Goal: Information Seeking & Learning: Understand process/instructions

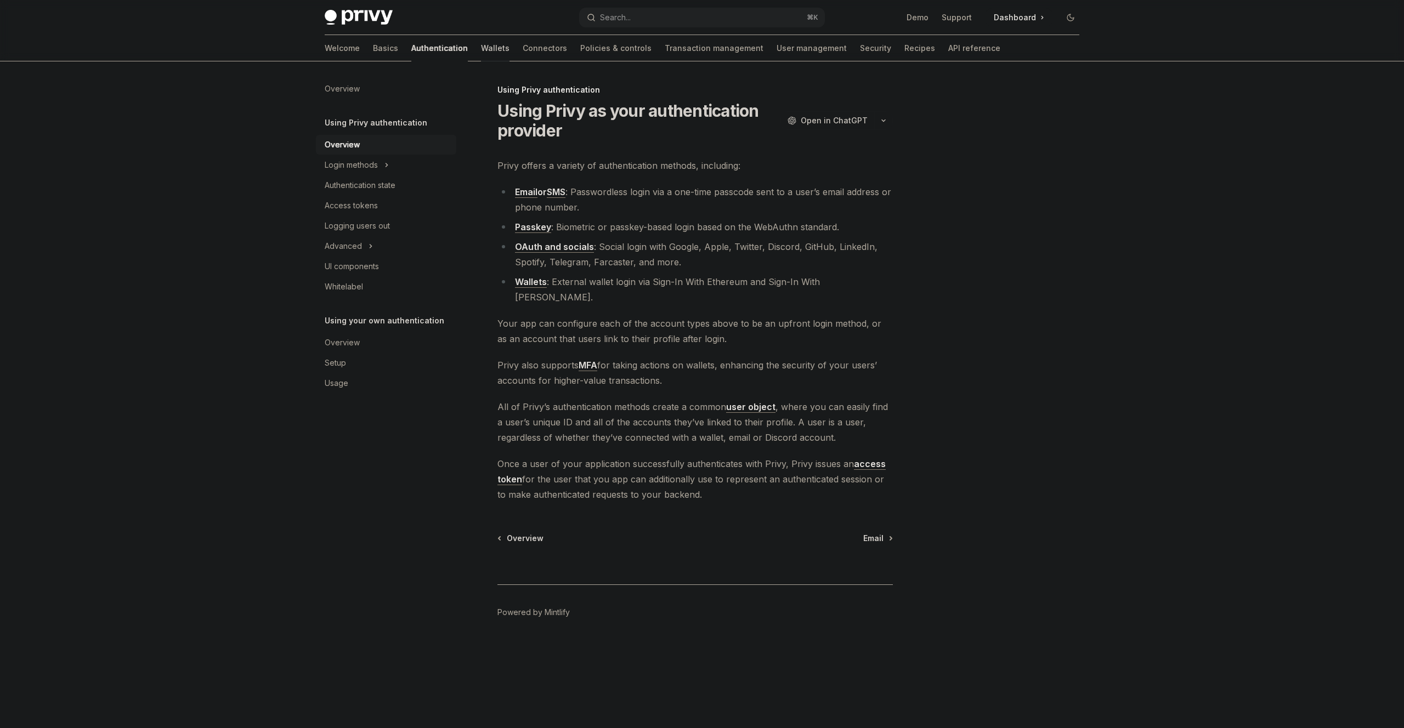
click at [481, 49] on link "Wallets" at bounding box center [495, 48] width 29 height 26
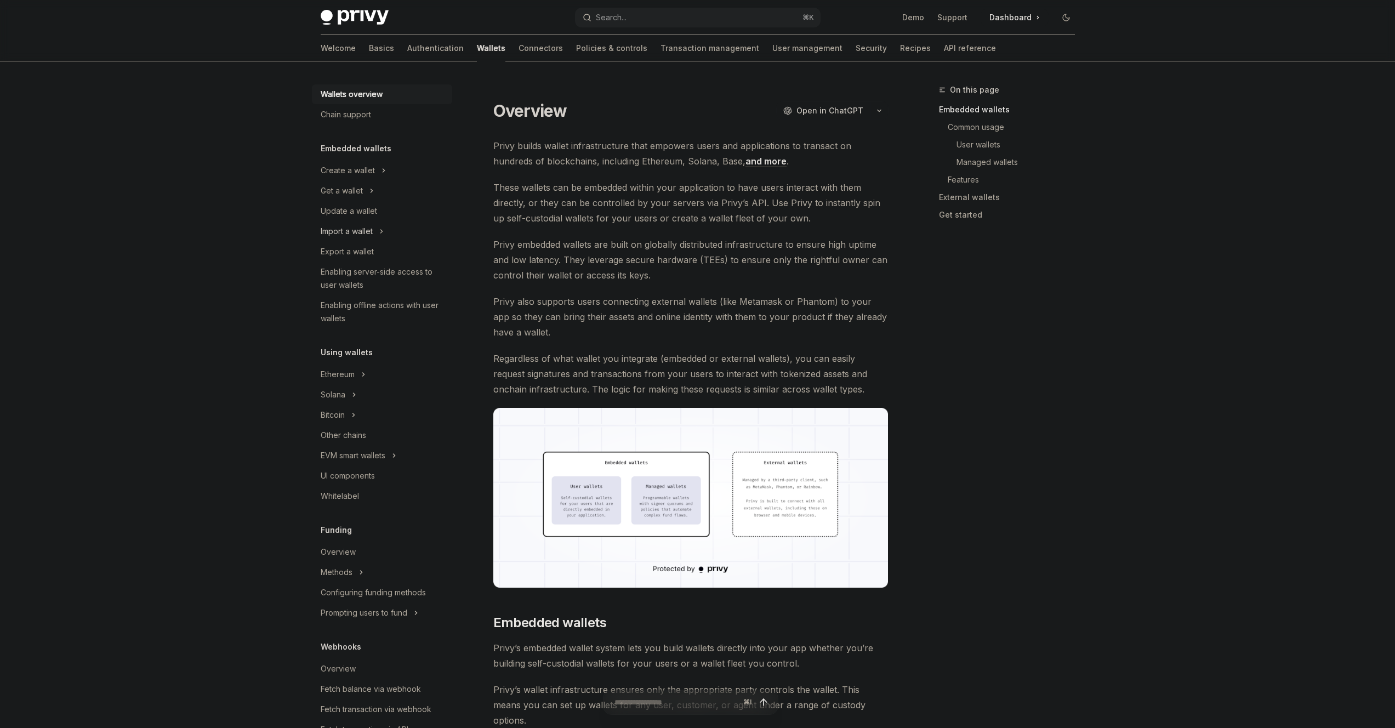
click at [371, 229] on div "Import a wallet" at bounding box center [347, 231] width 52 height 13
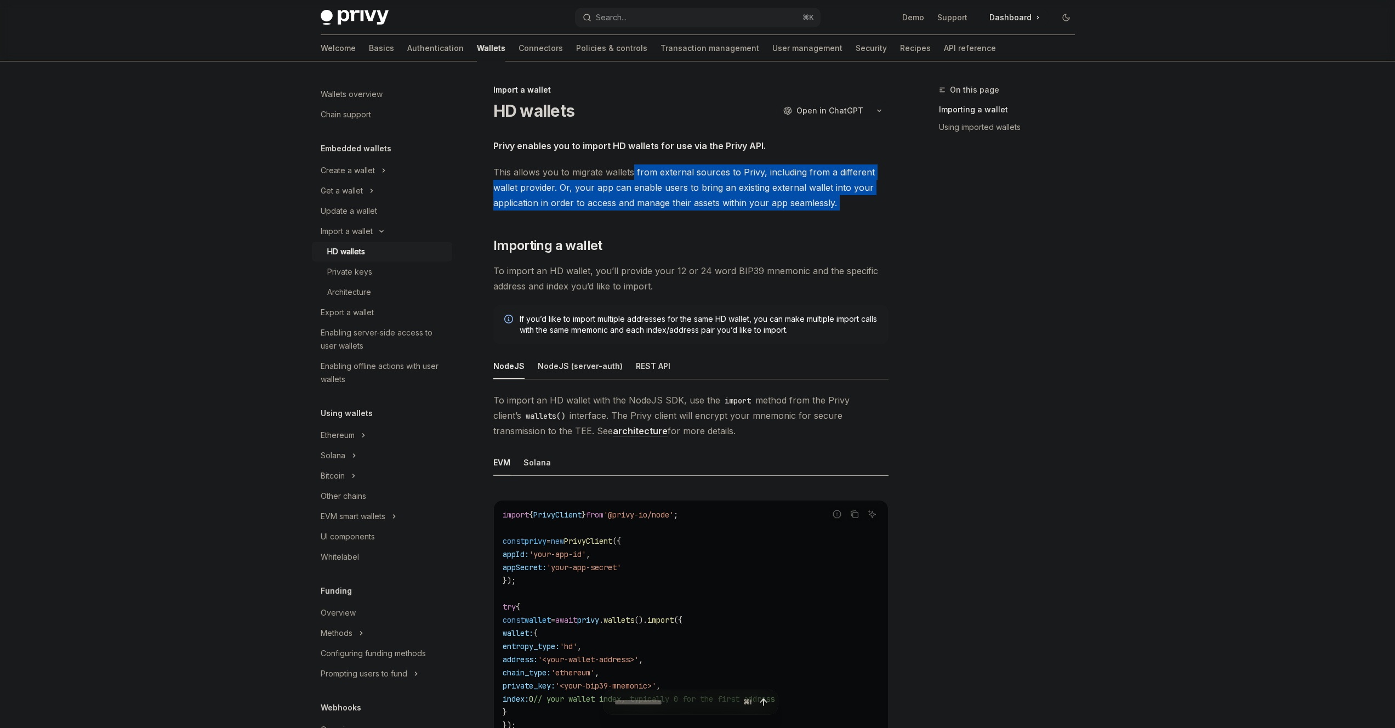
drag, startPoint x: 633, startPoint y: 168, endPoint x: 669, endPoint y: 228, distance: 69.7
click at [669, 228] on div "Privy enables you to import HD wallets for use via the Privy API. This allows y…" at bounding box center [690, 690] width 395 height 1105
click at [671, 226] on div "Privy enables you to import HD wallets for use via the Privy API. This allows y…" at bounding box center [690, 690] width 395 height 1105
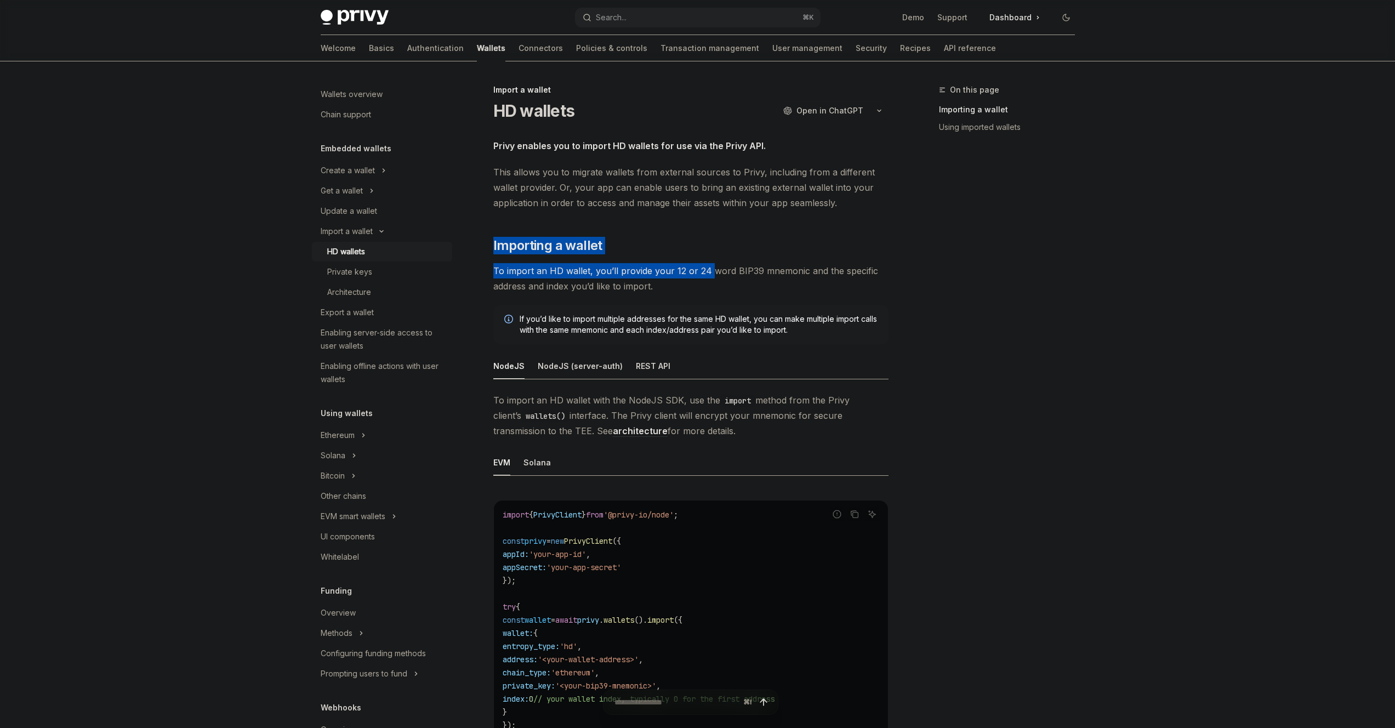
drag, startPoint x: 671, startPoint y: 226, endPoint x: 703, endPoint y: 272, distance: 56.3
click at [703, 272] on div "Privy enables you to import HD wallets for use via the Privy API. This allows y…" at bounding box center [690, 690] width 395 height 1105
click at [707, 283] on span "To import an HD wallet, you’ll provide your 12 or 24 word BIP39 mnemonic and th…" at bounding box center [690, 278] width 395 height 31
drag, startPoint x: 707, startPoint y: 283, endPoint x: 697, endPoint y: 225, distance: 59.6
click at [697, 225] on div "Privy enables you to import HD wallets for use via the Privy API. This allows y…" at bounding box center [690, 690] width 395 height 1105
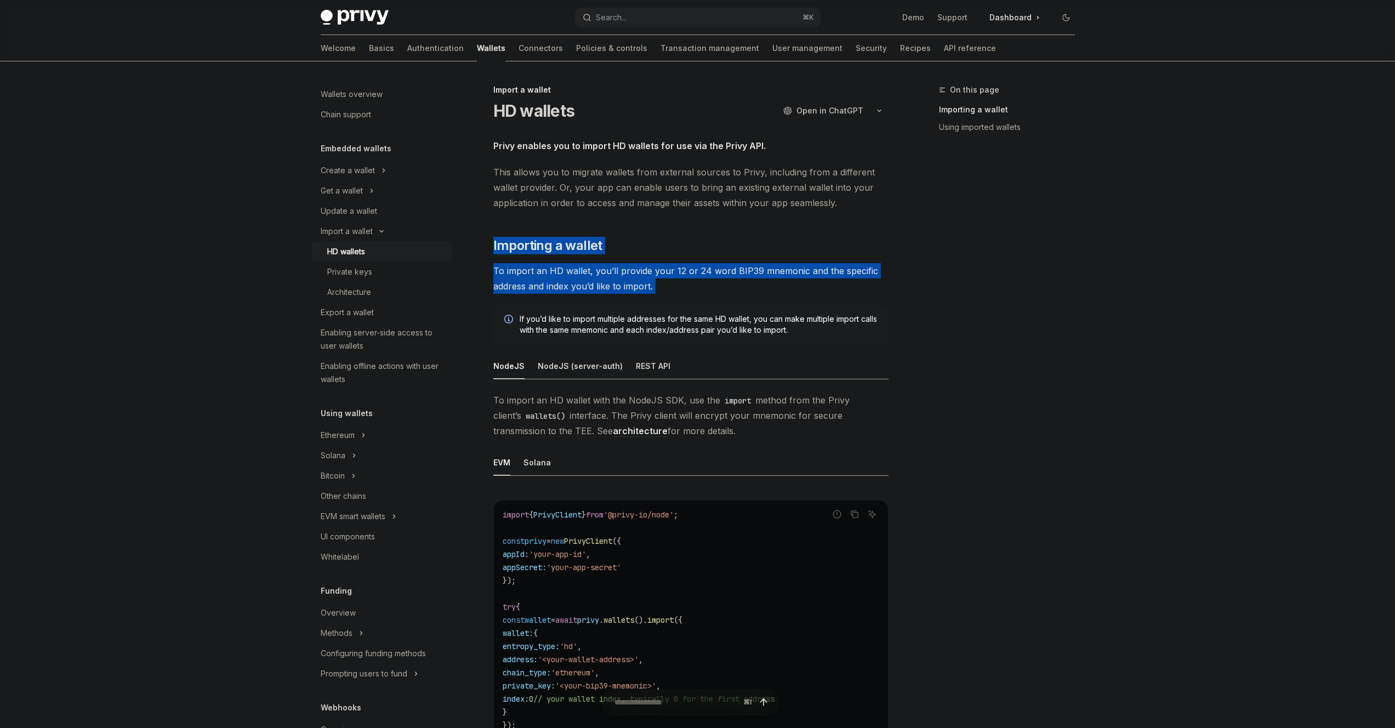
click at [697, 225] on div "Privy enables you to import HD wallets for use via the Privy API. This allows y…" at bounding box center [690, 690] width 395 height 1105
drag, startPoint x: 697, startPoint y: 225, endPoint x: 712, endPoint y: 284, distance: 61.2
click at [712, 284] on div "Privy enables you to import HD wallets for use via the Privy API. This allows y…" at bounding box center [690, 690] width 395 height 1105
click at [712, 283] on span "To import an HD wallet, you’ll provide your 12 or 24 word BIP39 mnemonic and th…" at bounding box center [690, 278] width 395 height 31
drag, startPoint x: 712, startPoint y: 283, endPoint x: 698, endPoint y: 224, distance: 60.8
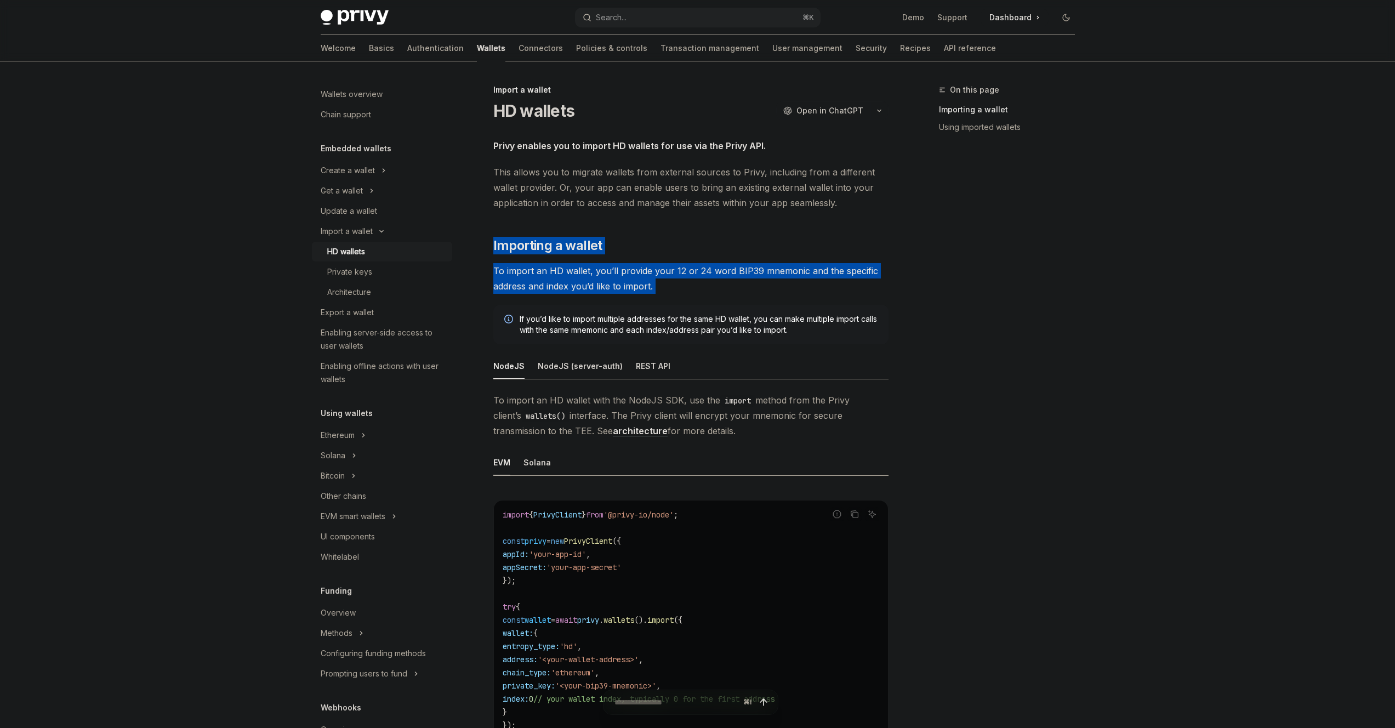
click at [698, 224] on div "Privy enables you to import HD wallets for use via the Privy API. This allows y…" at bounding box center [690, 690] width 395 height 1105
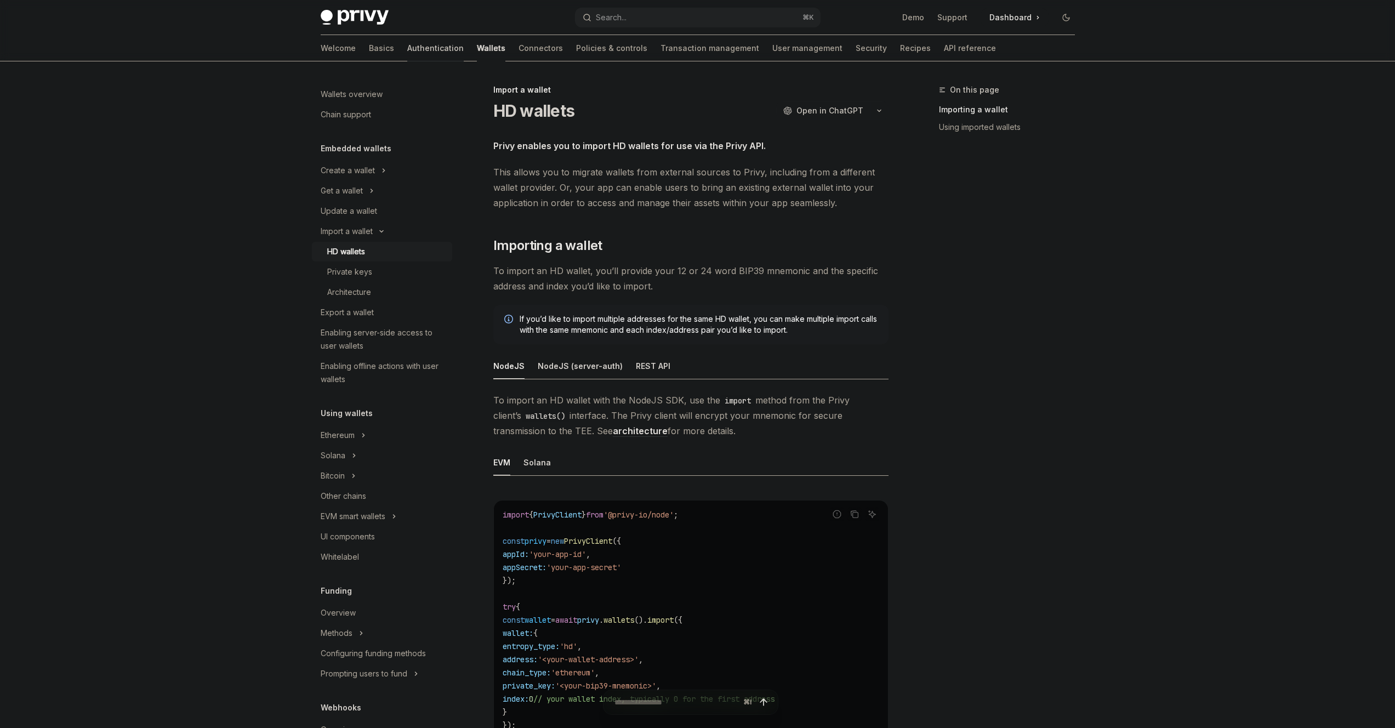
click at [407, 55] on link "Authentication" at bounding box center [435, 48] width 56 height 26
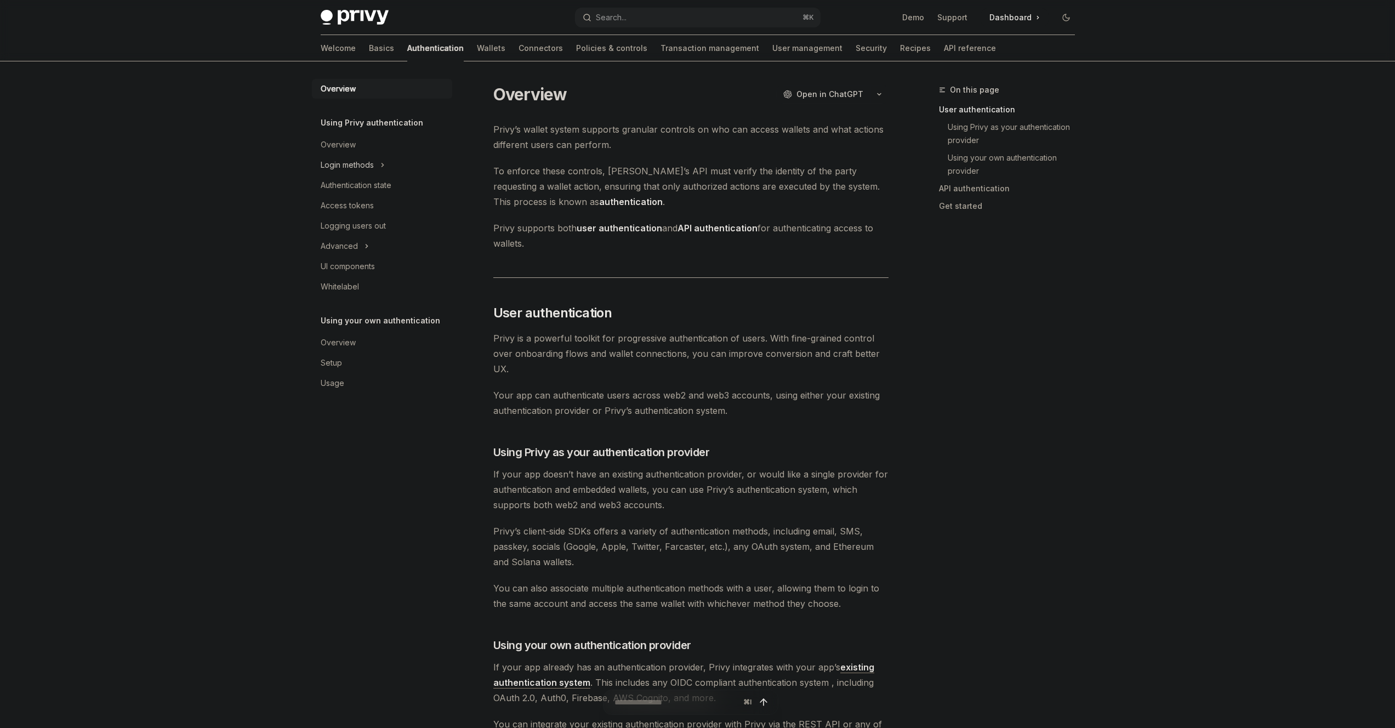
click at [378, 158] on button "Login methods" at bounding box center [382, 165] width 140 height 20
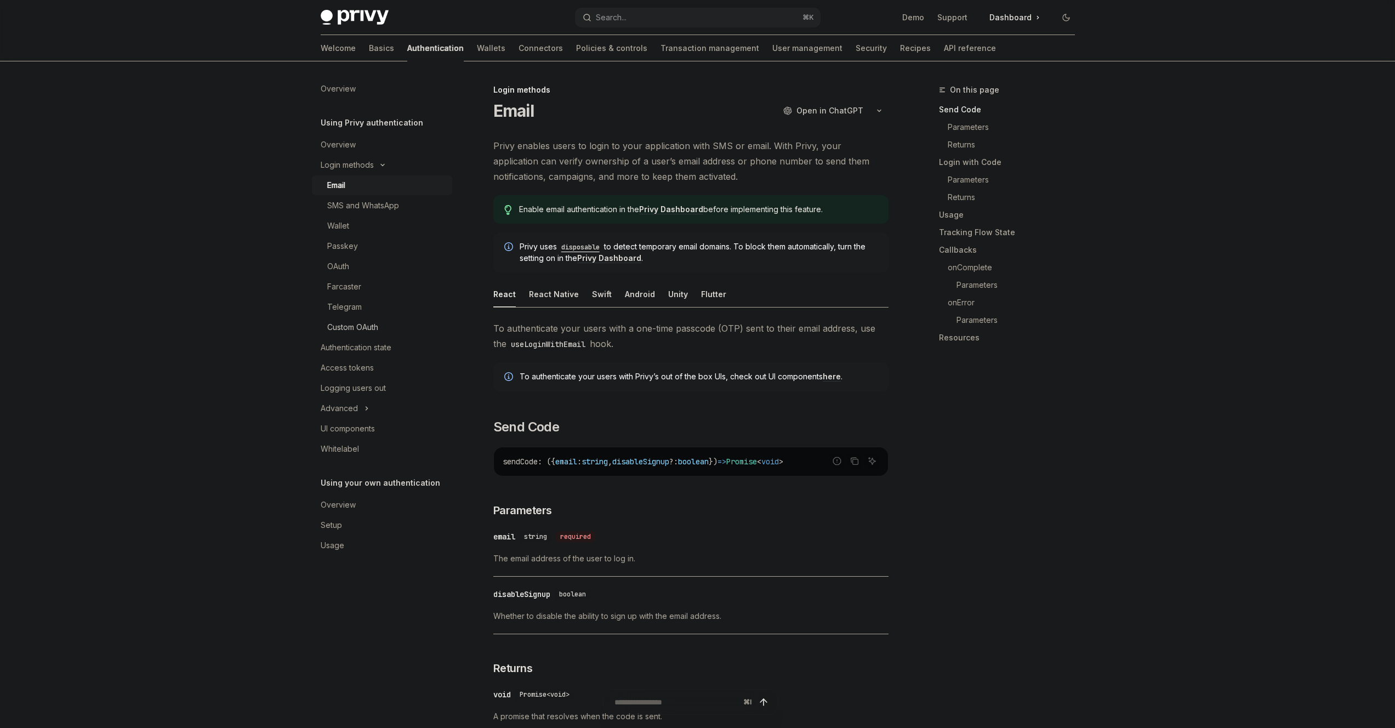
click at [375, 324] on div "Custom OAuth" at bounding box center [352, 327] width 51 height 13
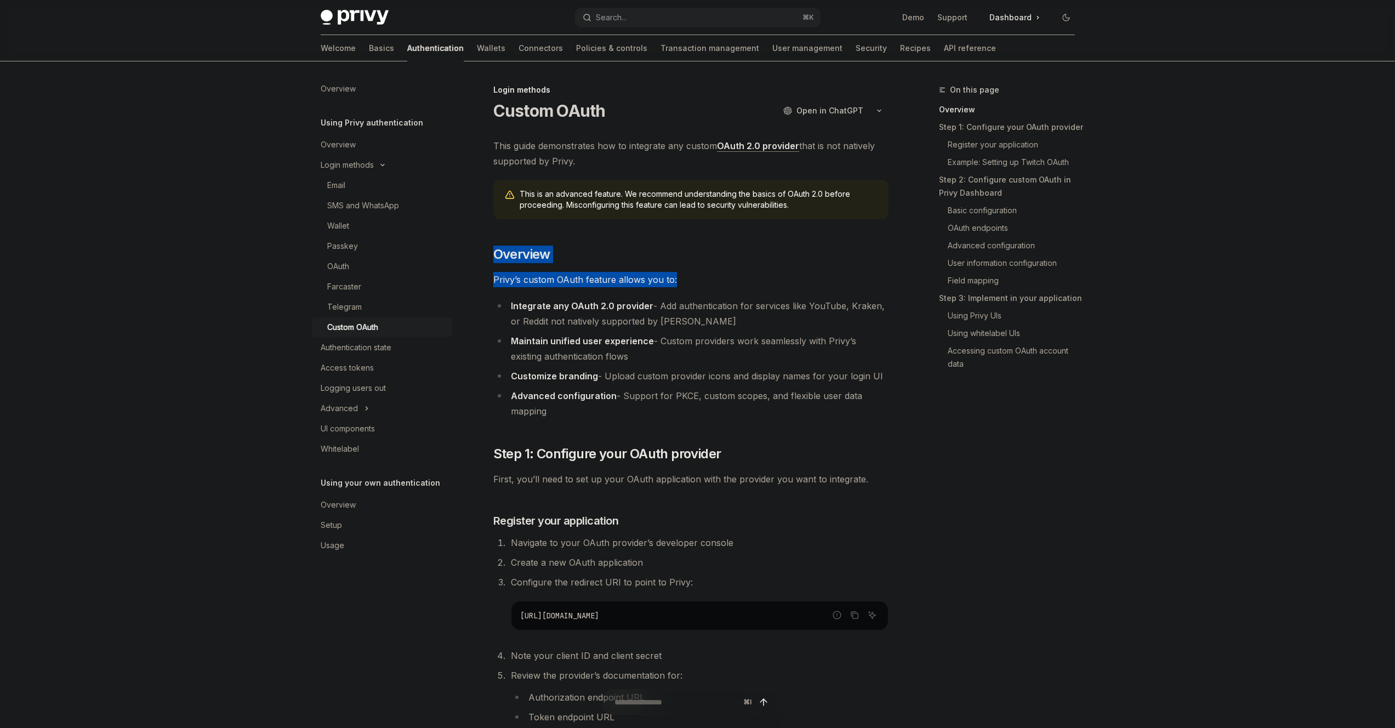
drag, startPoint x: 542, startPoint y: 233, endPoint x: 724, endPoint y: 285, distance: 188.7
drag, startPoint x: 723, startPoint y: 282, endPoint x: 703, endPoint y: 242, distance: 44.6
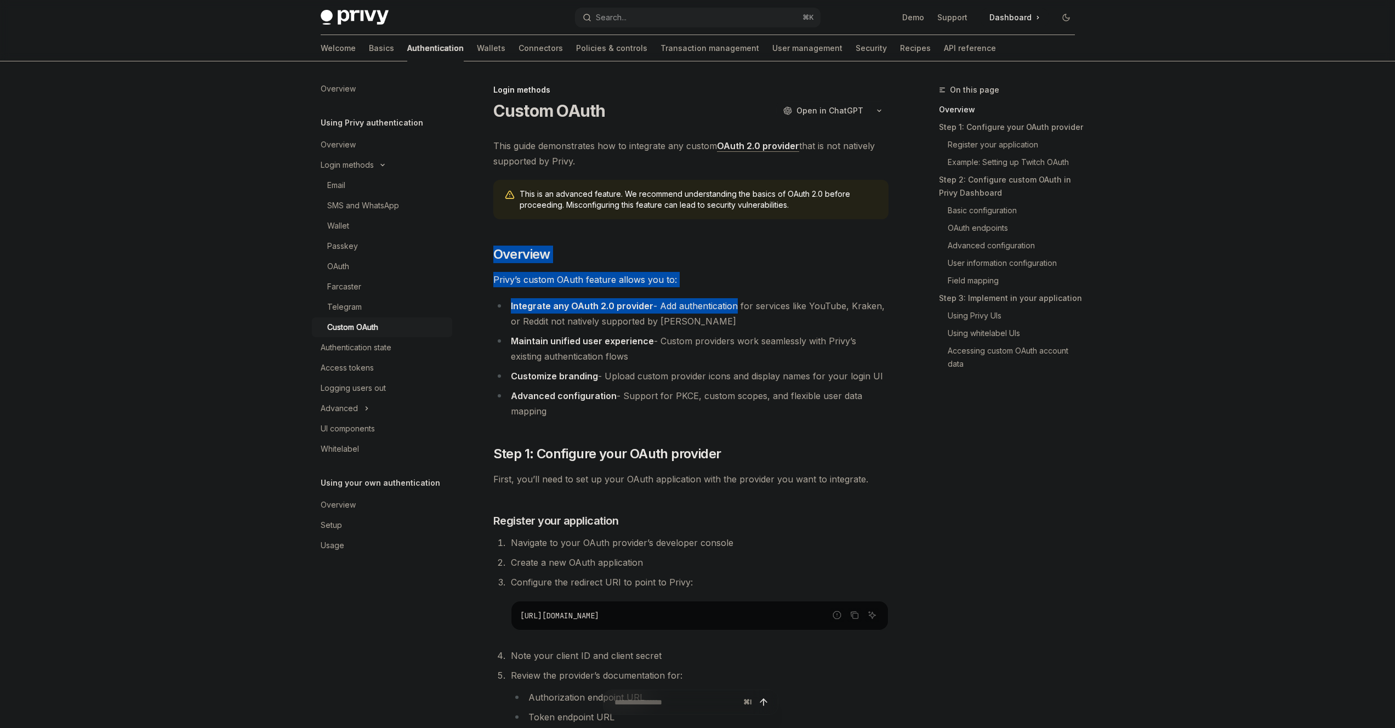
drag, startPoint x: 702, startPoint y: 240, endPoint x: 729, endPoint y: 300, distance: 65.8
click at [724, 278] on span "Privy’s custom OAuth feature allows you to:" at bounding box center [690, 279] width 395 height 15
drag, startPoint x: 724, startPoint y: 278, endPoint x: 695, endPoint y: 220, distance: 64.5
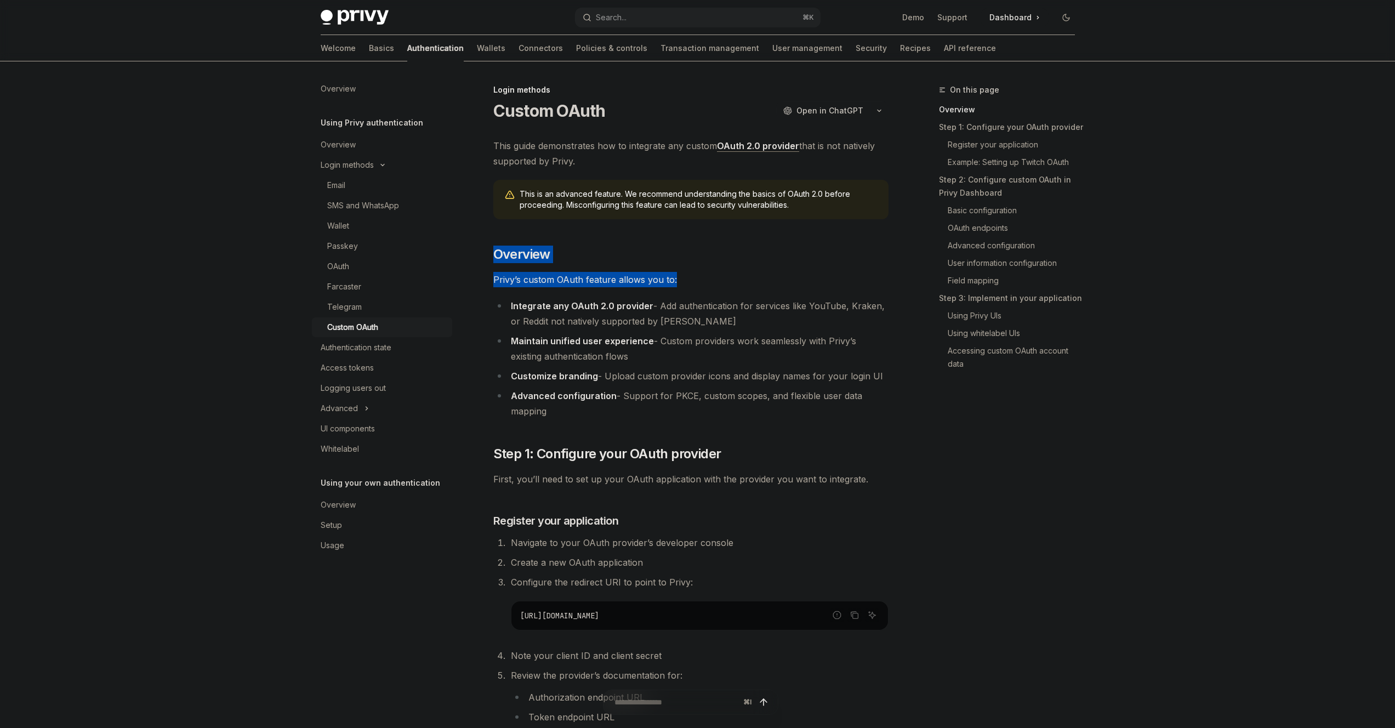
drag, startPoint x: 694, startPoint y: 253, endPoint x: 727, endPoint y: 313, distance: 68.0
drag, startPoint x: 711, startPoint y: 255, endPoint x: 692, endPoint y: 225, distance: 36.2
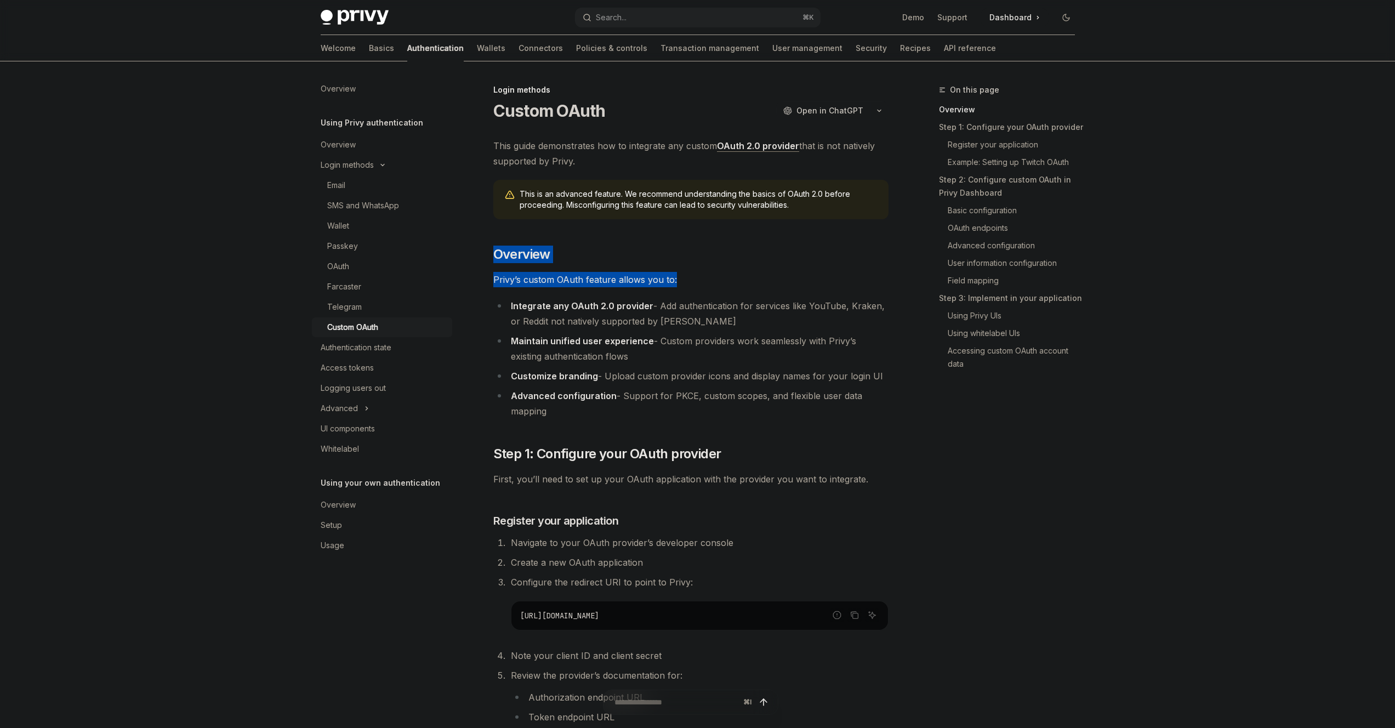
drag, startPoint x: 690, startPoint y: 231, endPoint x: 712, endPoint y: 332, distance: 103.4
click at [718, 348] on li "Maintain unified user experience - Custom providers work seamlessly with Privy’…" at bounding box center [690, 348] width 395 height 31
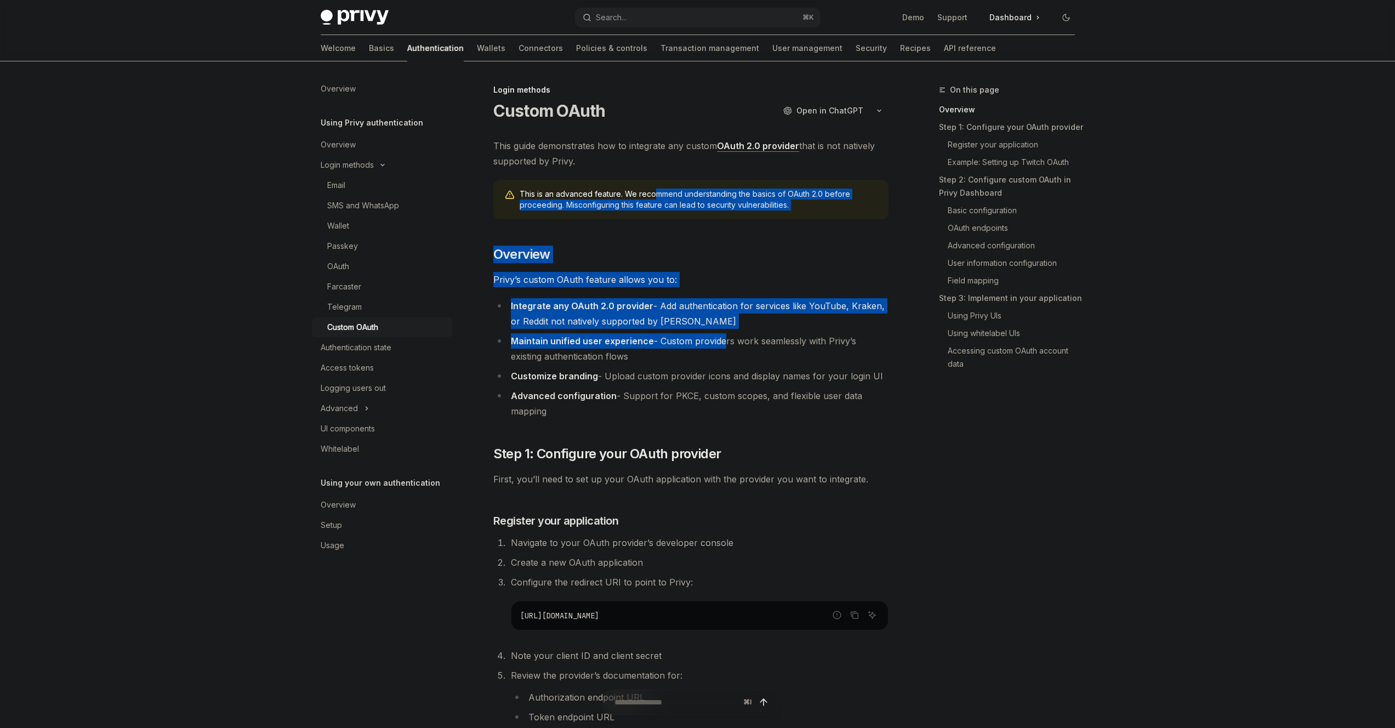
drag, startPoint x: 672, startPoint y: 220, endPoint x: 656, endPoint y: 190, distance: 33.8
drag, startPoint x: 661, startPoint y: 236, endPoint x: 660, endPoint y: 245, distance: 8.3
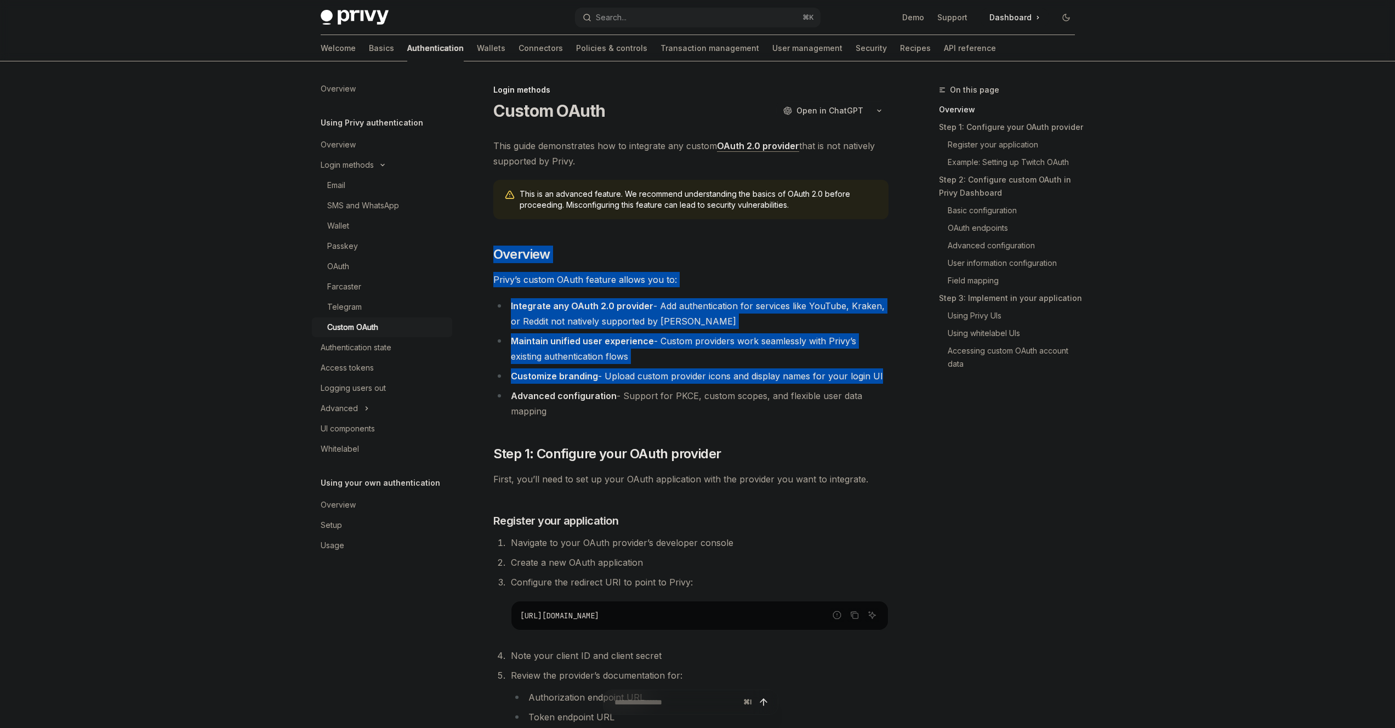
drag, startPoint x: 660, startPoint y: 245, endPoint x: 679, endPoint y: 380, distance: 137.3
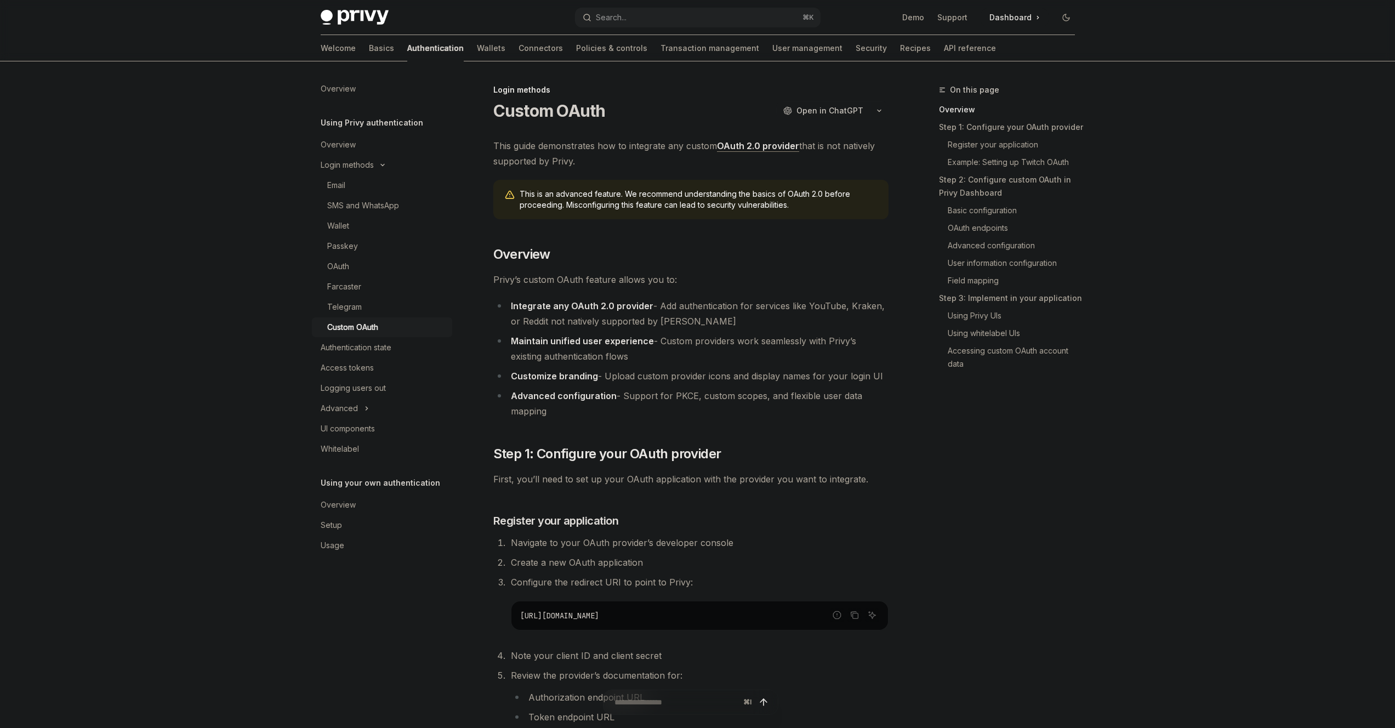
click at [679, 381] on li "Customize branding - Upload custom provider icons and display names for your lo…" at bounding box center [690, 375] width 395 height 15
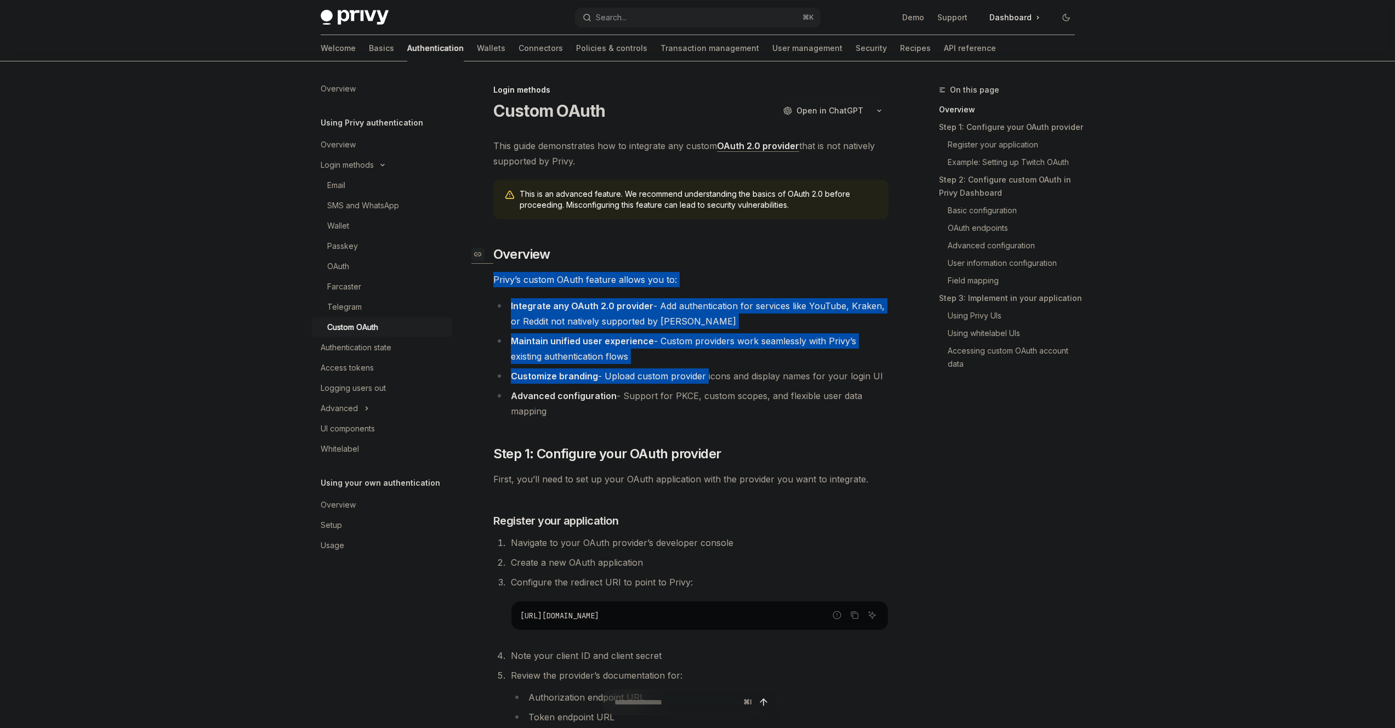
drag, startPoint x: 679, startPoint y: 379, endPoint x: 664, endPoint y: 246, distance: 134.1
click at [664, 246] on h2 "​ Overview" at bounding box center [690, 255] width 395 height 18
drag, startPoint x: 673, startPoint y: 355, endPoint x: 672, endPoint y: 369, distance: 14.3
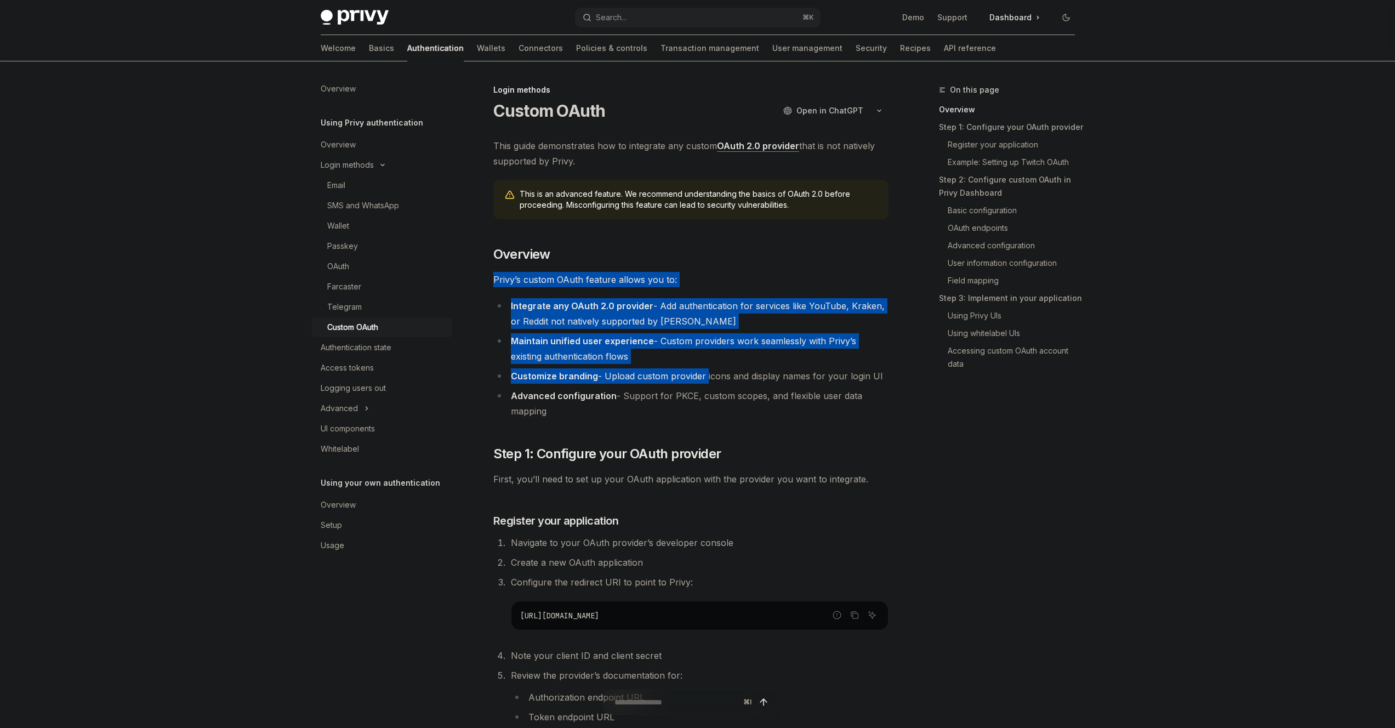
click at [671, 368] on li "Customize branding - Upload custom provider icons and display names for your lo…" at bounding box center [690, 375] width 395 height 15
drag, startPoint x: 671, startPoint y: 368, endPoint x: 652, endPoint y: 241, distance: 128.6
drag, startPoint x: 652, startPoint y: 241, endPoint x: 656, endPoint y: 379, distance: 137.7
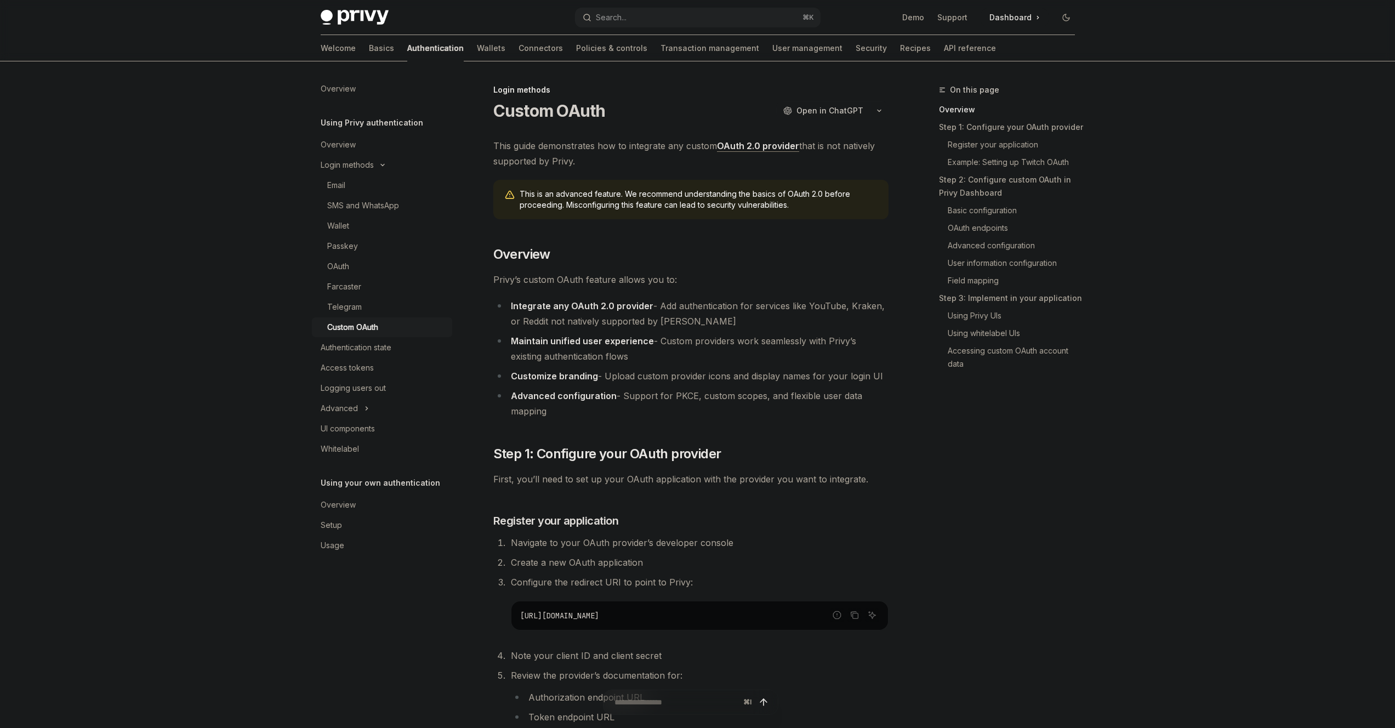
click at [657, 383] on li "Customize branding - Upload custom provider icons and display names for your lo…" at bounding box center [690, 375] width 395 height 15
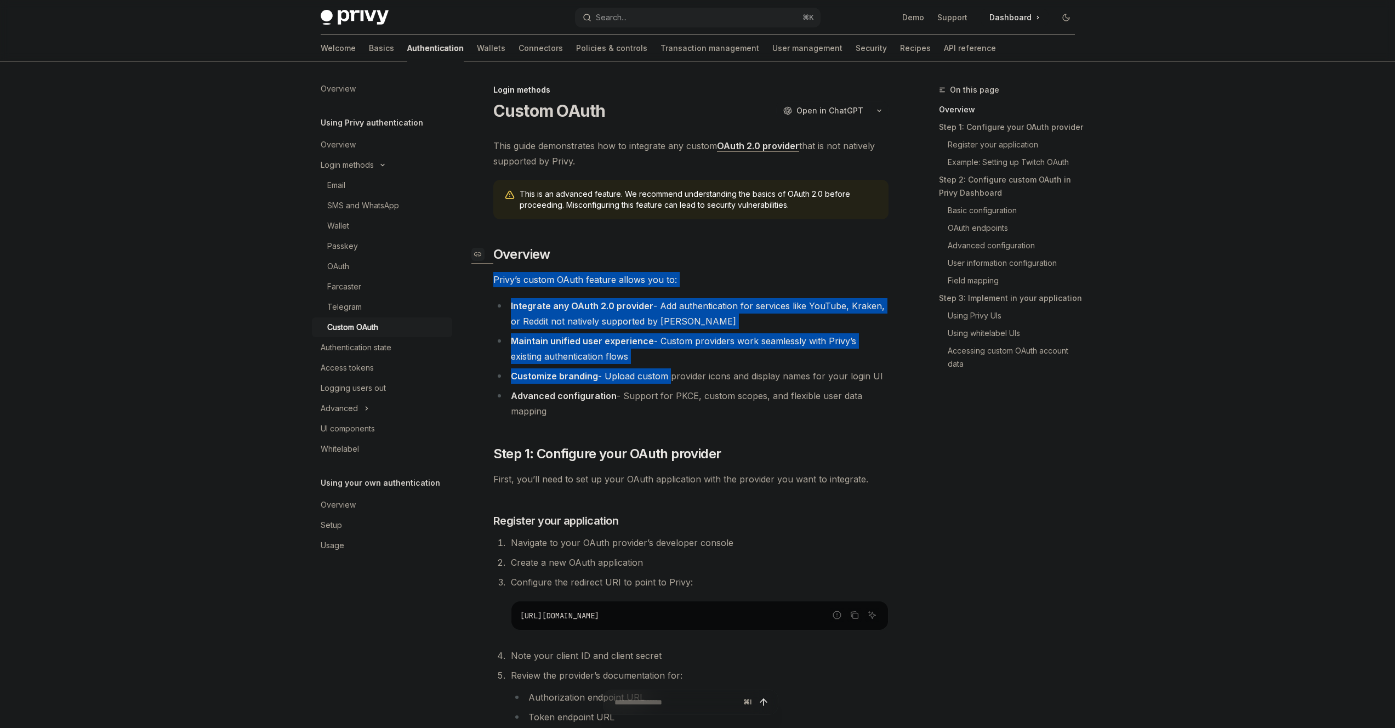
drag, startPoint x: 657, startPoint y: 382, endPoint x: 636, endPoint y: 248, distance: 135.5
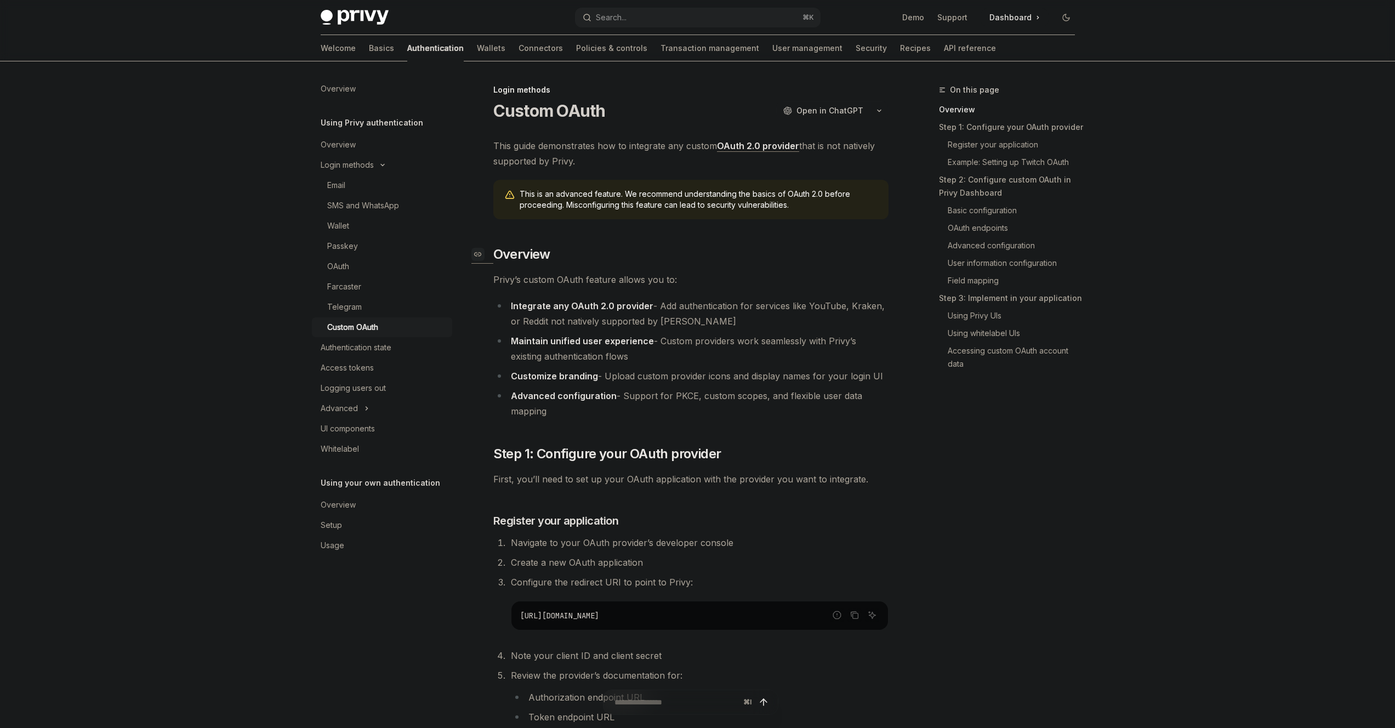
click at [636, 248] on h2 "​ Overview" at bounding box center [690, 255] width 395 height 18
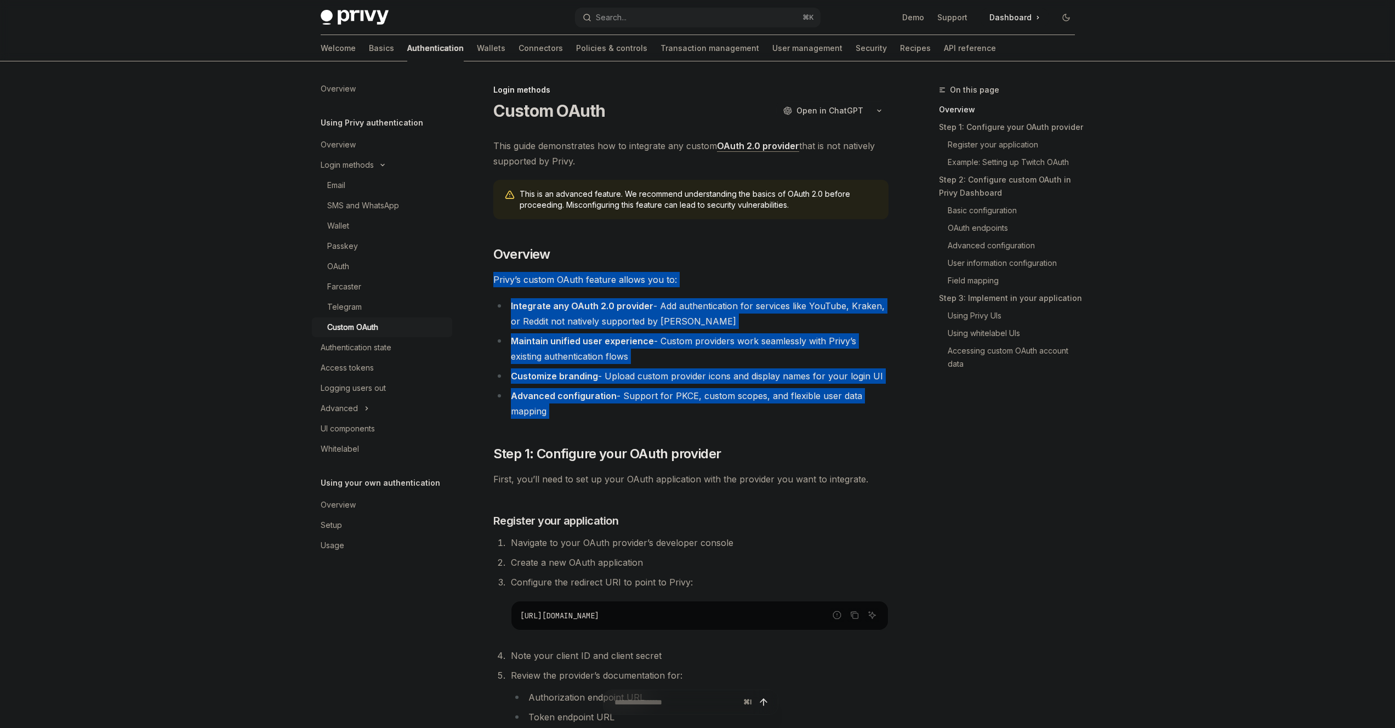
drag, startPoint x: 636, startPoint y: 248, endPoint x: 642, endPoint y: 407, distance: 159.7
click at [642, 407] on li "Advanced configuration - Support for PKCE, custom scopes, and flexible user dat…" at bounding box center [690, 403] width 395 height 31
drag, startPoint x: 642, startPoint y: 407, endPoint x: 606, endPoint y: 241, distance: 170.0
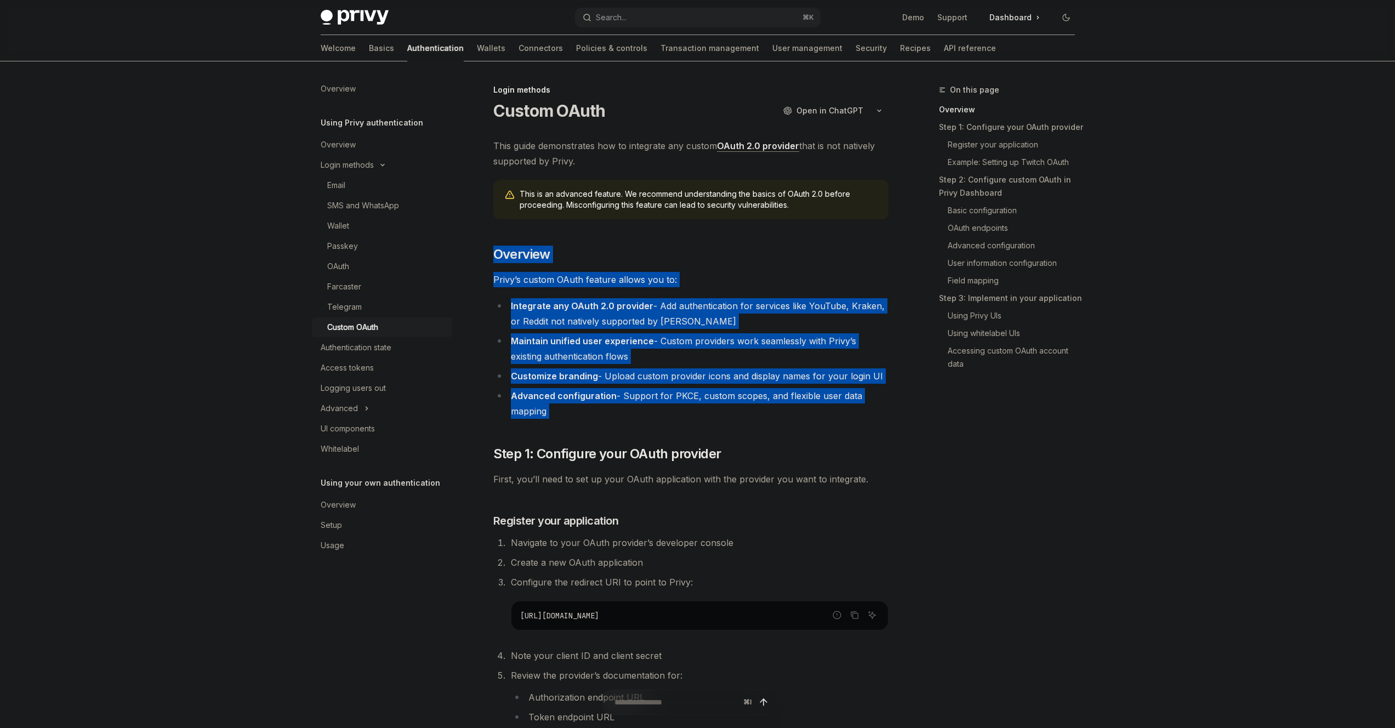
drag, startPoint x: 606, startPoint y: 241, endPoint x: 616, endPoint y: 412, distance: 171.9
click at [616, 412] on li "Advanced configuration - Support for PKCE, custom scopes, and flexible user dat…" at bounding box center [690, 403] width 395 height 31
drag, startPoint x: 616, startPoint y: 412, endPoint x: 588, endPoint y: 224, distance: 190.0
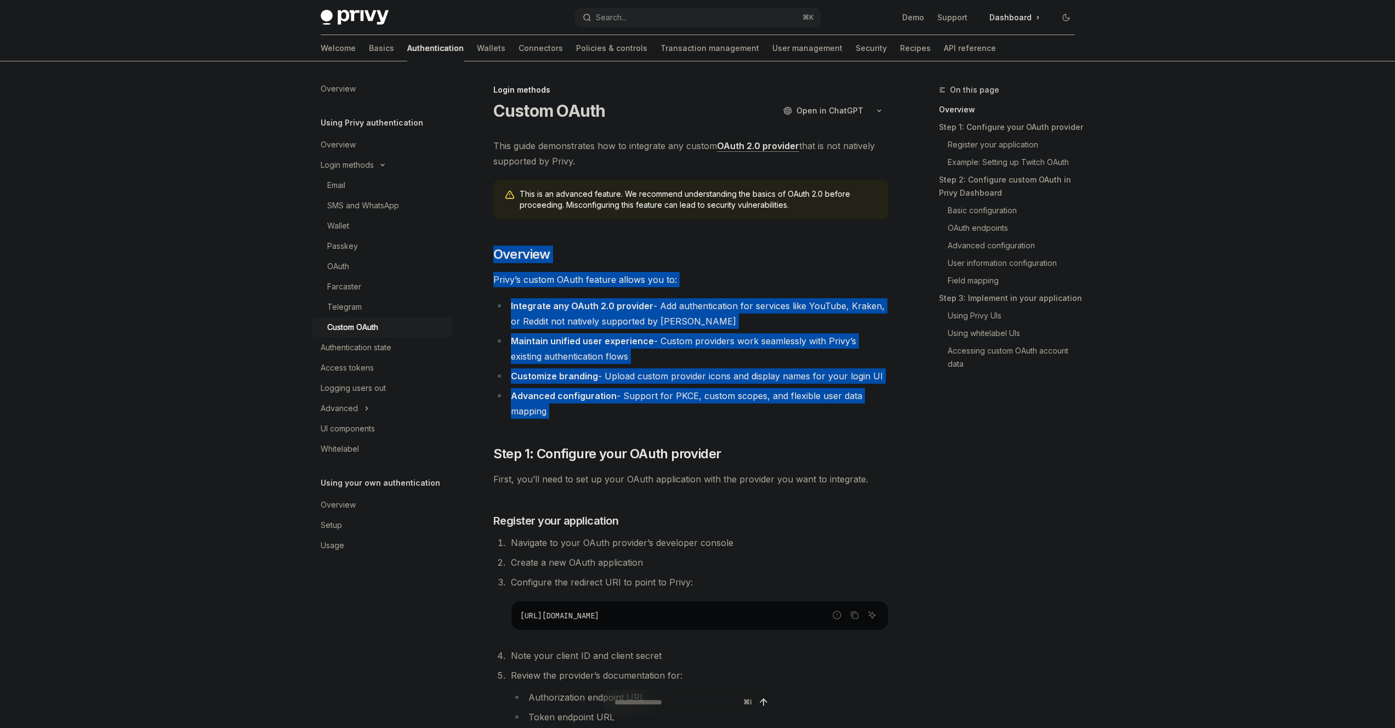
drag, startPoint x: 588, startPoint y: 224, endPoint x: 604, endPoint y: 417, distance: 194.2
click at [604, 417] on li "Advanced configuration - Support for PKCE, custom scopes, and flexible user dat…" at bounding box center [690, 403] width 395 height 31
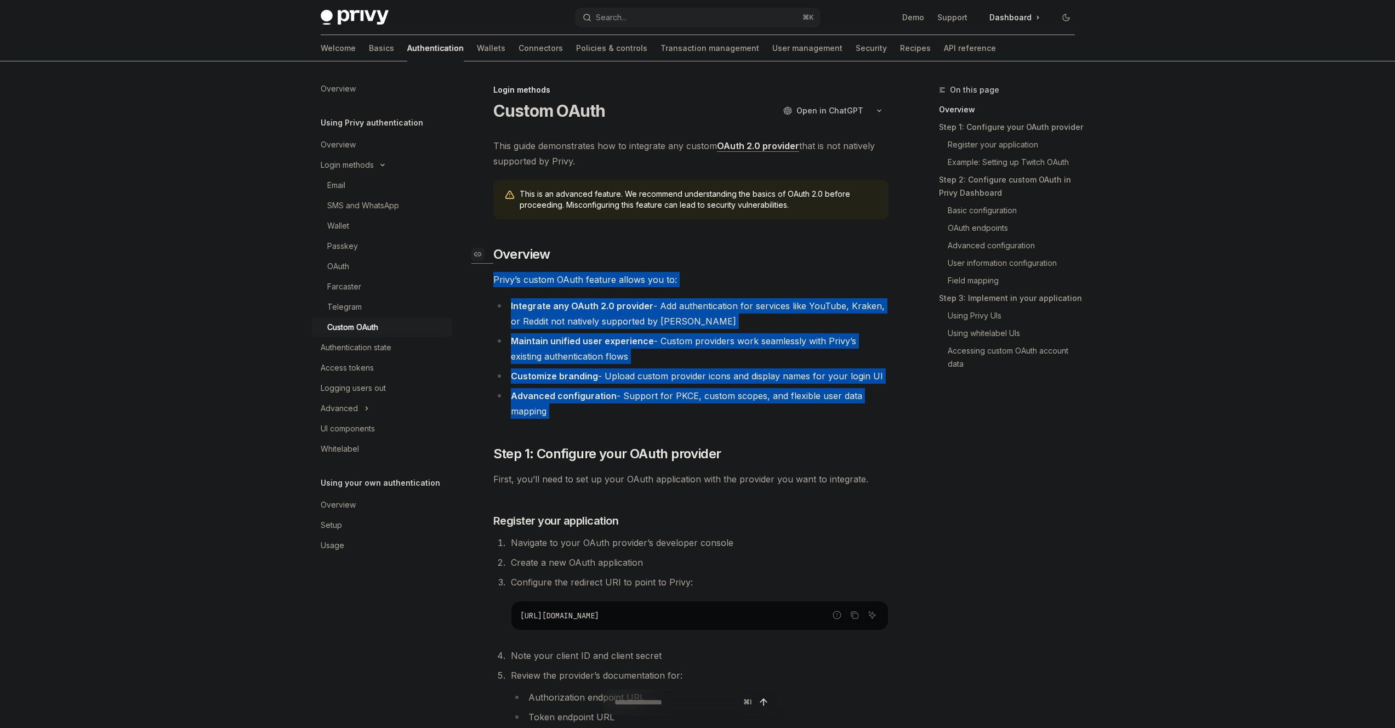
drag, startPoint x: 604, startPoint y: 417, endPoint x: 577, endPoint y: 251, distance: 167.8
click at [577, 250] on h2 "​ Overview" at bounding box center [690, 255] width 395 height 18
drag, startPoint x: 579, startPoint y: 249, endPoint x: 582, endPoint y: 385, distance: 135.5
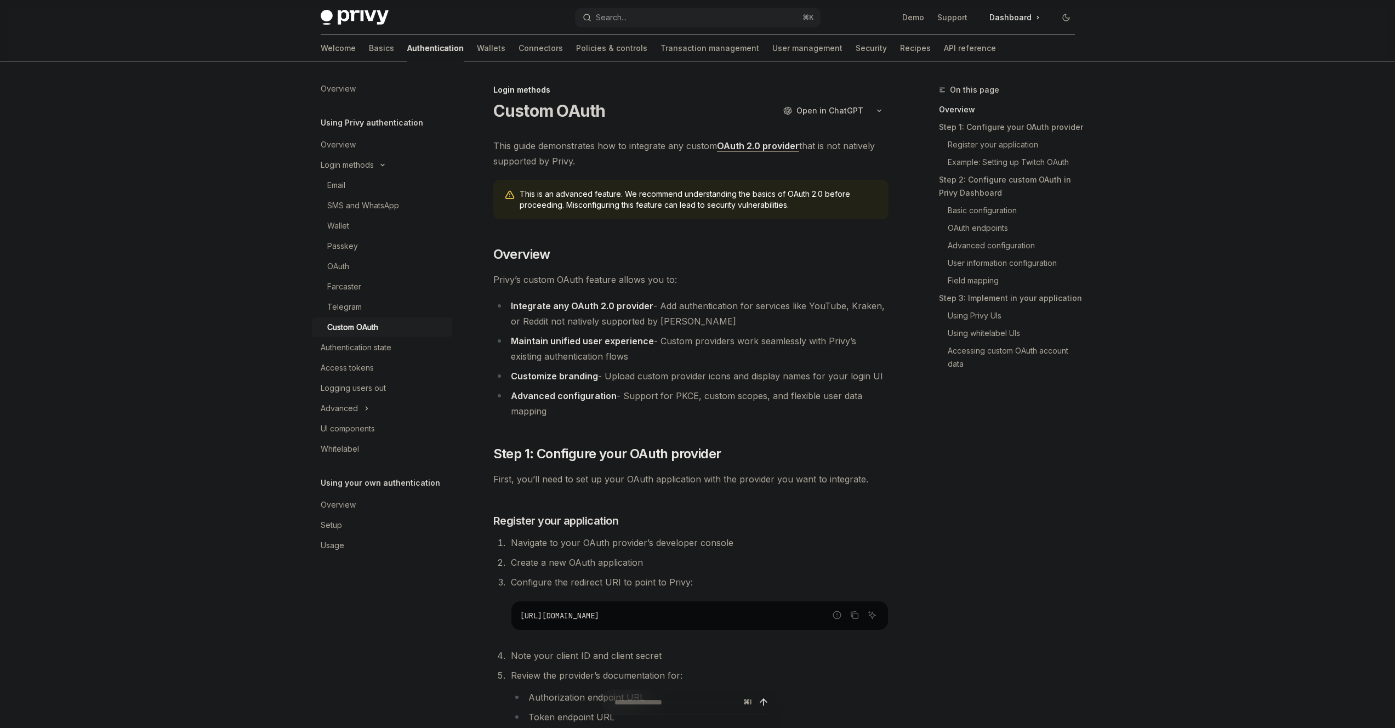
click at [584, 407] on li "Advanced configuration - Support for PKCE, custom scopes, and flexible user dat…" at bounding box center [690, 403] width 395 height 31
drag, startPoint x: 584, startPoint y: 389, endPoint x: 576, endPoint y: 255, distance: 134.1
click at [576, 255] on h2 "​ Overview" at bounding box center [690, 255] width 395 height 18
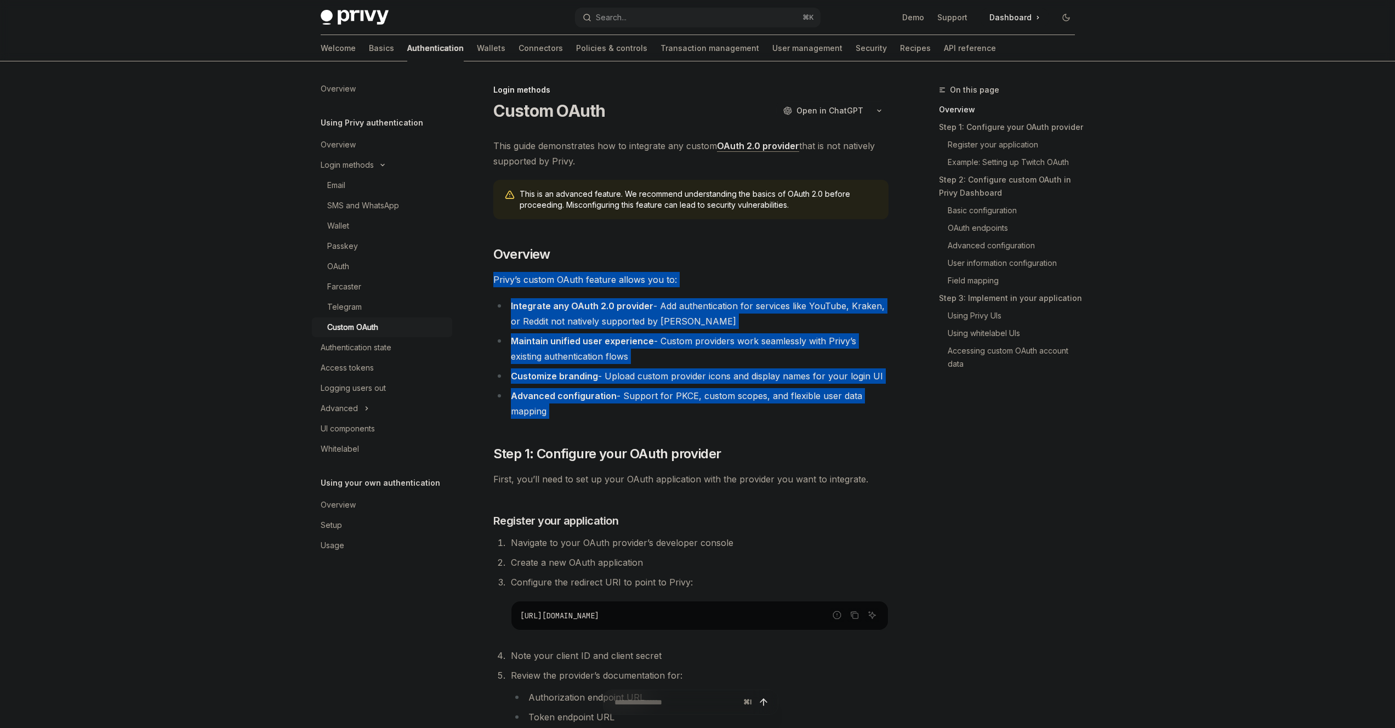
drag, startPoint x: 590, startPoint y: 344, endPoint x: 600, endPoint y: 412, distance: 68.7
click at [600, 413] on li "Advanced configuration - Support for PKCE, custom scopes, and flexible user dat…" at bounding box center [690, 403] width 395 height 31
drag, startPoint x: 600, startPoint y: 413, endPoint x: 592, endPoint y: 287, distance: 125.8
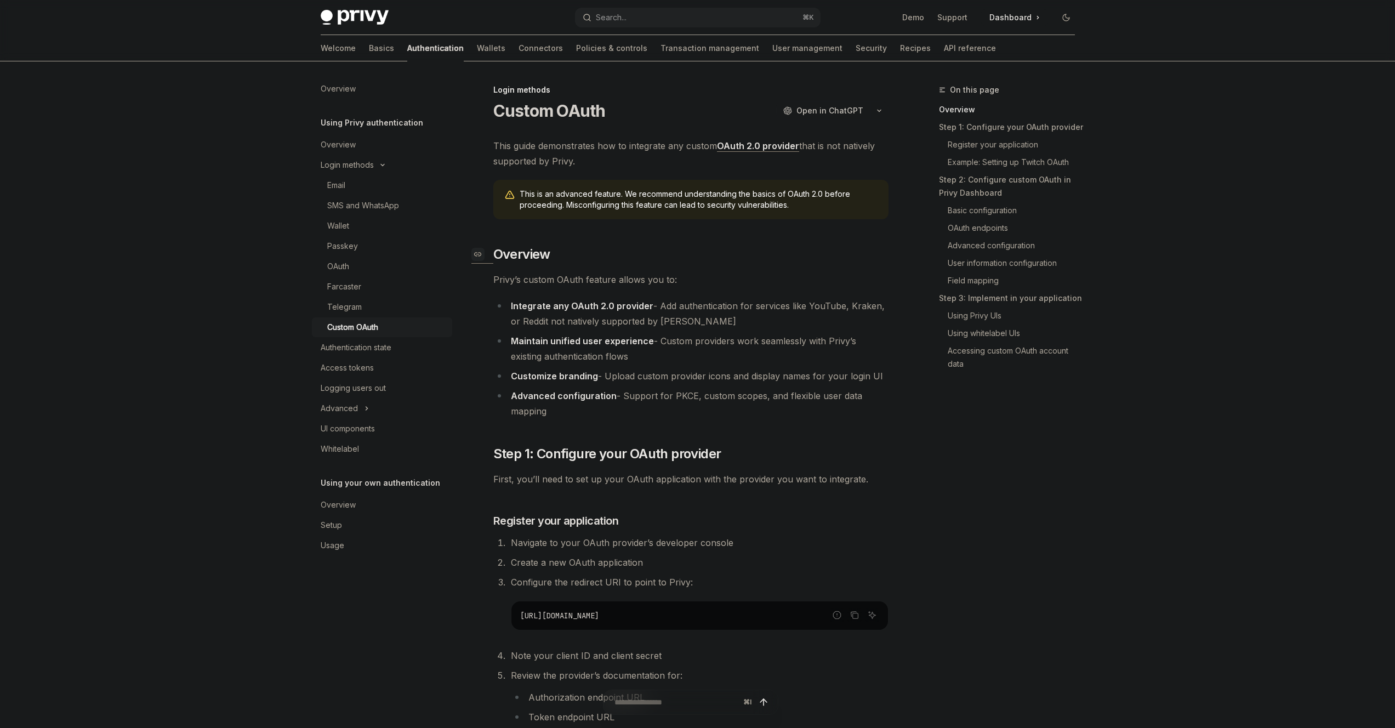
click at [603, 258] on h2 "​ Overview" at bounding box center [690, 255] width 395 height 18
drag
click at [623, 414] on li "Advanced configuration - Support for PKCE, custom scopes, and flexible user dat…" at bounding box center [690, 403] width 395 height 31
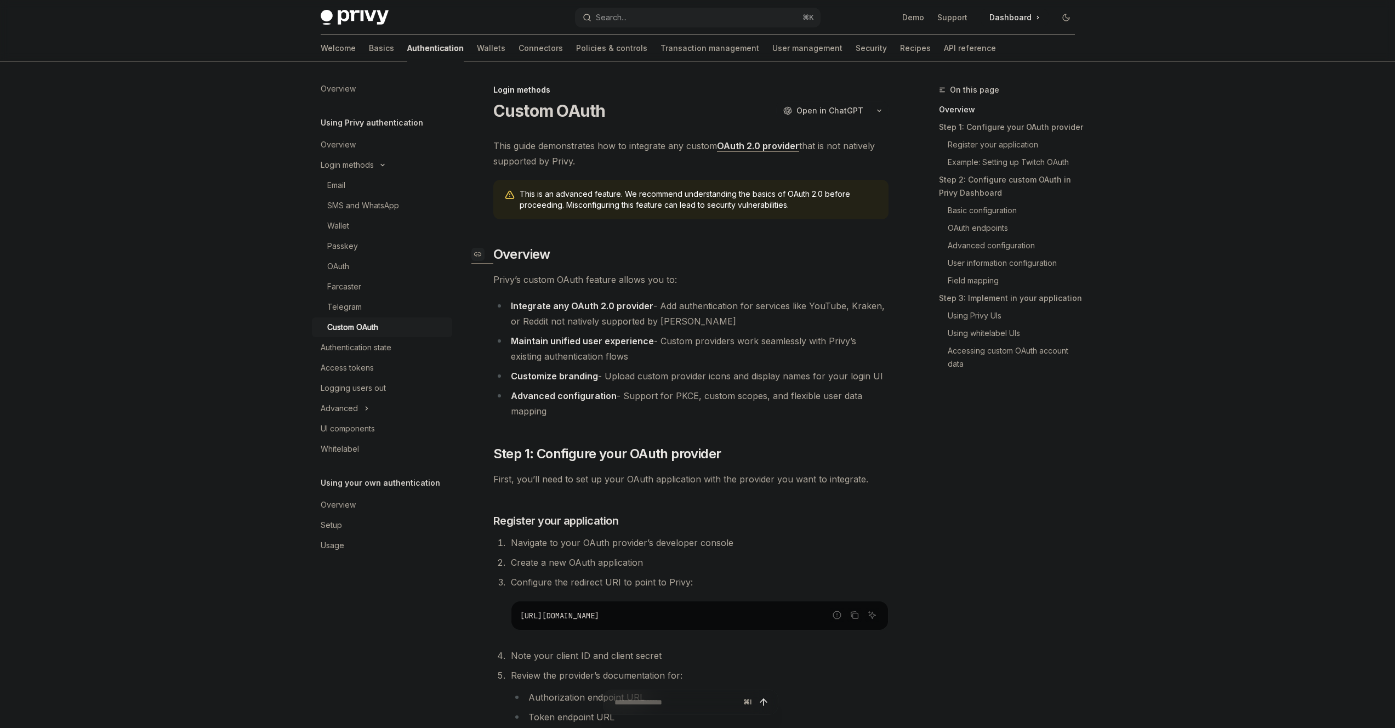
click at [594, 212] on div "This is an advanced feature. We recommend understanding the basics of OAuth 2.0…" at bounding box center [690, 199] width 395 height 39
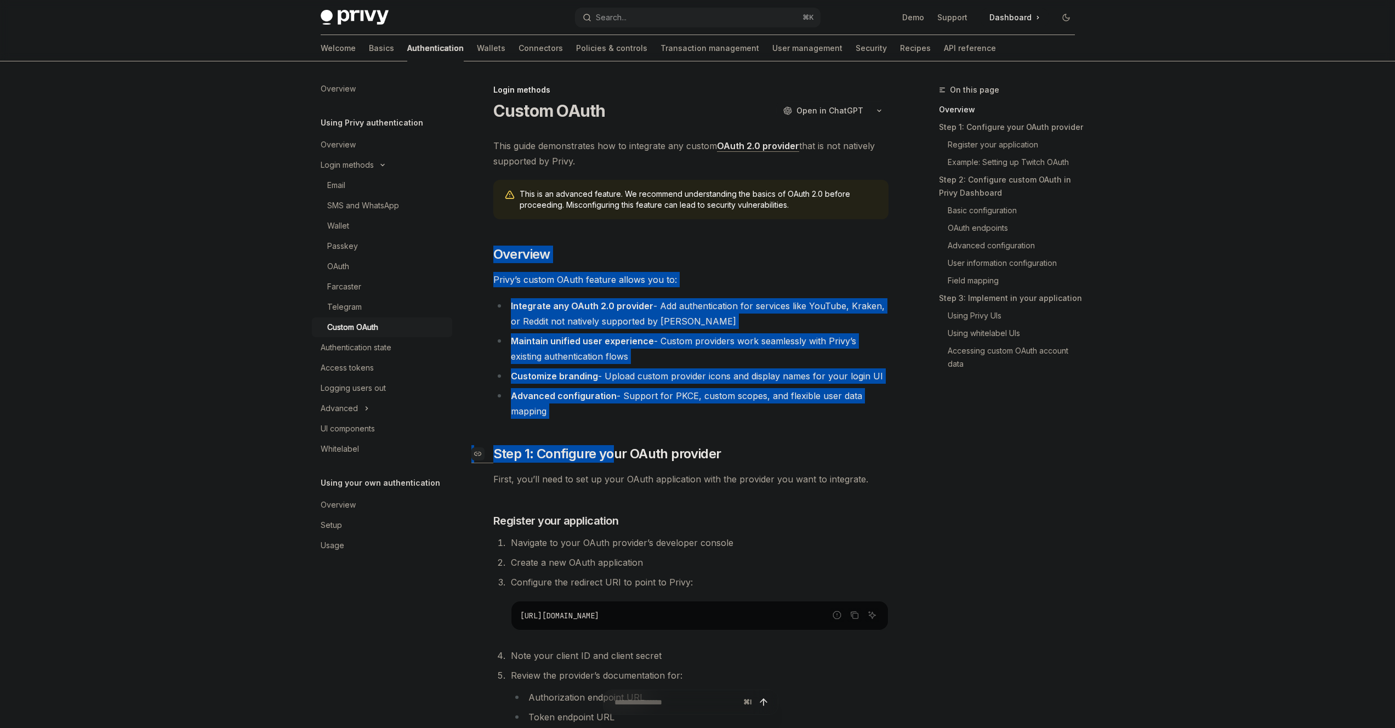
click at [624, 401] on li "Advanced configuration - Support for PKCE, custom scopes, and flexible user dat…" at bounding box center [690, 403] width 395 height 31
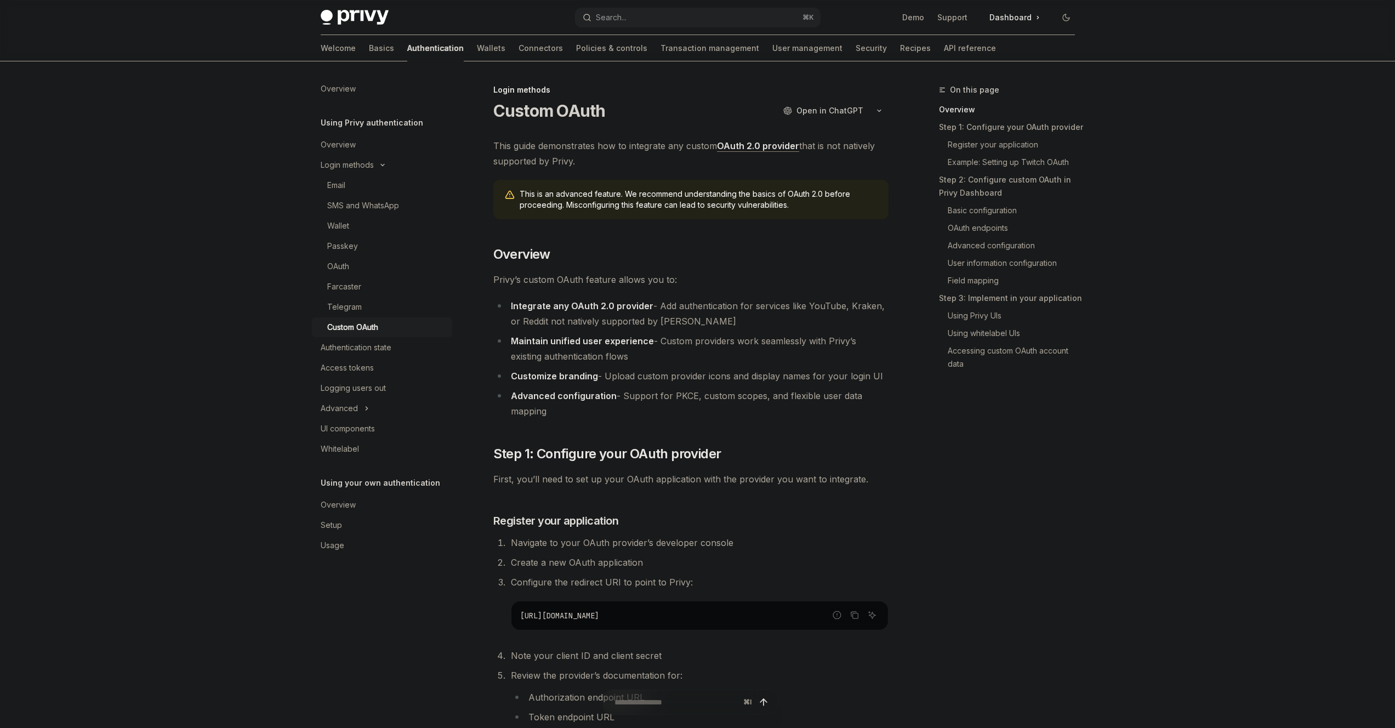
click at [621, 255] on h2 "​ Overview" at bounding box center [690, 255] width 395 height 18
click at [657, 473] on span "First, you’ll need to set up your OAuth application with the provider you want …" at bounding box center [690, 479] width 395 height 15
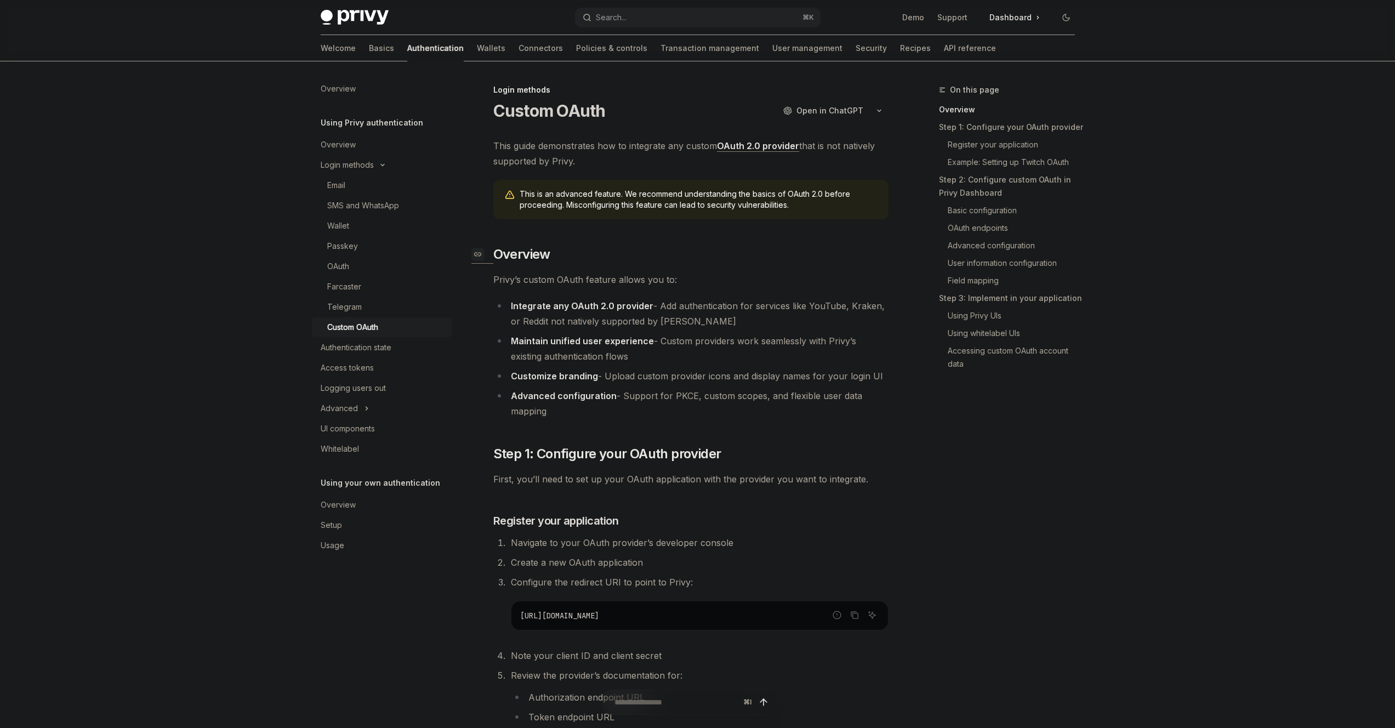
click at [606, 251] on h2 "​ Overview" at bounding box center [690, 255] width 395 height 18
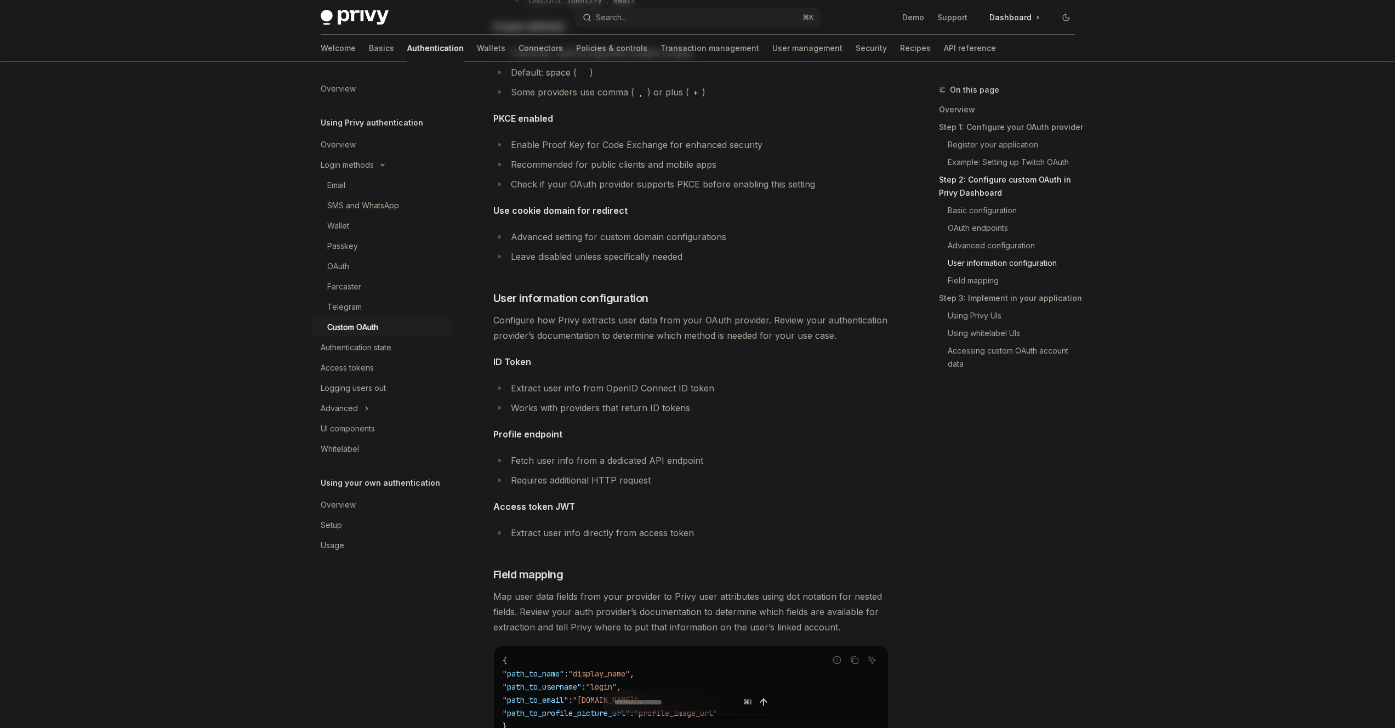
scroll to position [2595, 0]
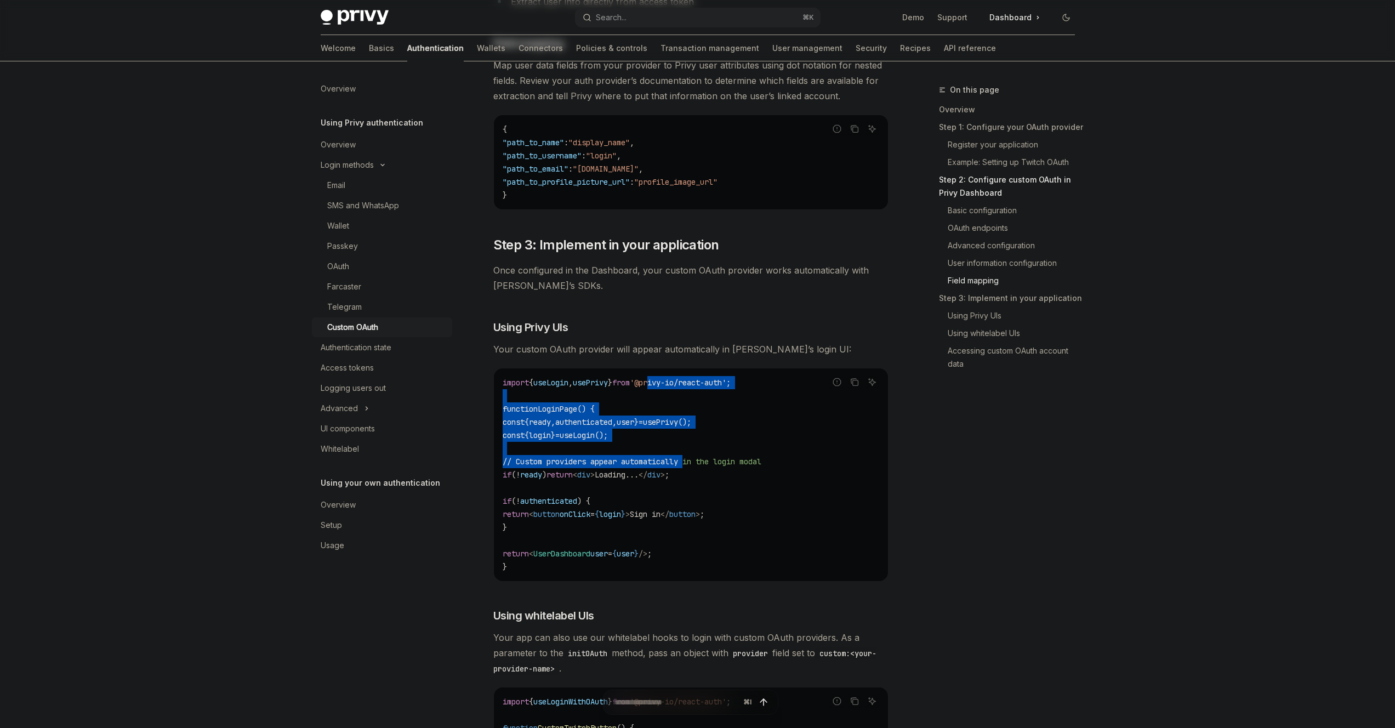
click at [692, 461] on code "import { useLogin , usePrivy } from '@privy-io/react-auth' ; function LoginPage…" at bounding box center [691, 474] width 377 height 197
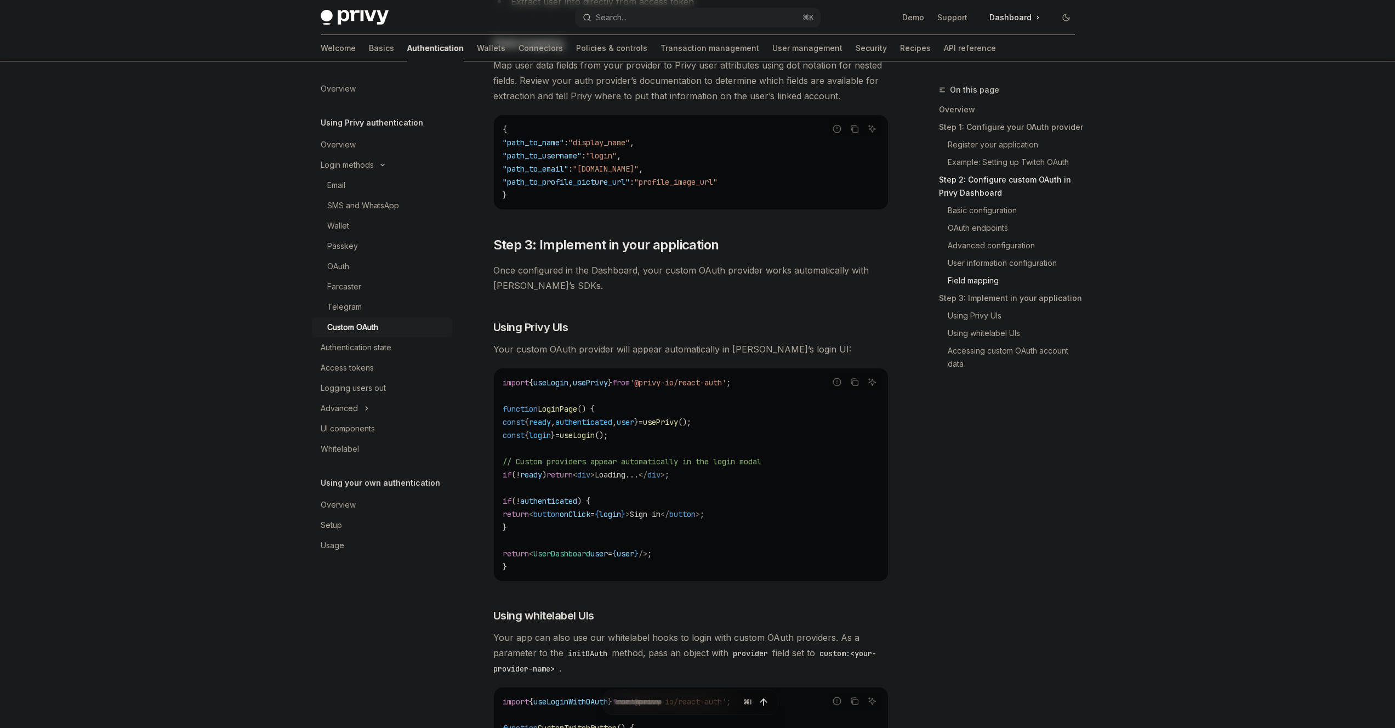
click at [692, 462] on span "// Custom providers appear automatically in the login modal" at bounding box center [632, 462] width 259 height 10
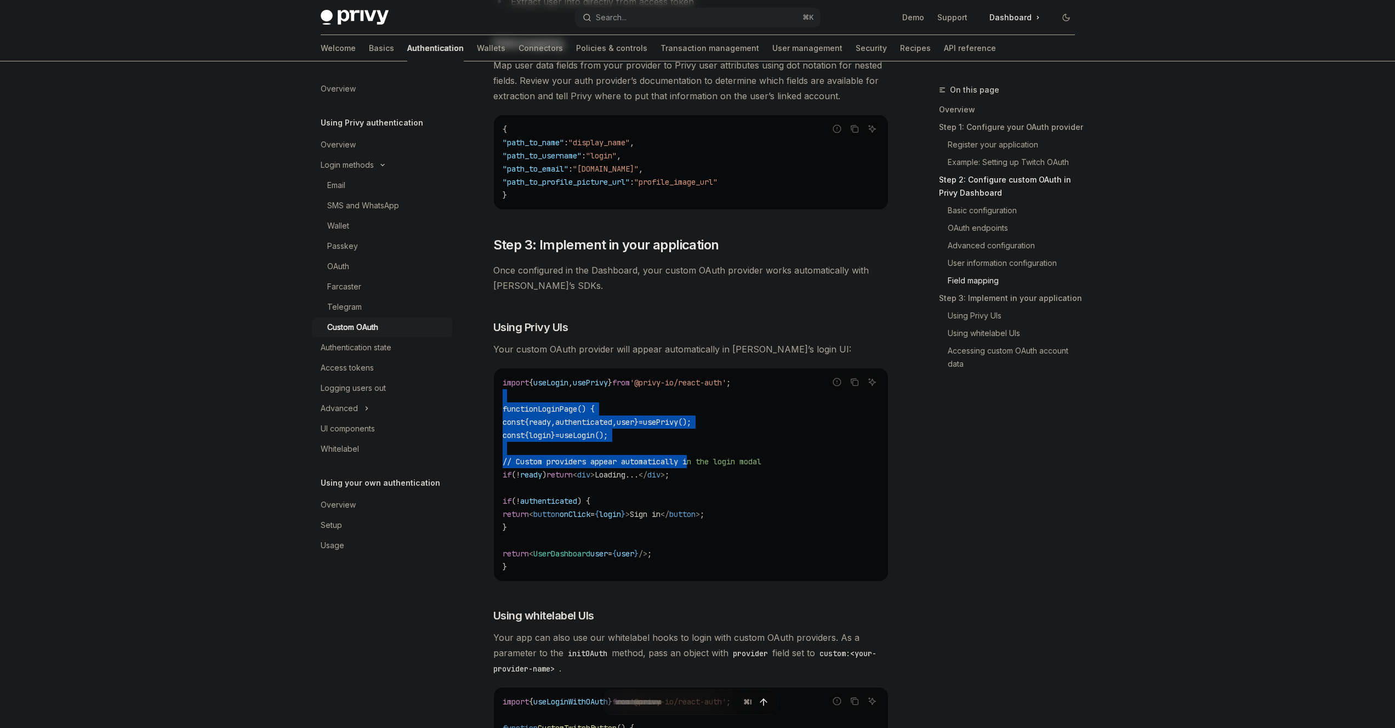
click at [671, 397] on code "import { useLogin , usePrivy } from '@privy-io/react-auth' ; function LoginPage…" at bounding box center [691, 474] width 377 height 197
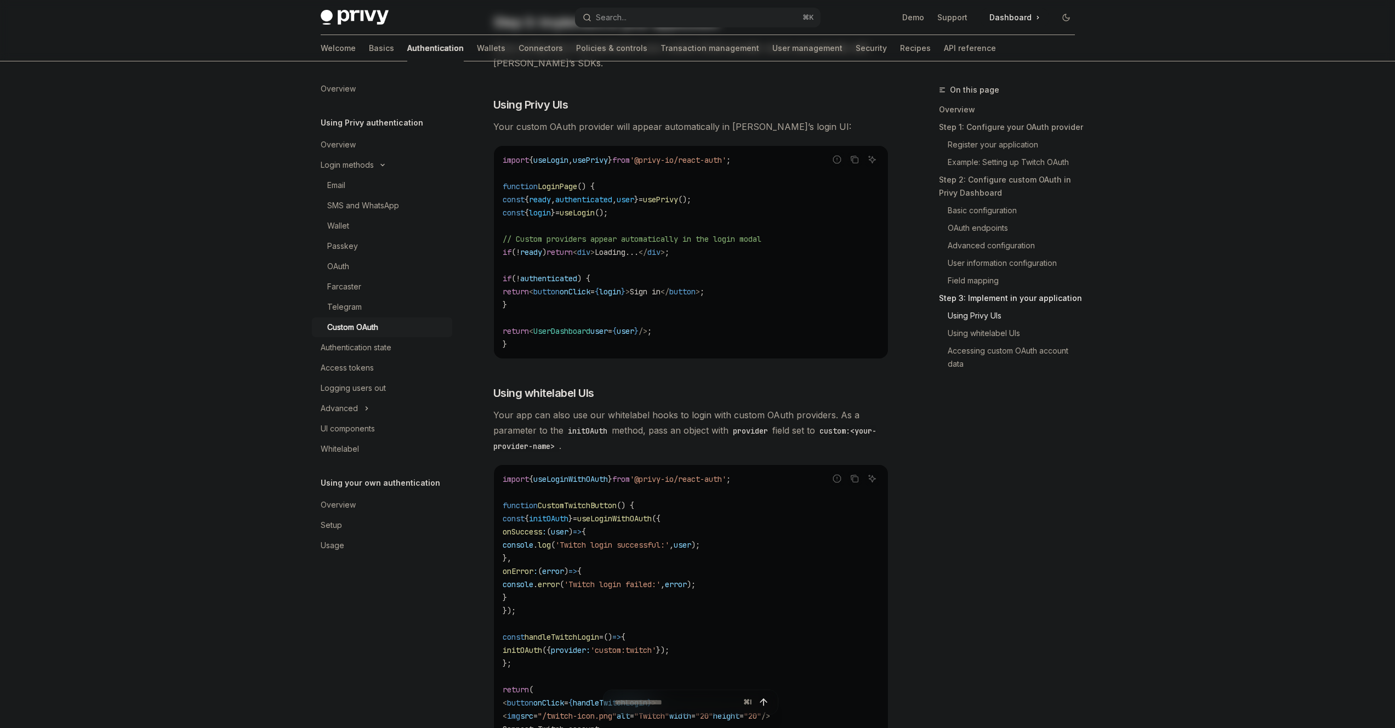
scroll to position [2851, 0]
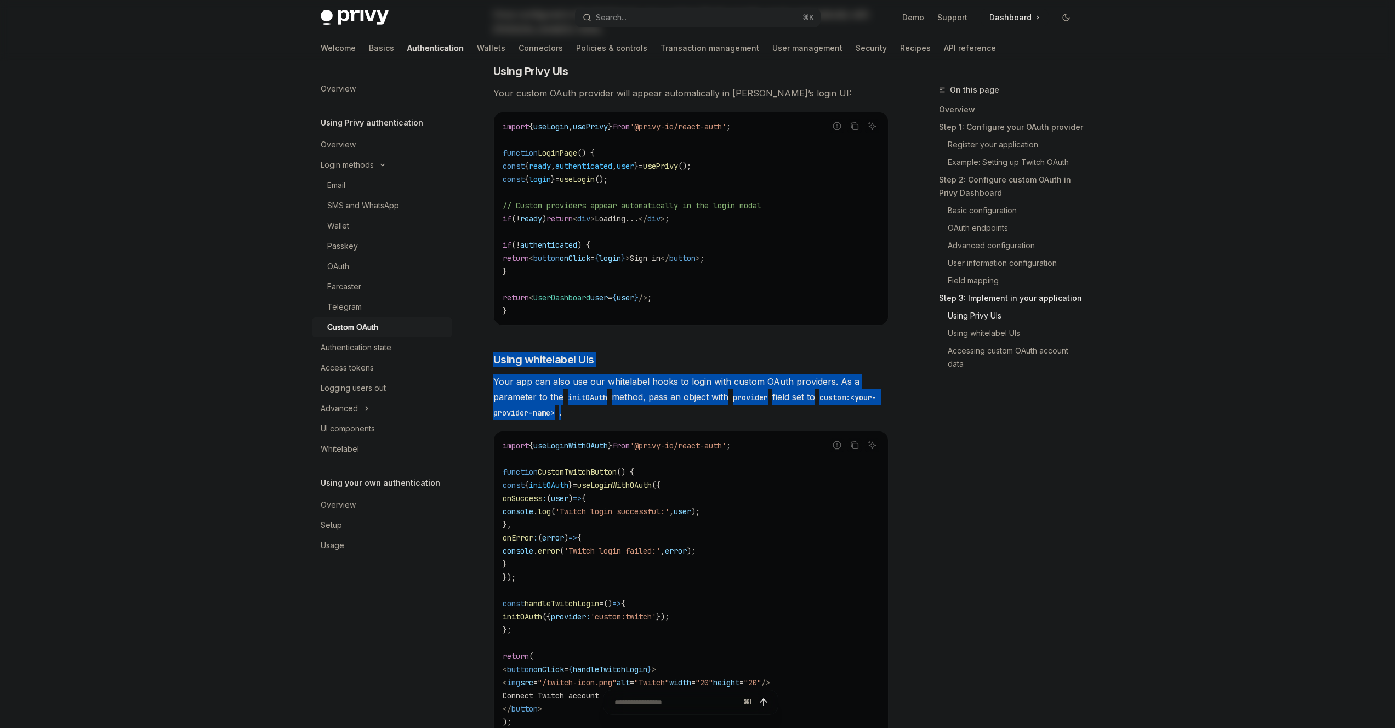
click at [641, 413] on span "Your app can also use our whitelabel hooks to login with custom OAuth providers…" at bounding box center [690, 397] width 395 height 46
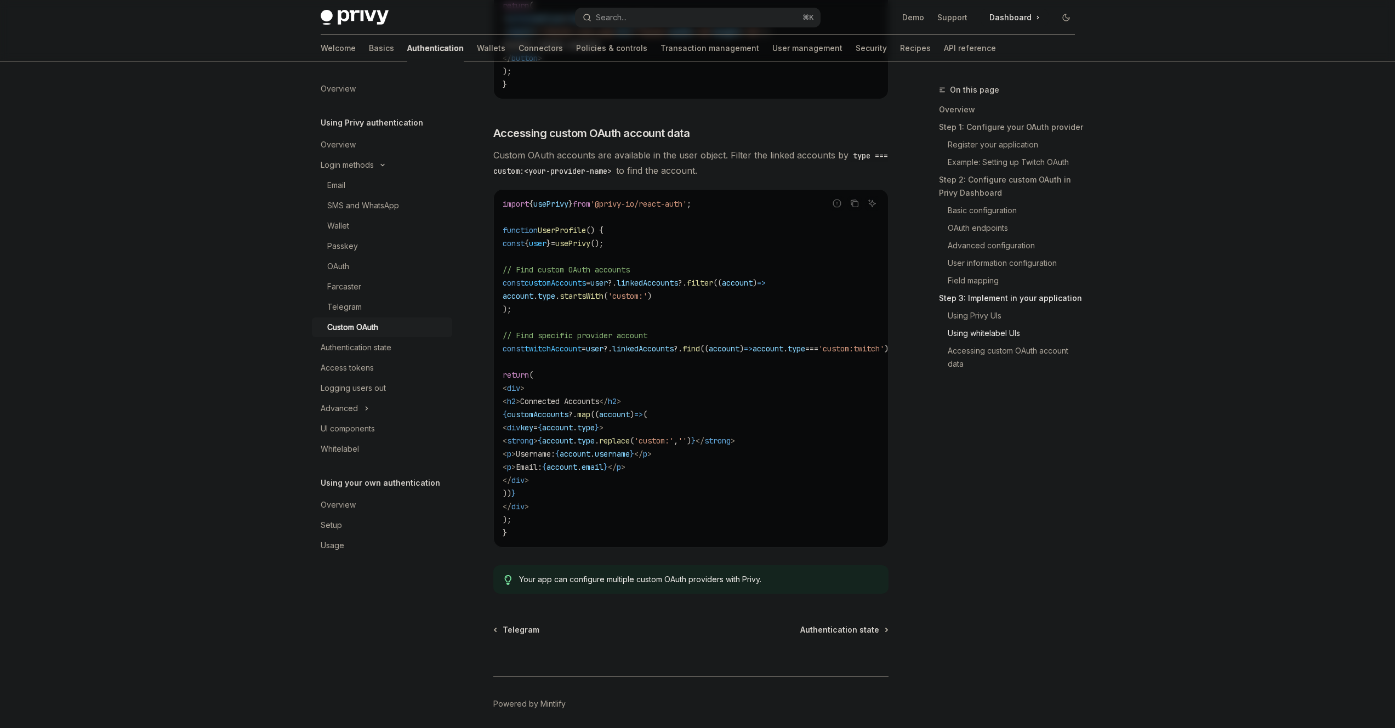
scroll to position [3516, 0]
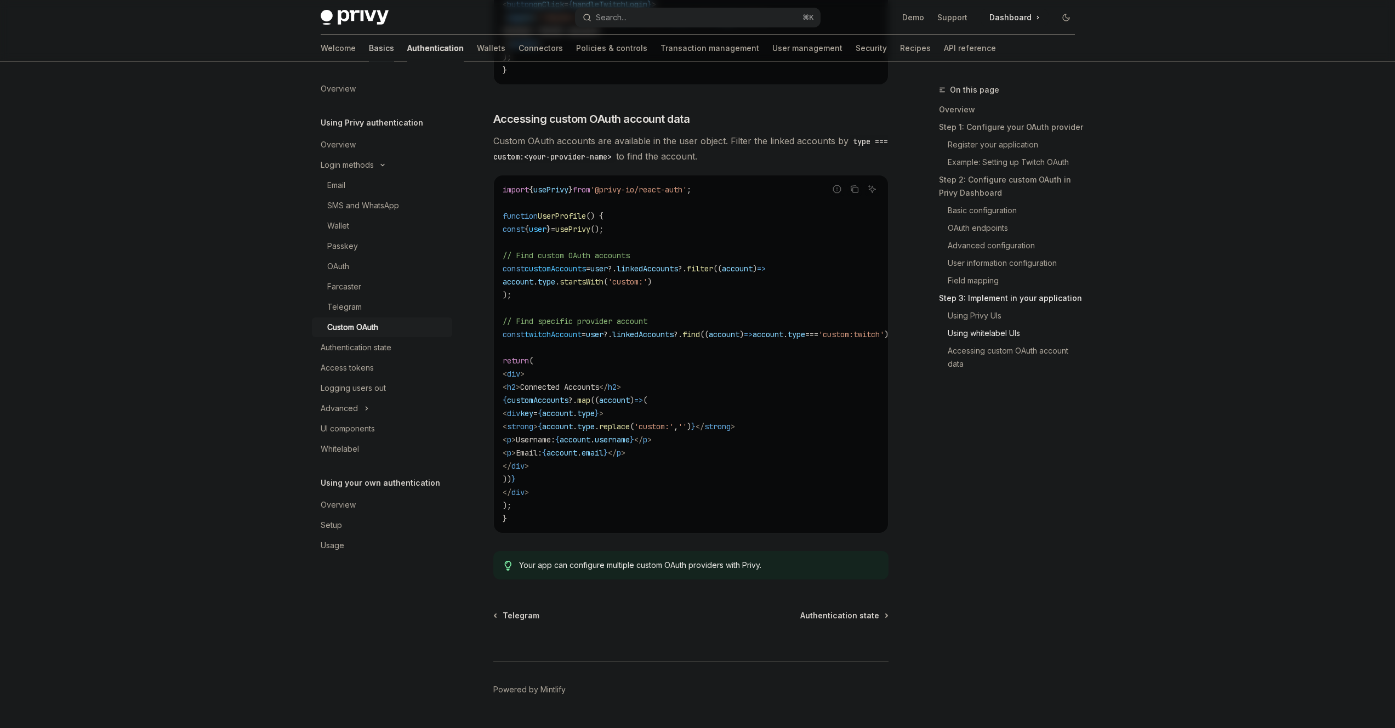
click at [369, 47] on link "Basics" at bounding box center [381, 48] width 25 height 26
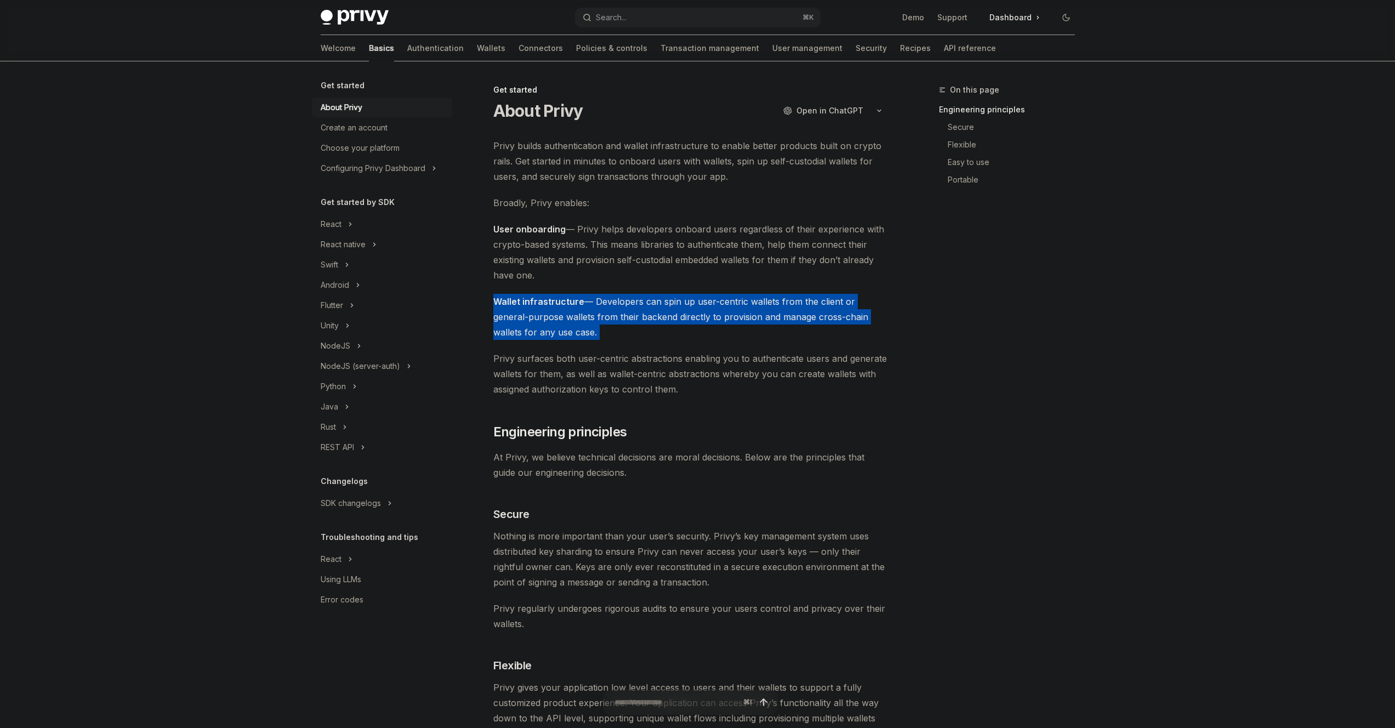
drag, startPoint x: 617, startPoint y: 286, endPoint x: 637, endPoint y: 342, distance: 59.3
click at [637, 342] on div "Privy builds authentication and wallet infrastructure to enable better products…" at bounding box center [690, 701] width 395 height 1127
drag, startPoint x: 637, startPoint y: 342, endPoint x: 631, endPoint y: 294, distance: 48.2
click at [631, 294] on div "Privy builds authentication and wallet infrastructure to enable better products…" at bounding box center [690, 701] width 395 height 1127
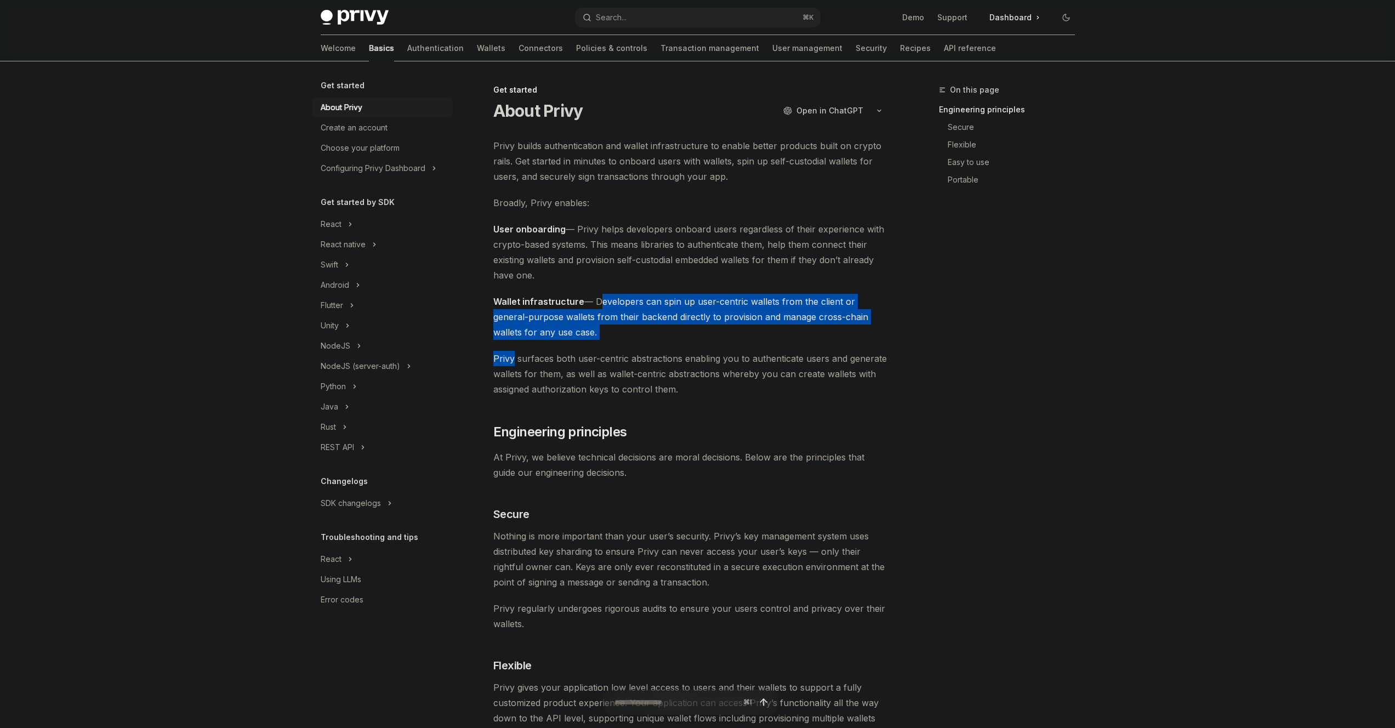
click at [631, 294] on span "Wallet infrastructure — Developers can spin up user-centric wallets from the cl…" at bounding box center [690, 317] width 395 height 46
drag, startPoint x: 631, startPoint y: 294, endPoint x: 638, endPoint y: 337, distance: 43.4
click at [638, 337] on span "Wallet infrastructure — Developers can spin up user-centric wallets from the cl…" at bounding box center [690, 317] width 395 height 46
drag, startPoint x: 638, startPoint y: 337, endPoint x: 637, endPoint y: 330, distance: 6.7
click at [638, 337] on span "Wallet infrastructure — Developers can spin up user-centric wallets from the cl…" at bounding box center [690, 317] width 395 height 46
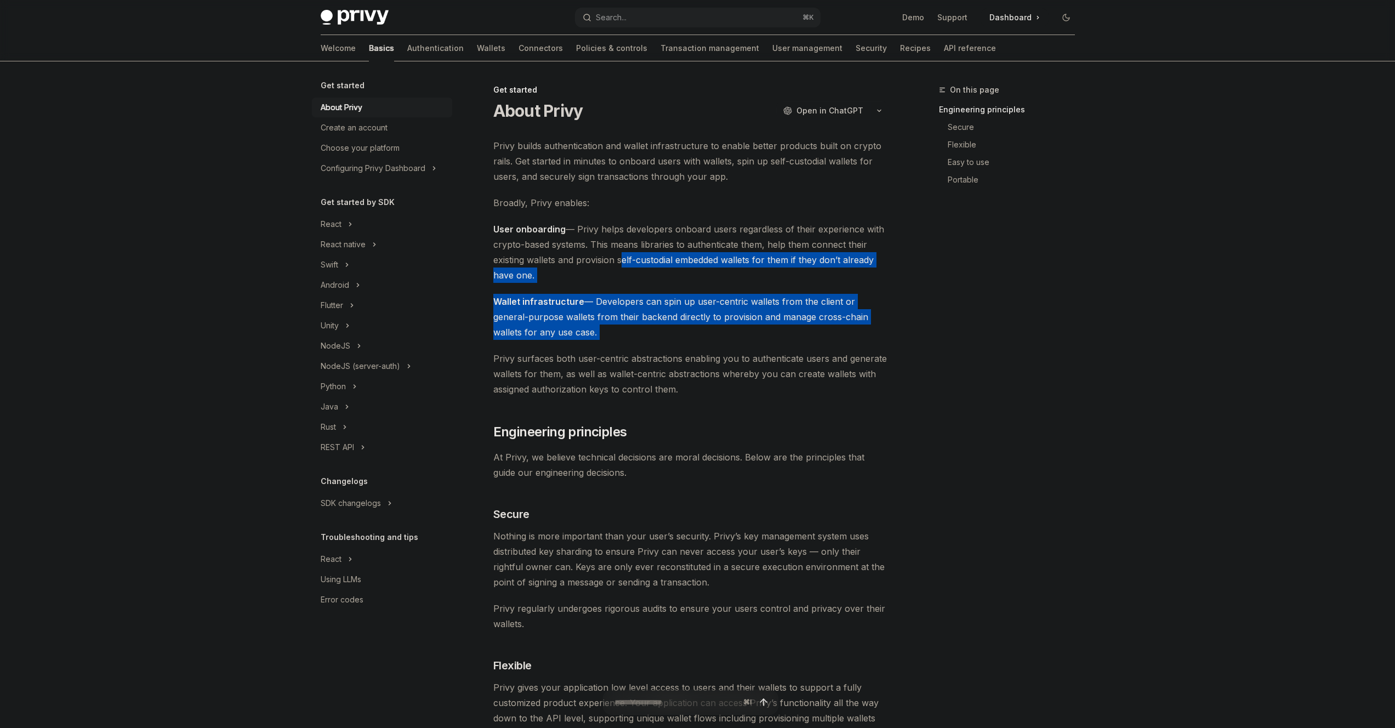
drag, startPoint x: 637, startPoint y: 330, endPoint x: 627, endPoint y: 264, distance: 67.1
click at [627, 264] on div "Privy builds authentication and wallet infrastructure to enable better products…" at bounding box center [690, 701] width 395 height 1127
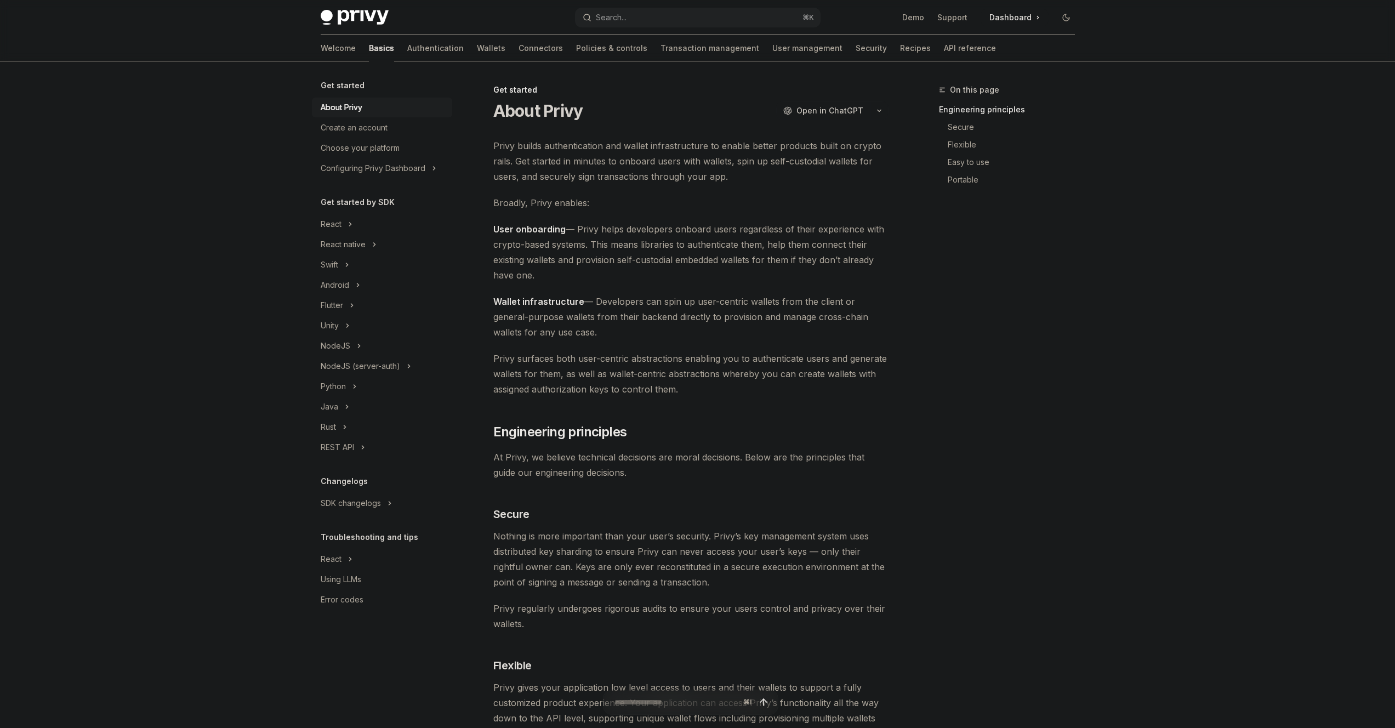
click at [631, 301] on span "Wallet infrastructure — Developers can spin up user-centric wallets from the cl…" at bounding box center [690, 317] width 395 height 46
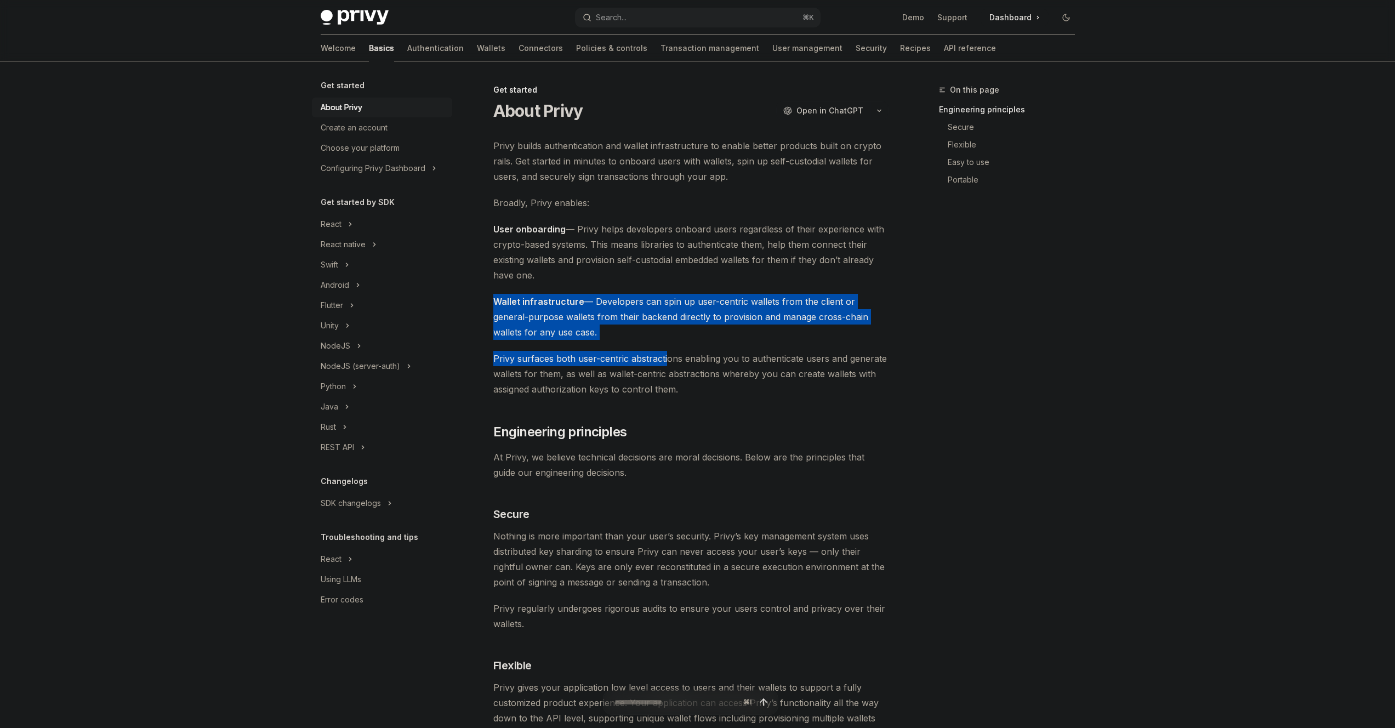
drag, startPoint x: 633, startPoint y: 291, endPoint x: 675, endPoint y: 373, distance: 92.9
click at [665, 362] on div "Privy builds authentication and wallet infrastructure to enable better products…" at bounding box center [690, 701] width 395 height 1127
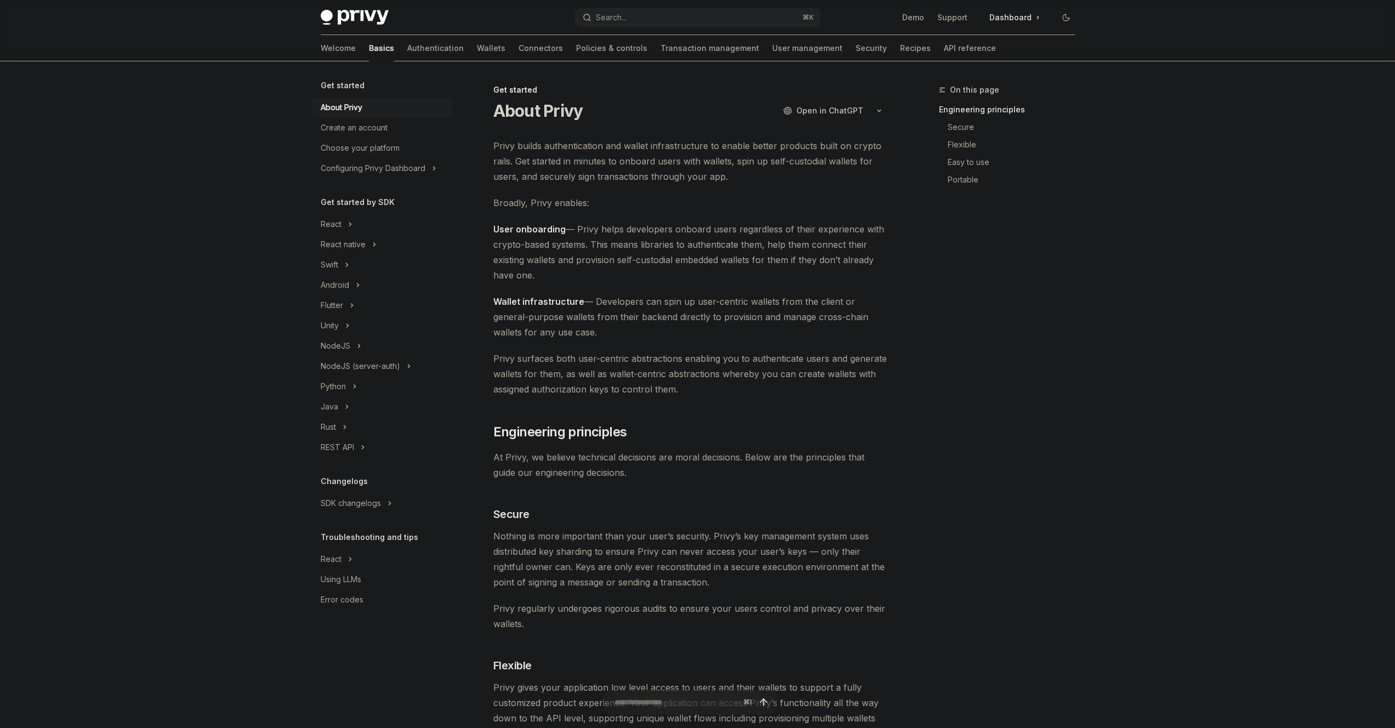
click at [713, 405] on div "Privy builds authentication and wallet infrastructure to enable better products…" at bounding box center [690, 701] width 395 height 1127
drag, startPoint x: 713, startPoint y: 405, endPoint x: 696, endPoint y: 310, distance: 97.0
click at [696, 311] on div "Privy builds authentication and wallet infrastructure to enable better products…" at bounding box center [690, 701] width 395 height 1127
click at [694, 304] on span "Wallet infrastructure — Developers can spin up user-centric wallets from the cl…" at bounding box center [690, 317] width 395 height 46
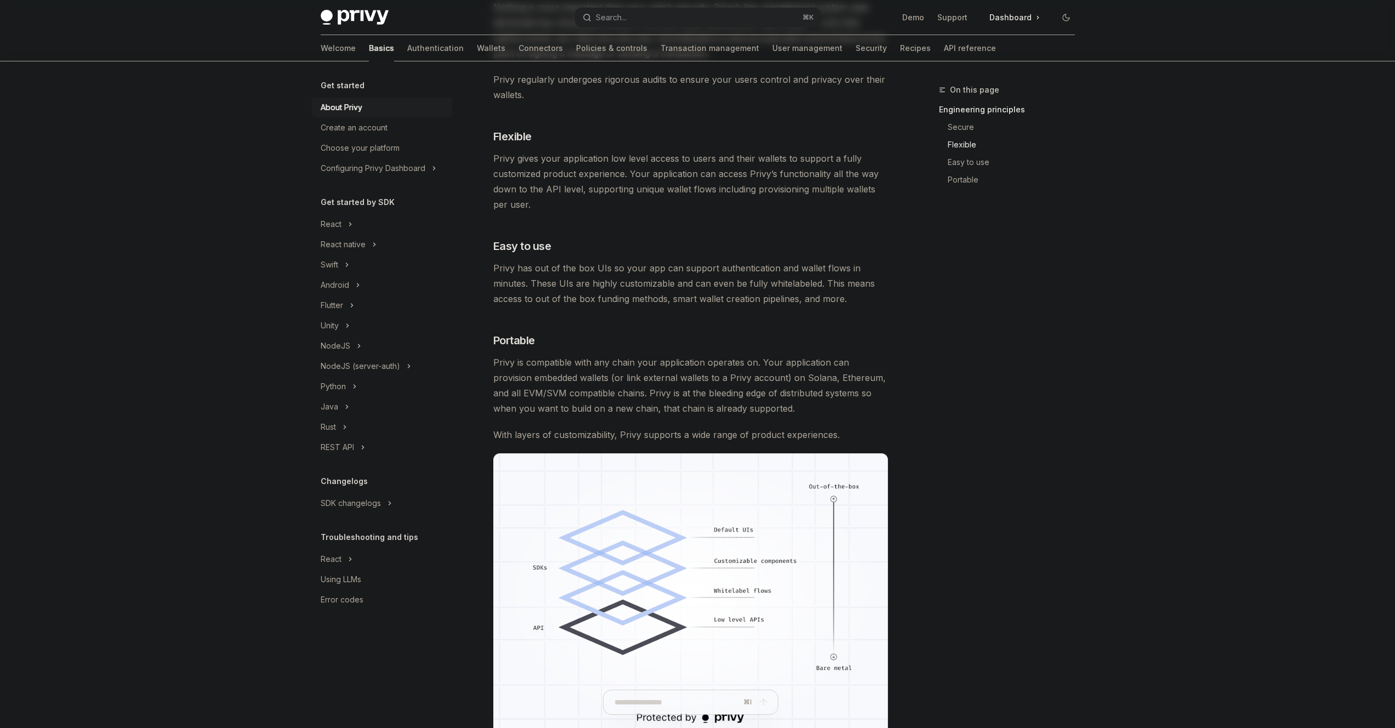
scroll to position [714, 0]
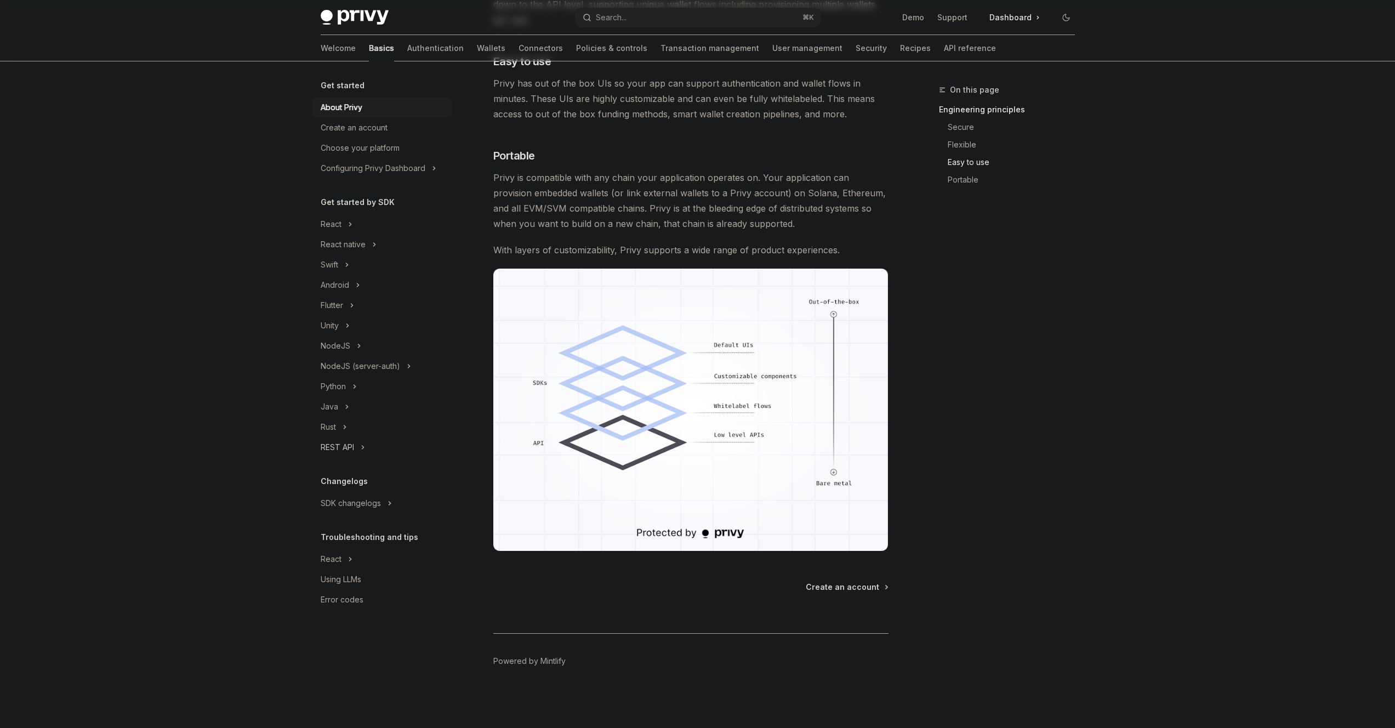
click at [353, 445] on div "REST API" at bounding box center [337, 447] width 33 height 13
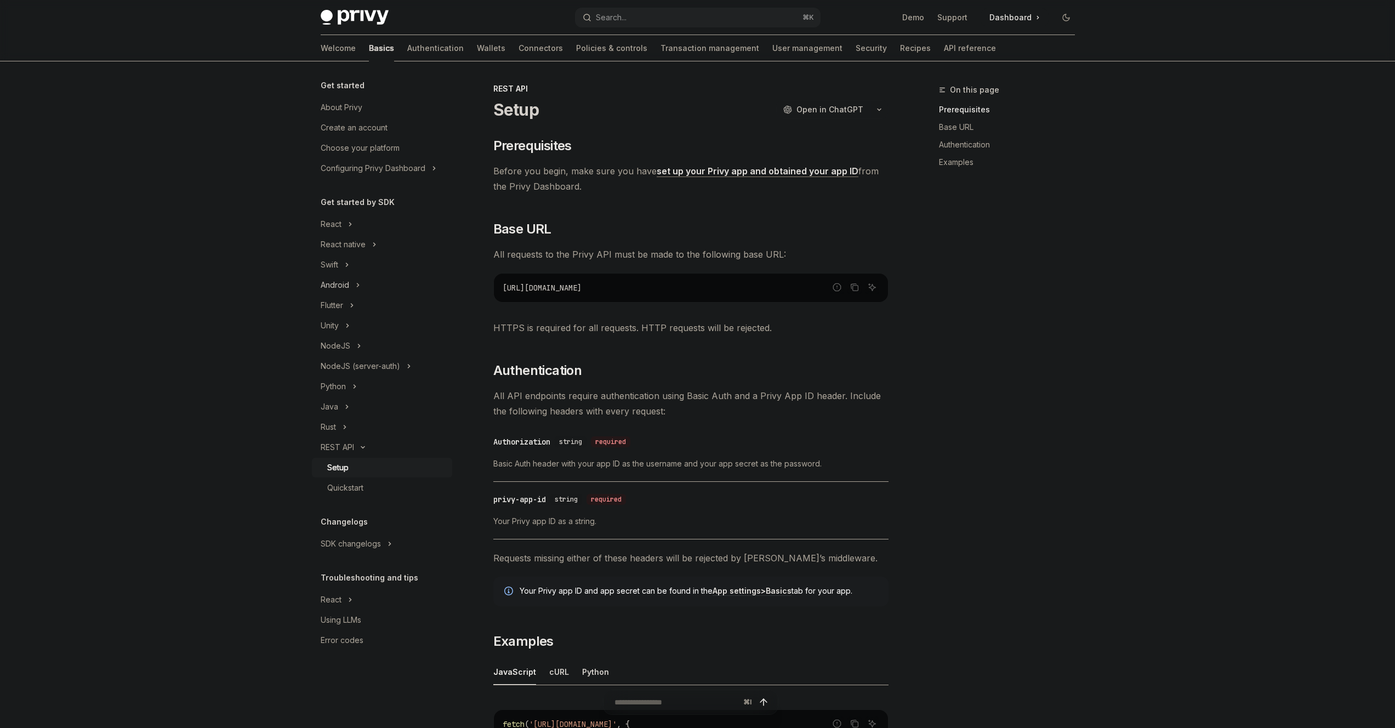
scroll to position [2, 0]
click at [358, 241] on div "React native" at bounding box center [343, 244] width 45 height 13
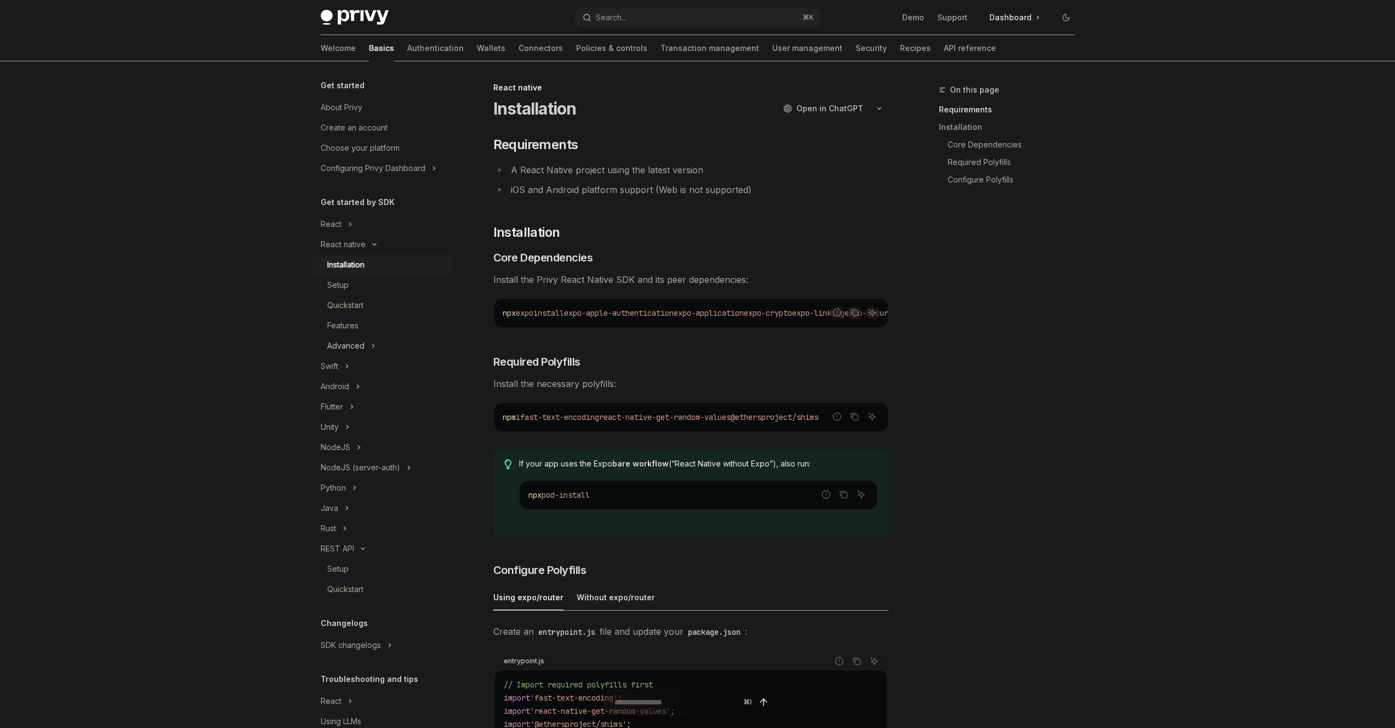
click at [368, 355] on button "Advanced" at bounding box center [382, 346] width 140 height 20
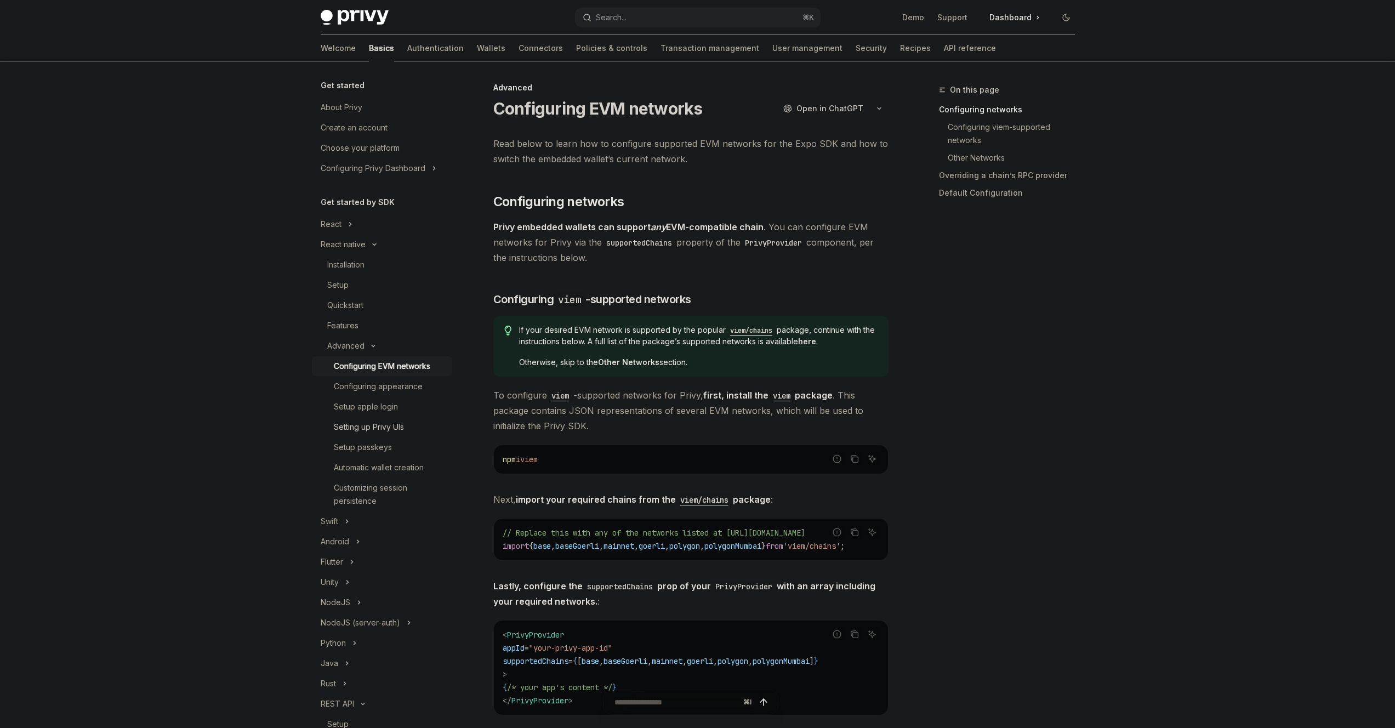
click at [414, 428] on div "Setting up Privy UIs" at bounding box center [390, 427] width 112 height 13
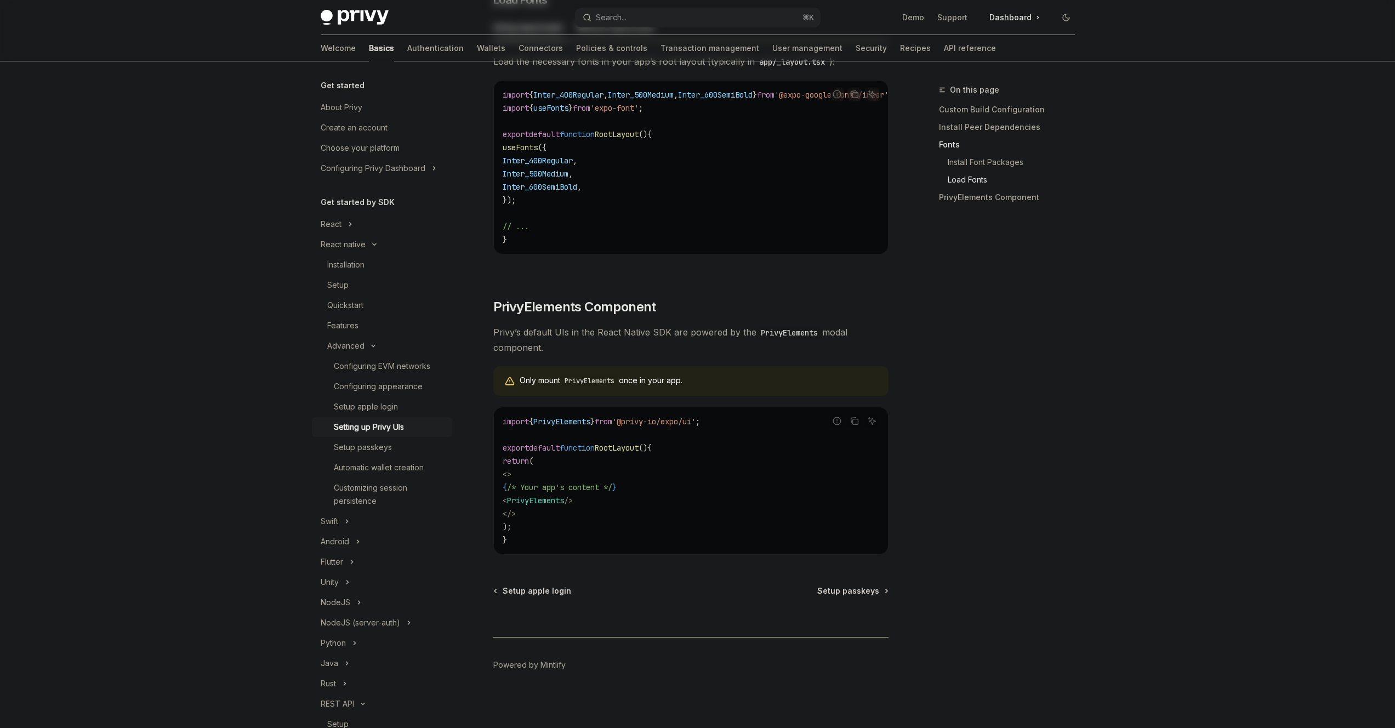
scroll to position [580, 0]
click at [428, 465] on div "Automatic wallet creation" at bounding box center [390, 467] width 112 height 13
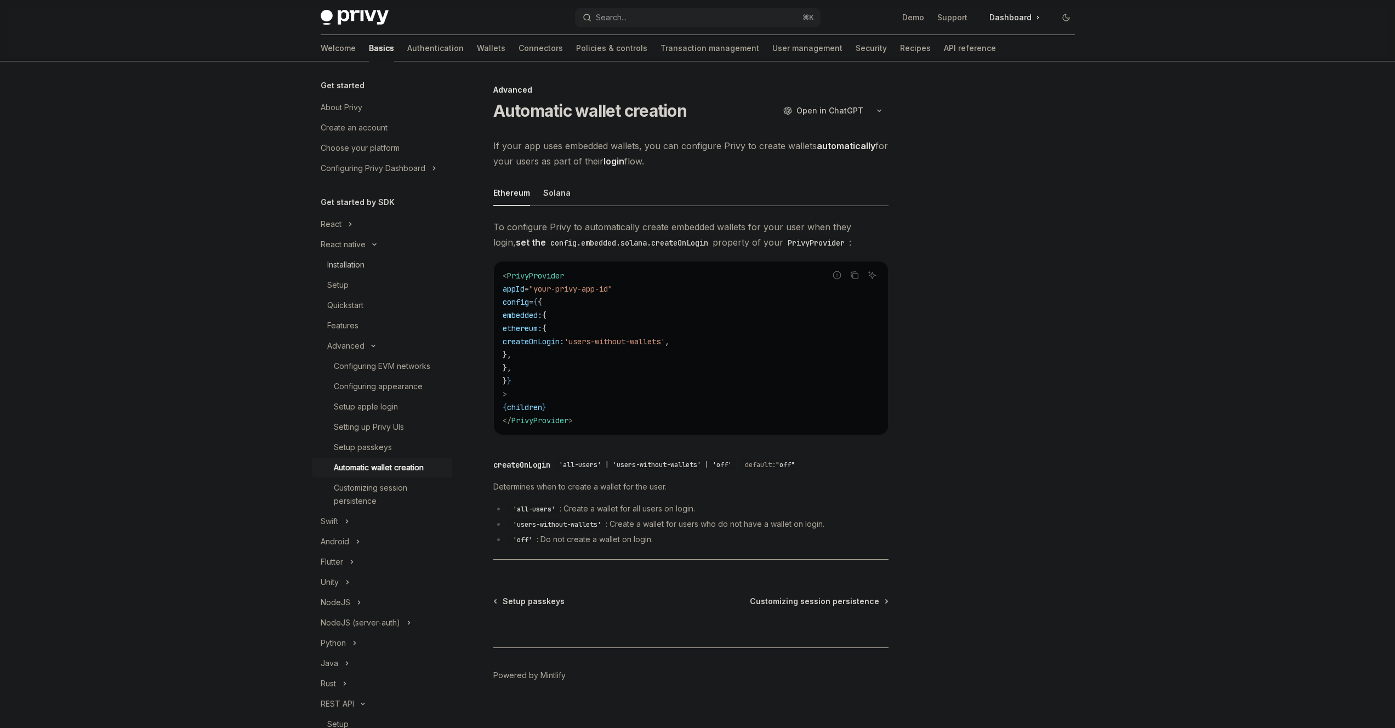
click at [366, 266] on div "Installation" at bounding box center [386, 264] width 118 height 13
type textarea "*"
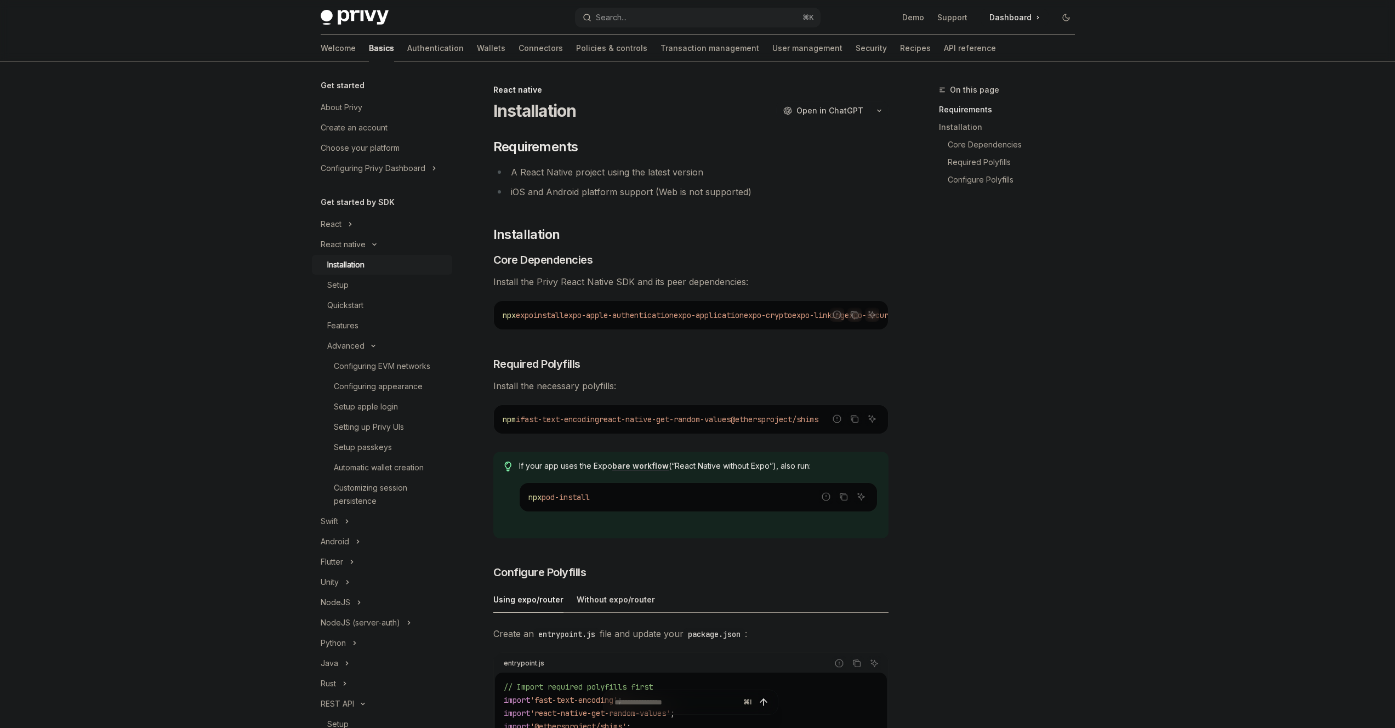
click at [599, 312] on span "expo-apple-authentication" at bounding box center [619, 315] width 110 height 10
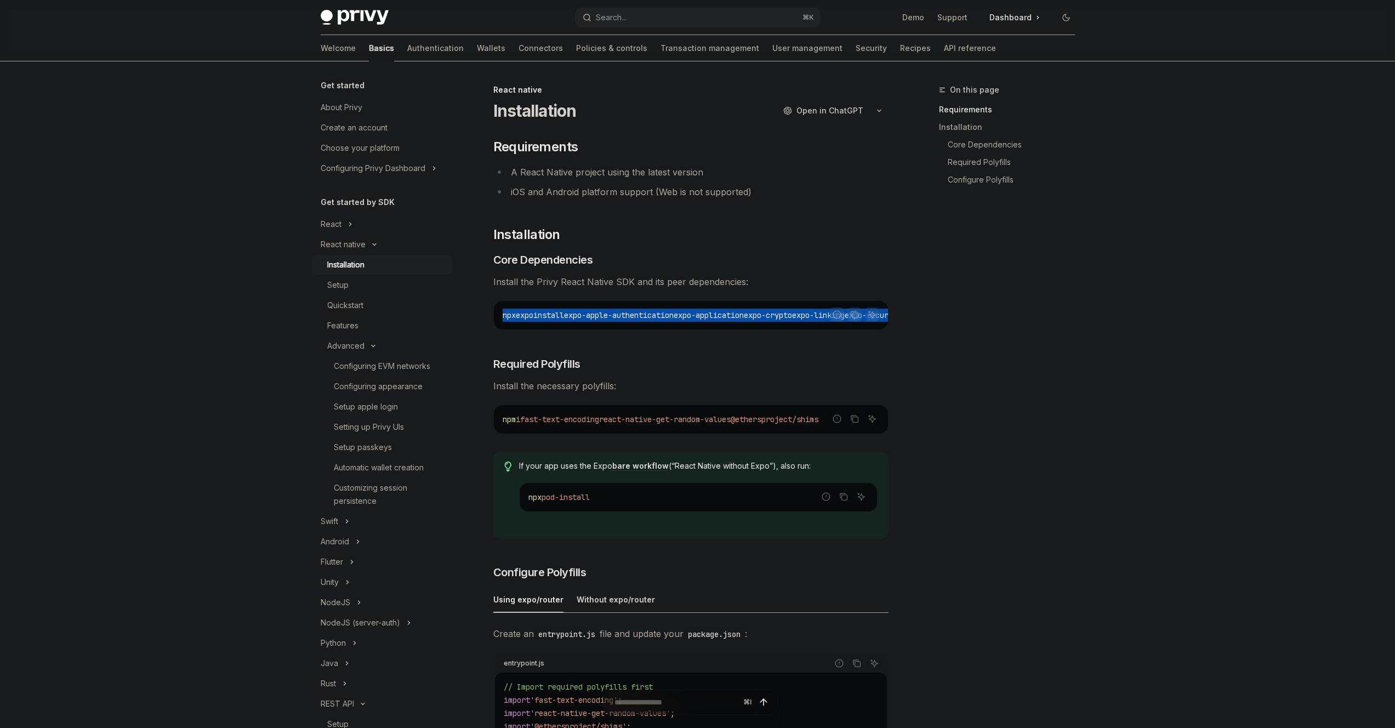
click at [599, 312] on span "expo-apple-authentication" at bounding box center [619, 315] width 110 height 10
copy div "npx expo install expo-apple-authentication expo-application expo-crypto expo-li…"
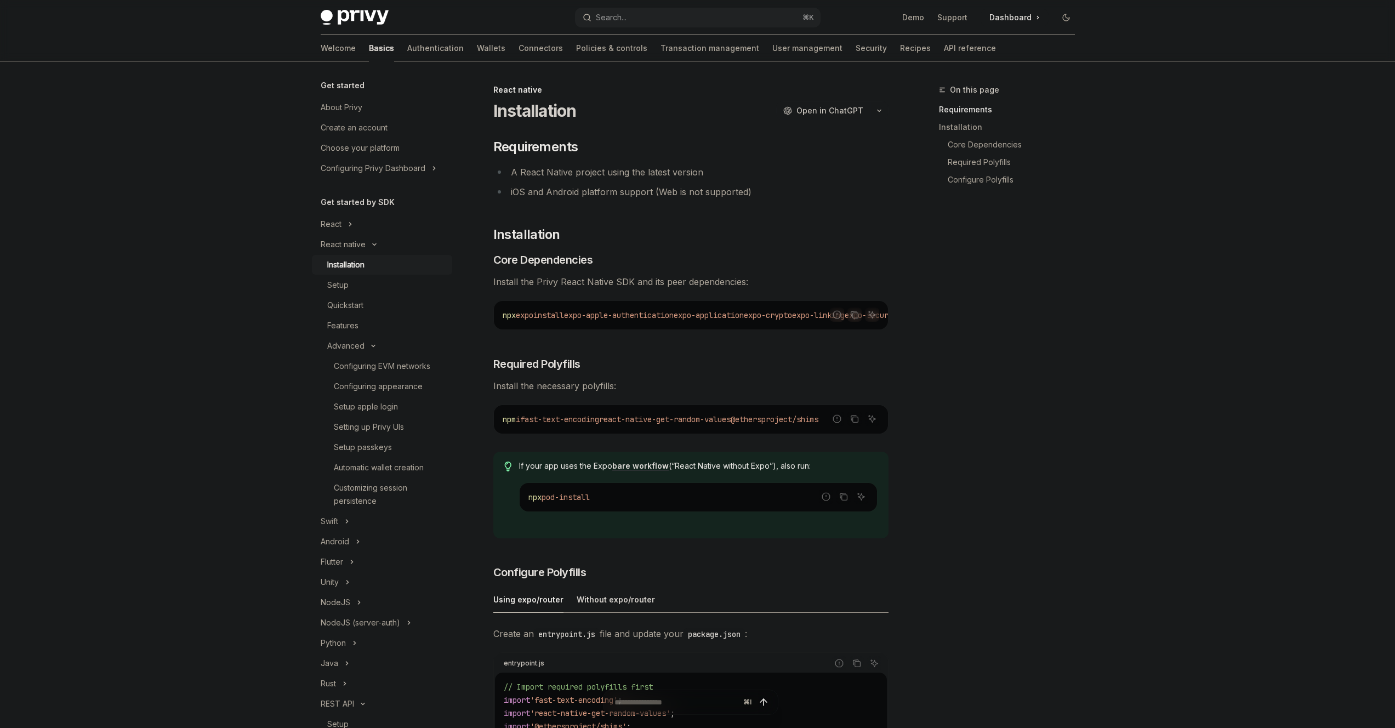
click at [685, 417] on code "npm i fast-text-encoding react-native-get-random-values @ethersproject/shims" at bounding box center [691, 419] width 377 height 13
copy div "npm i fast-text-encoding react-native-get-random-values @ethersproject/shims"
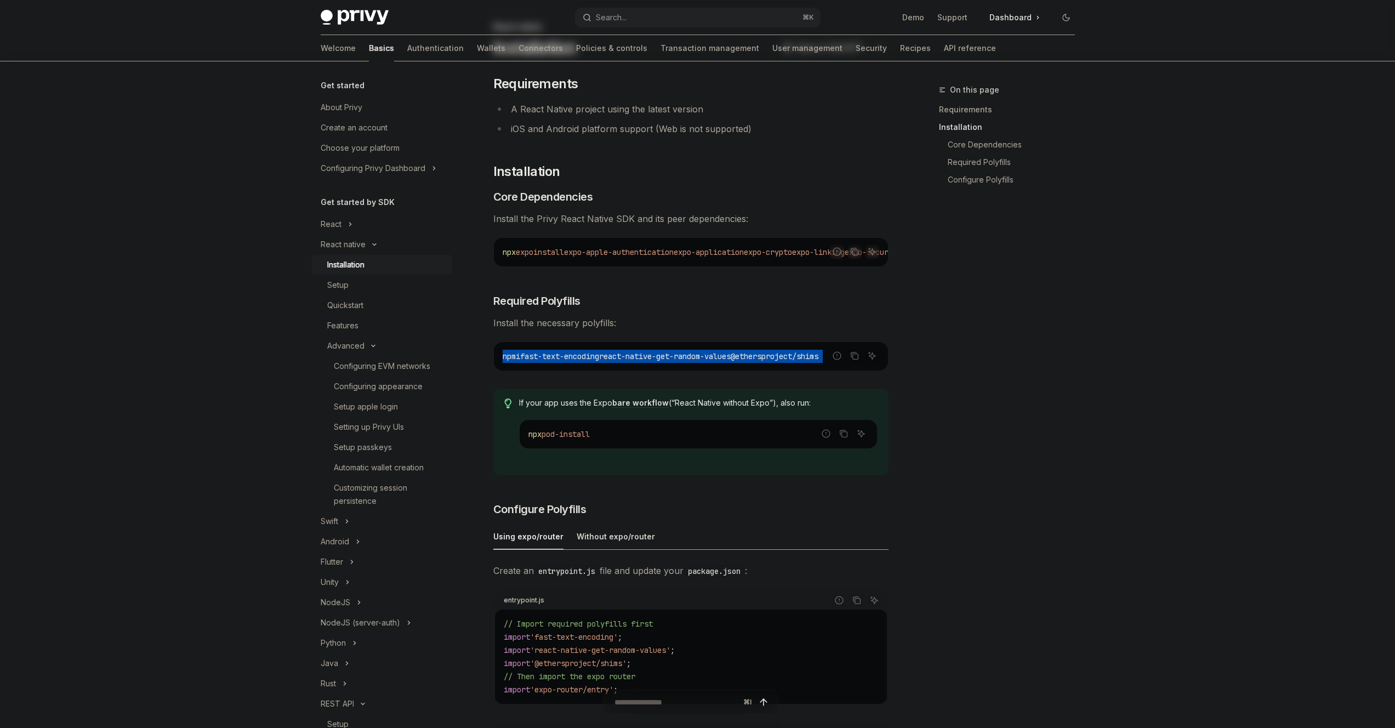
scroll to position [210, 0]
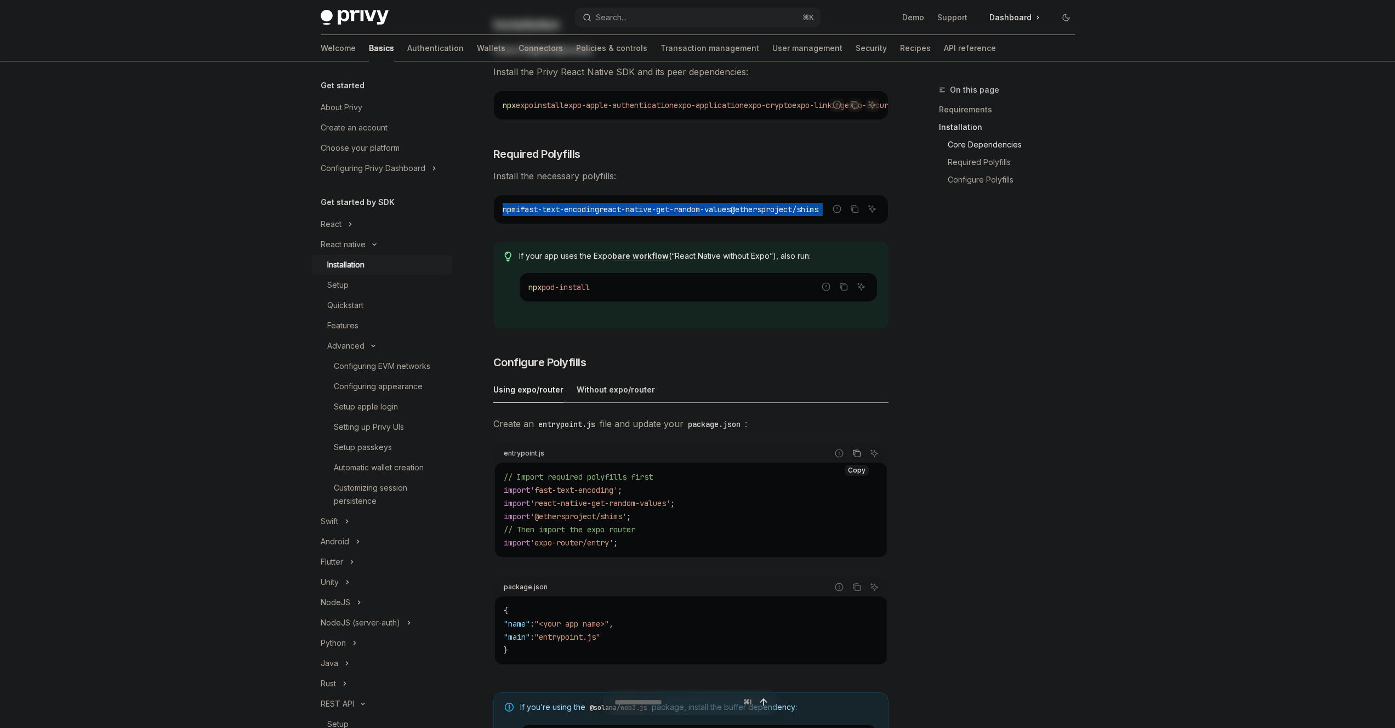
click at [859, 458] on icon "Copy the contents from the code block" at bounding box center [857, 453] width 9 height 9
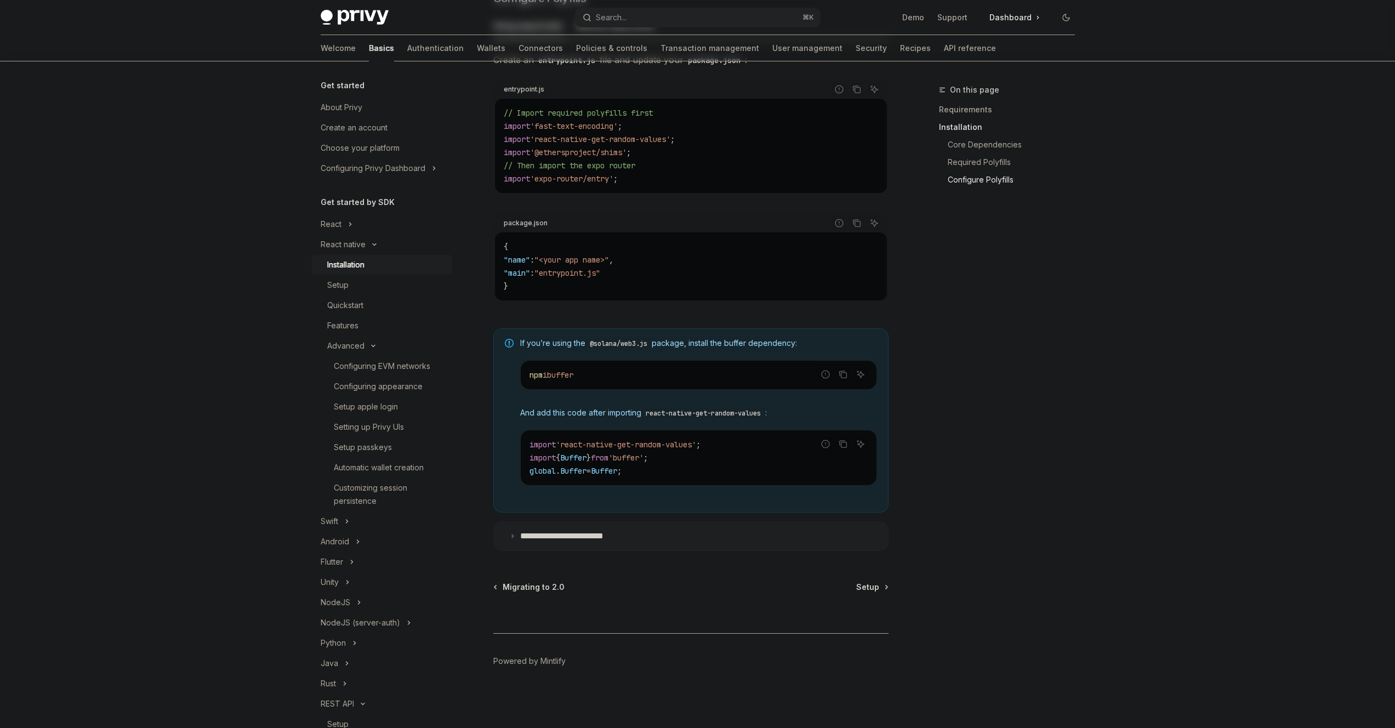
scroll to position [578, 0]
click at [618, 340] on code "@solana/web3.js" at bounding box center [619, 343] width 66 height 11
drag, startPoint x: 618, startPoint y: 340, endPoint x: 633, endPoint y: 389, distance: 50.5
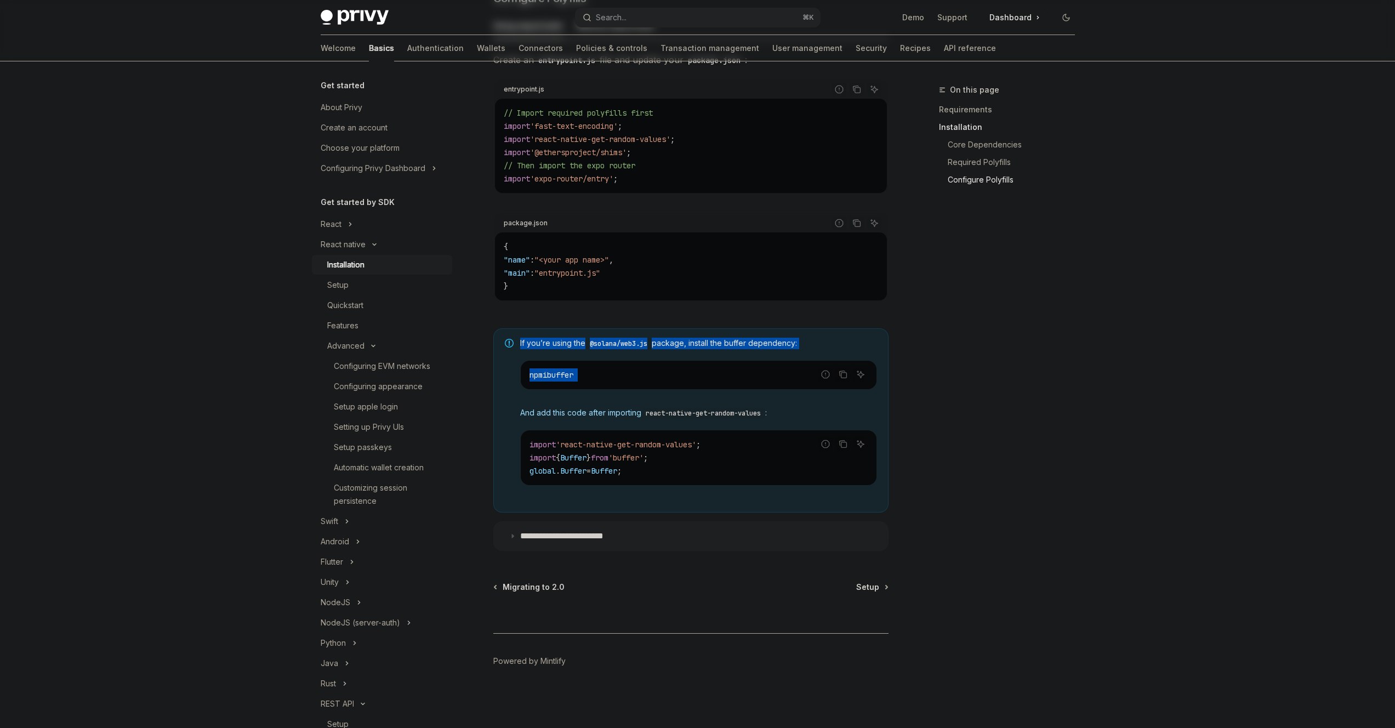
click at [632, 388] on div "If you’re using the @solana/web3.js package, install the buffer dependency: Rep…" at bounding box center [698, 421] width 357 height 166
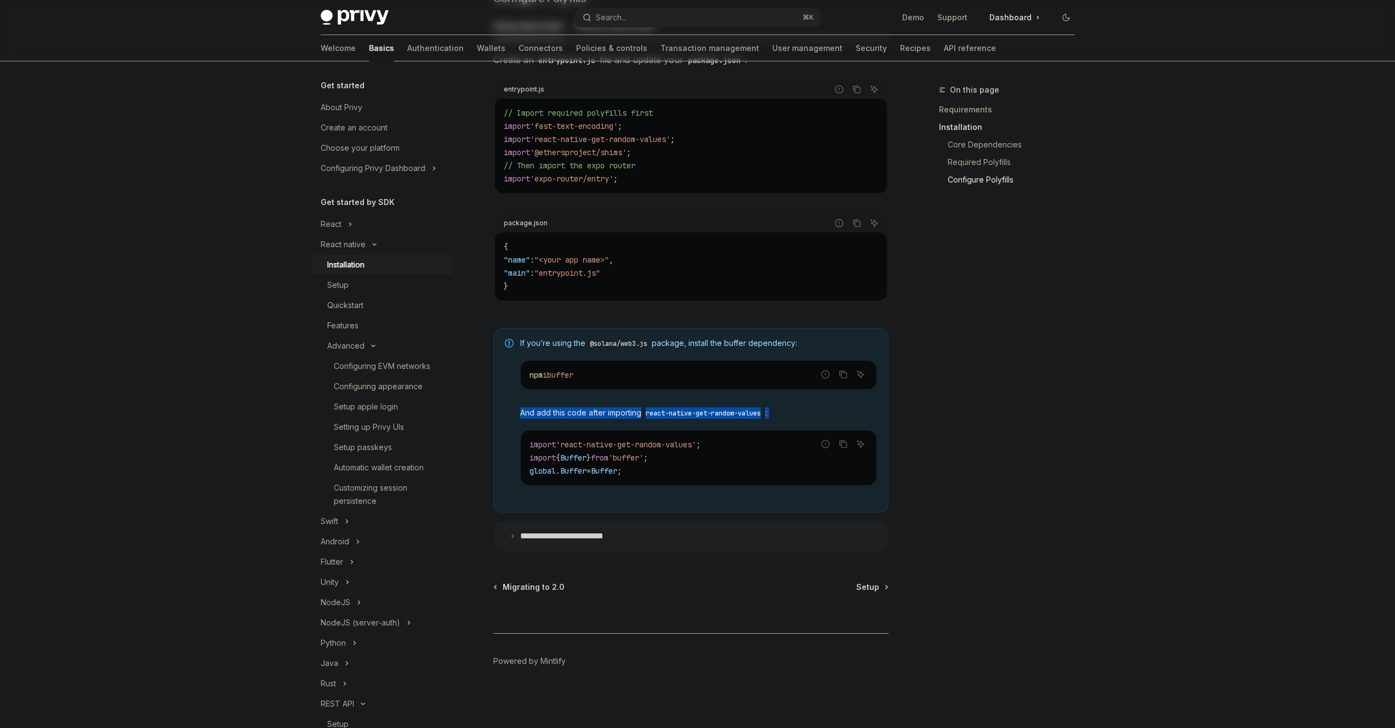
click at [635, 391] on div "If you’re using the @solana/web3.js package, install the buffer dependency: Rep…" at bounding box center [698, 421] width 357 height 166
click at [642, 383] on div "npm i buffer" at bounding box center [699, 375] width 356 height 29
click at [643, 382] on div "npm i buffer" at bounding box center [699, 375] width 356 height 29
click at [646, 370] on code "npm i buffer" at bounding box center [699, 374] width 338 height 13
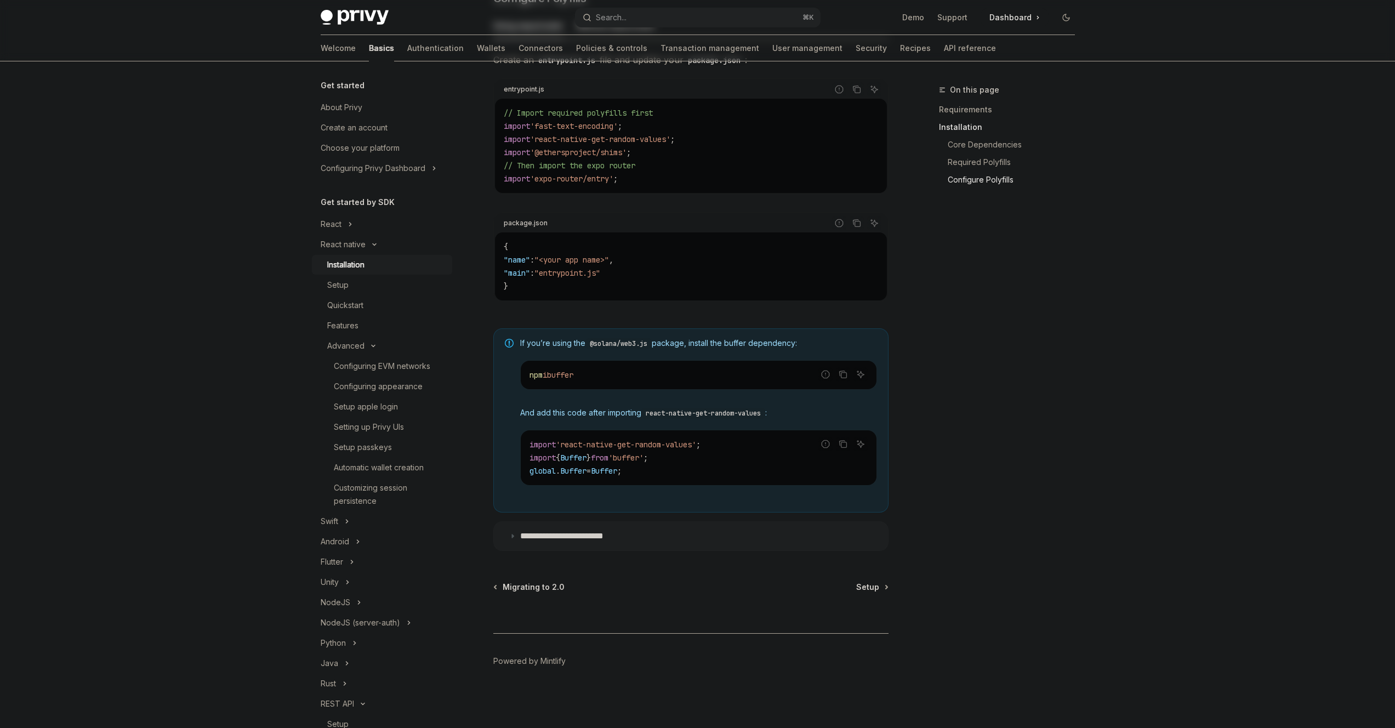
click at [645, 368] on code "npm i buffer" at bounding box center [699, 374] width 338 height 13
click at [644, 354] on div "If you’re using the @solana/web3.js package, install the buffer dependency: Rep…" at bounding box center [698, 421] width 357 height 166
click at [594, 535] on p "**********" at bounding box center [573, 536] width 106 height 11
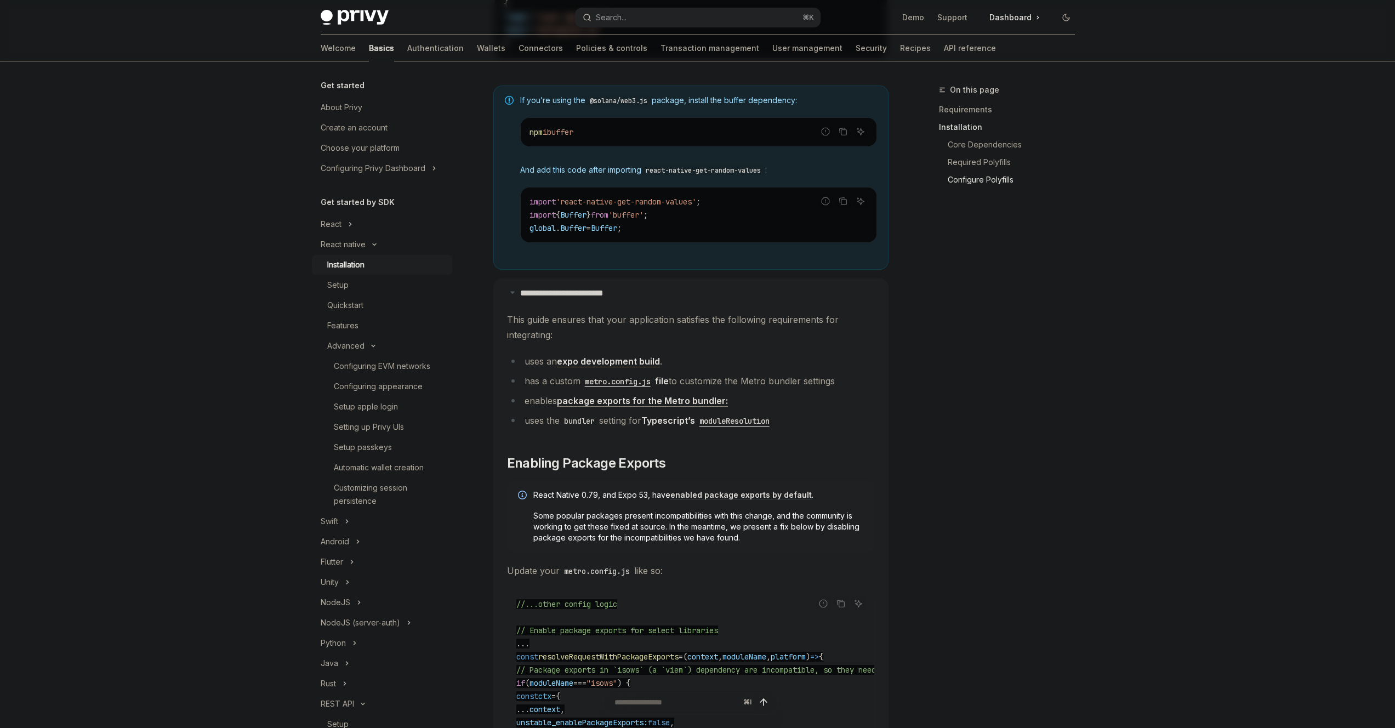
scroll to position [979, 0]
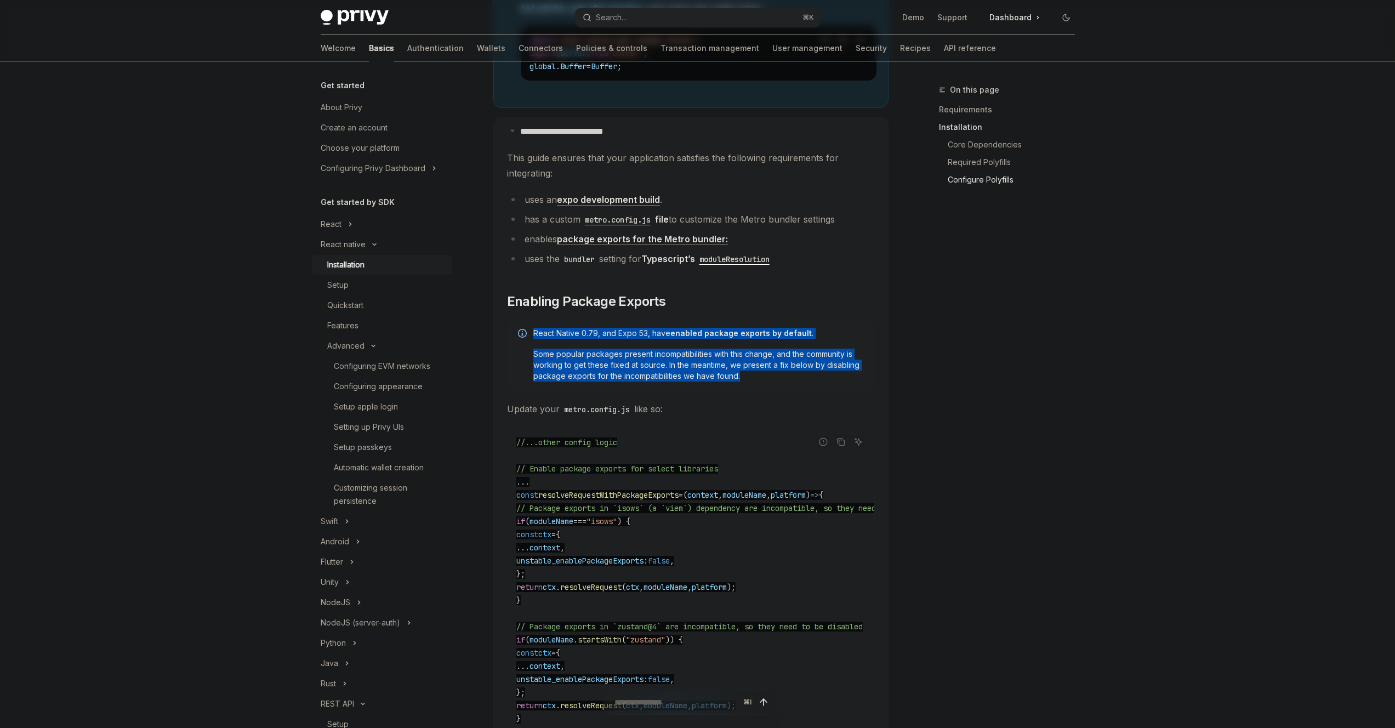
drag, startPoint x: 726, startPoint y: 340, endPoint x: 711, endPoint y: 319, distance: 26.3
click at [711, 319] on children "This guide ensures that your application satisfies the following requirements f…" at bounding box center [691, 728] width 368 height 1157
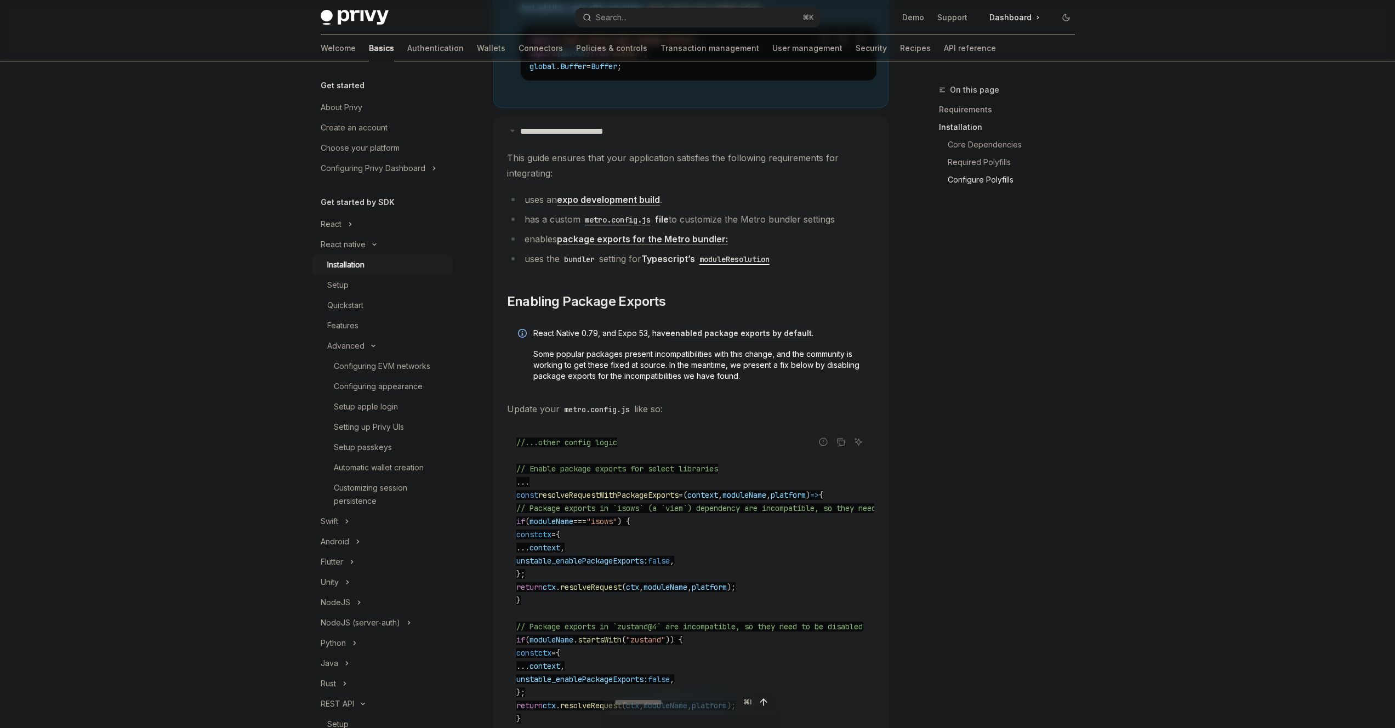
click at [713, 321] on children "This guide ensures that your application satisfies the following requirements f…" at bounding box center [691, 728] width 368 height 1157
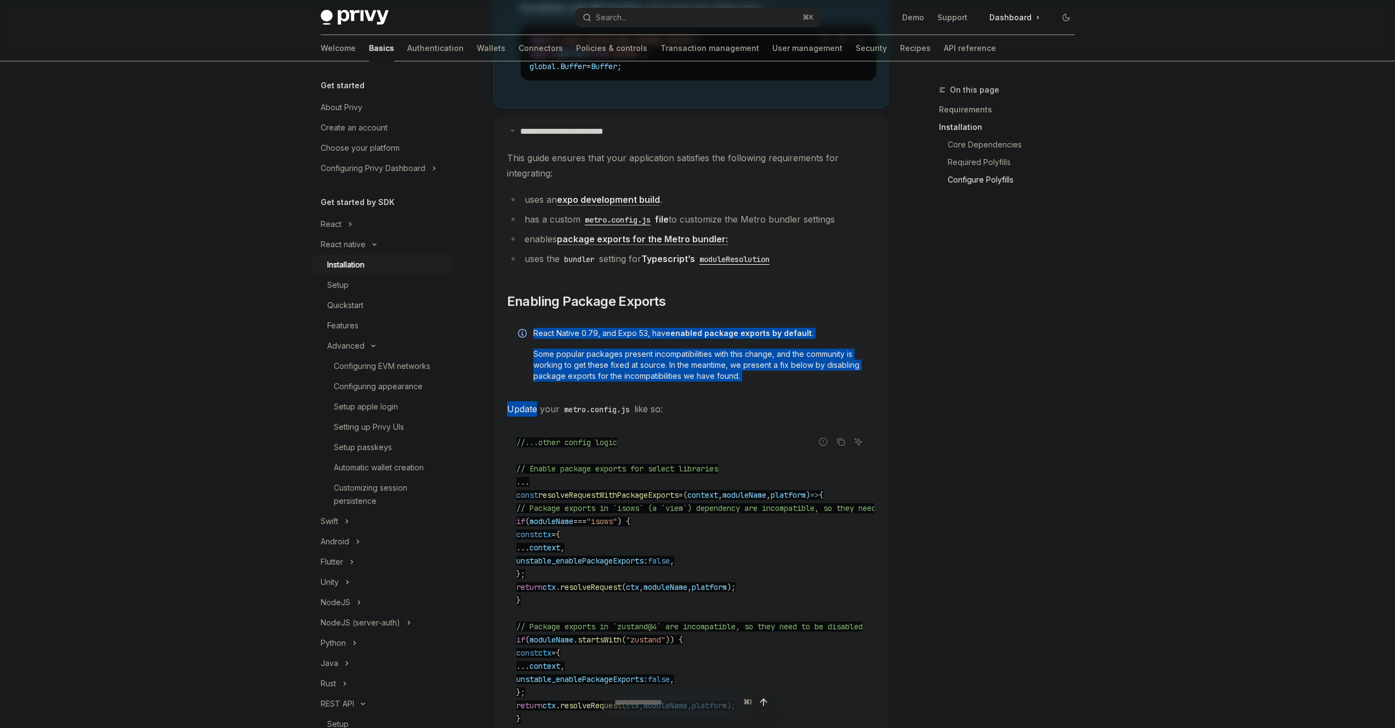
drag, startPoint x: 713, startPoint y: 321, endPoint x: 756, endPoint y: 396, distance: 86.4
click at [756, 396] on children "This guide ensures that your application satisfies the following requirements f…" at bounding box center [691, 728] width 368 height 1157
click at [759, 382] on span "Some popular packages present incompatibilities with this change, and the commu…" at bounding box center [698, 365] width 331 height 33
drag, startPoint x: 759, startPoint y: 384, endPoint x: 740, endPoint y: 328, distance: 59.1
click at [740, 328] on div "React Native 0.79, and Expo 53, have enabled package exports by default . Some …" at bounding box center [691, 354] width 368 height 71
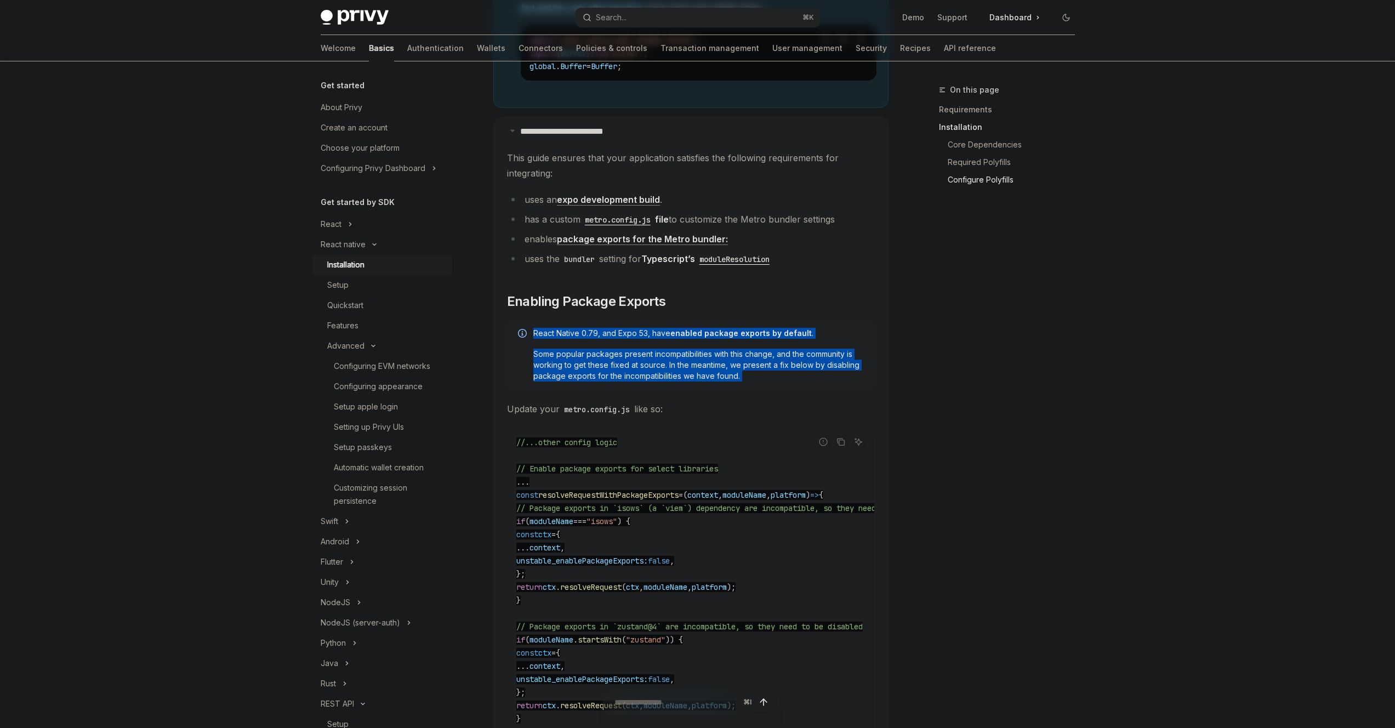
click at [740, 328] on div "React Native 0.79, and Expo 53, have enabled package exports by default . Some …" at bounding box center [691, 354] width 368 height 71
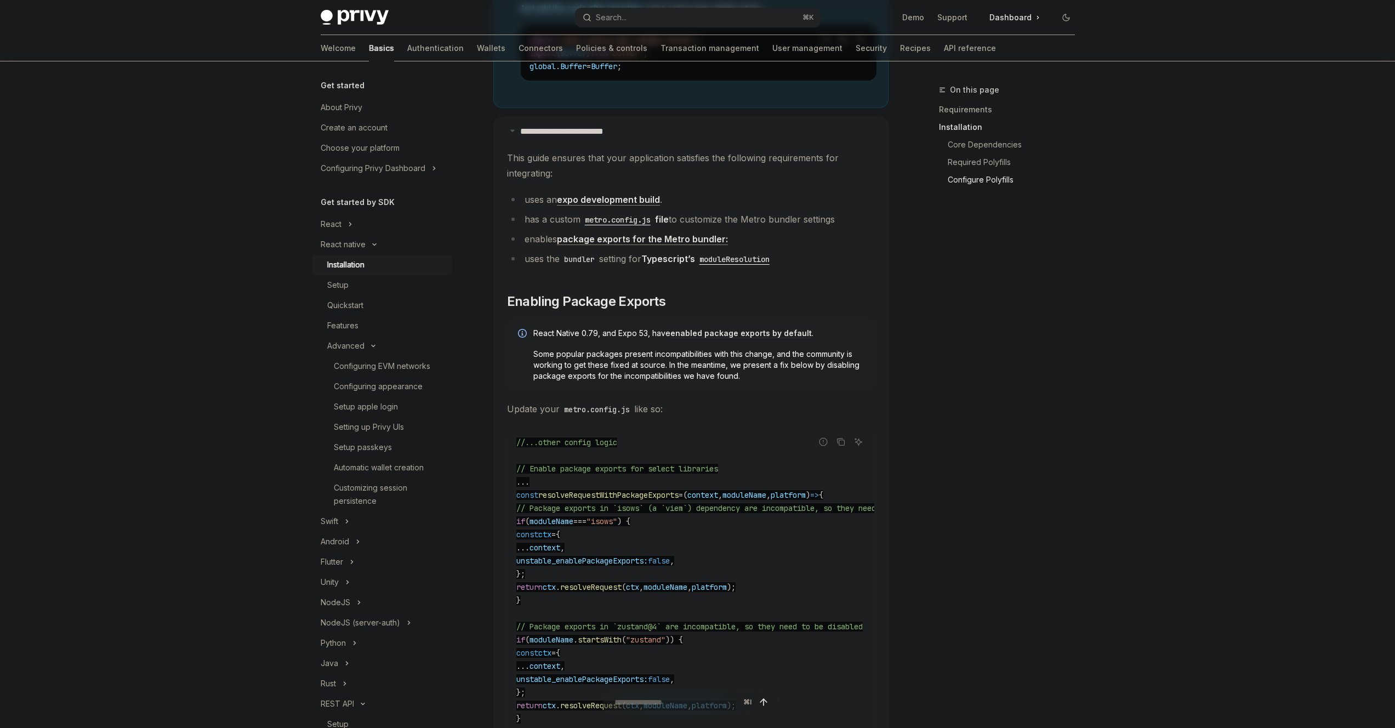
scroll to position [981, 0]
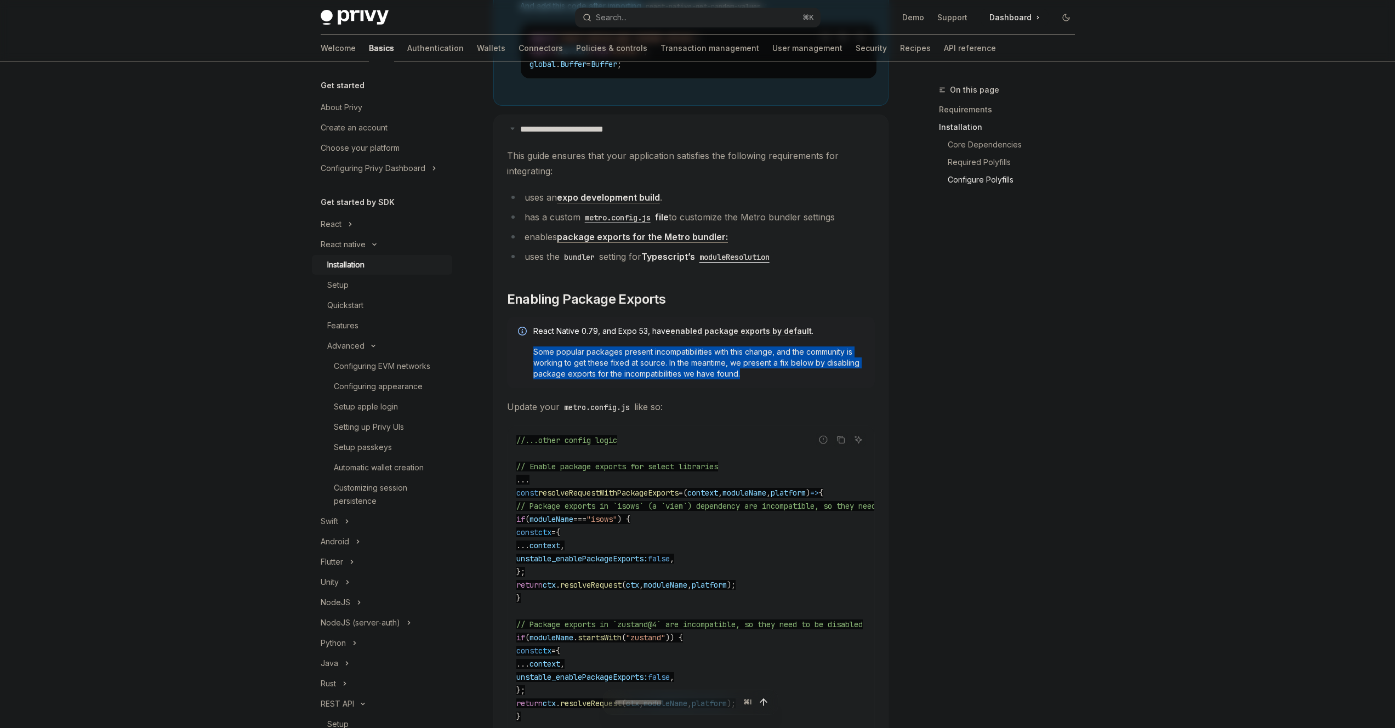
drag, startPoint x: 656, startPoint y: 348, endPoint x: 735, endPoint y: 382, distance: 85.5
click at [734, 383] on div "React Native 0.79, and Expo 53, have enabled package exports by default . Some …" at bounding box center [691, 352] width 368 height 71
click at [738, 379] on span "Some popular packages present incompatibilities with this change, and the commu…" at bounding box center [698, 363] width 331 height 33
drag, startPoint x: 738, startPoint y: 382, endPoint x: 719, endPoint y: 333, distance: 51.7
click at [720, 337] on div "React Native 0.79, and Expo 53, have enabled package exports by default . Some …" at bounding box center [698, 353] width 331 height 54
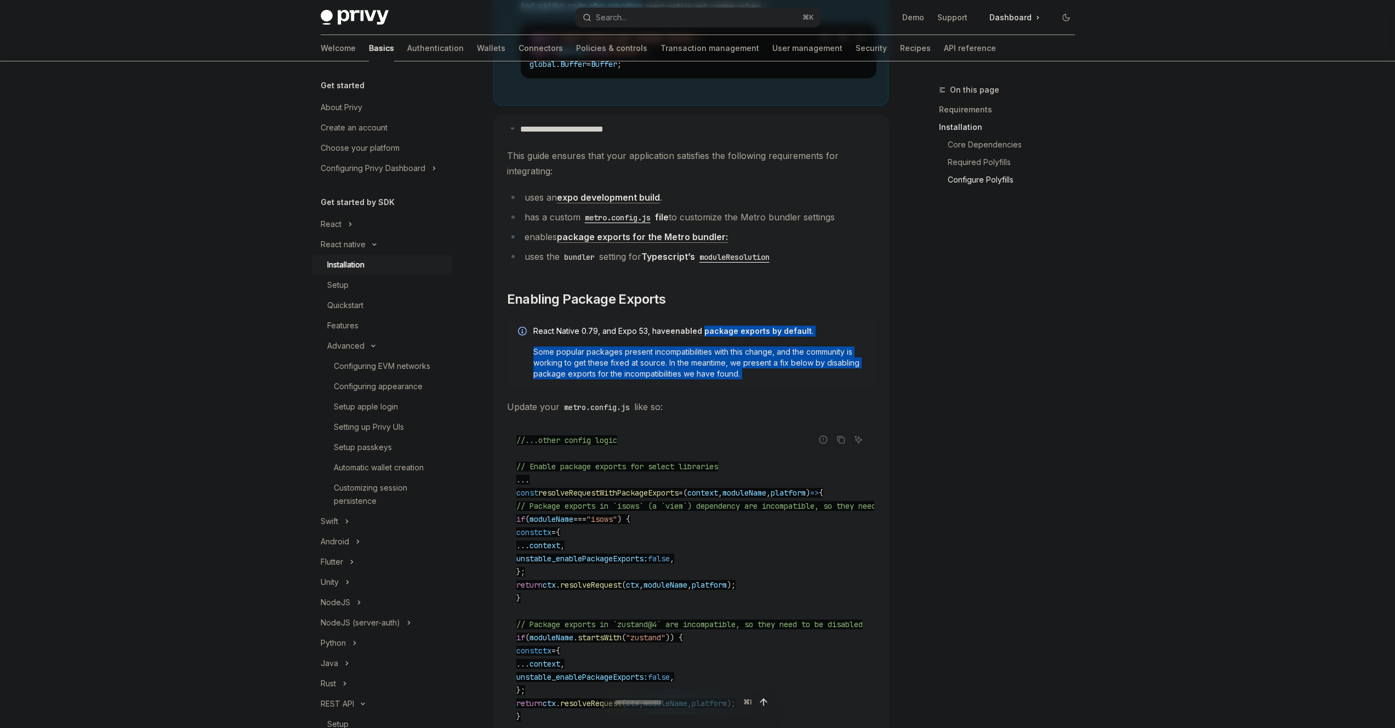
click at [719, 333] on link "enabled package exports by default" at bounding box center [741, 331] width 141 height 10
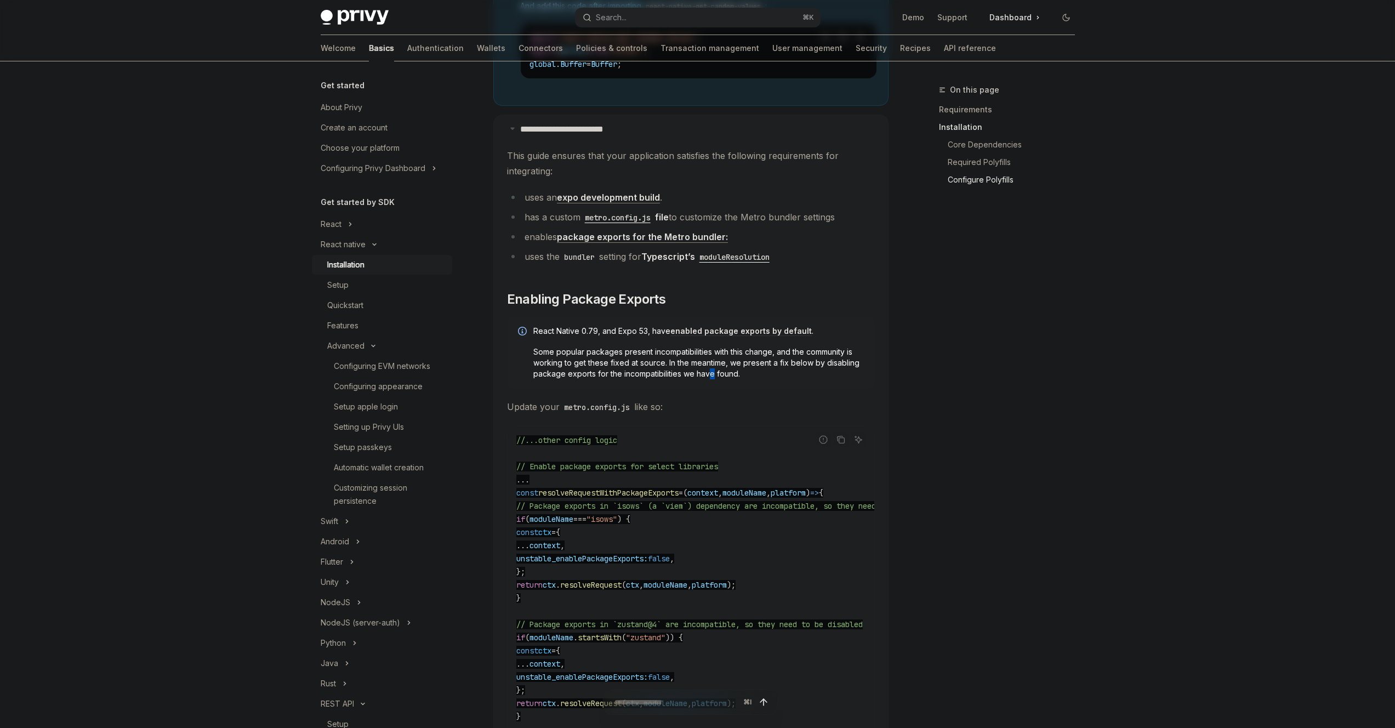
click at [708, 377] on span "Some popular packages present incompatibilities with this change, and the commu…" at bounding box center [698, 363] width 331 height 33
drag, startPoint x: 754, startPoint y: 367, endPoint x: 731, endPoint y: 336, distance: 38.5
click at [731, 341] on div "React Native 0.79, and Expo 53, have enabled package exports by default . Some …" at bounding box center [698, 353] width 331 height 54
click at [731, 335] on link "enabled package exports by default" at bounding box center [741, 331] width 141 height 10
click at [743, 379] on span "Some popular packages present incompatibilities with this change, and the commu…" at bounding box center [698, 363] width 331 height 33
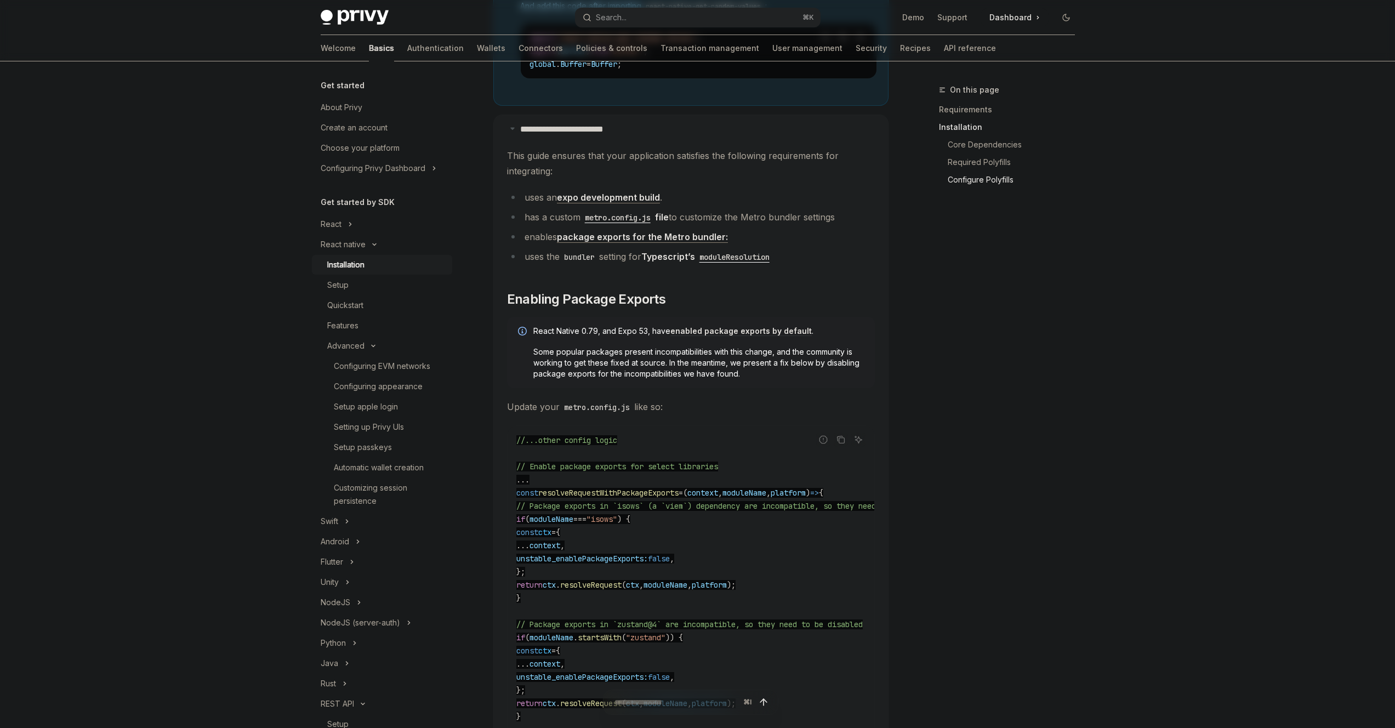
click at [763, 377] on span "Some popular packages present incompatibilities with this change, and the commu…" at bounding box center [698, 363] width 331 height 33
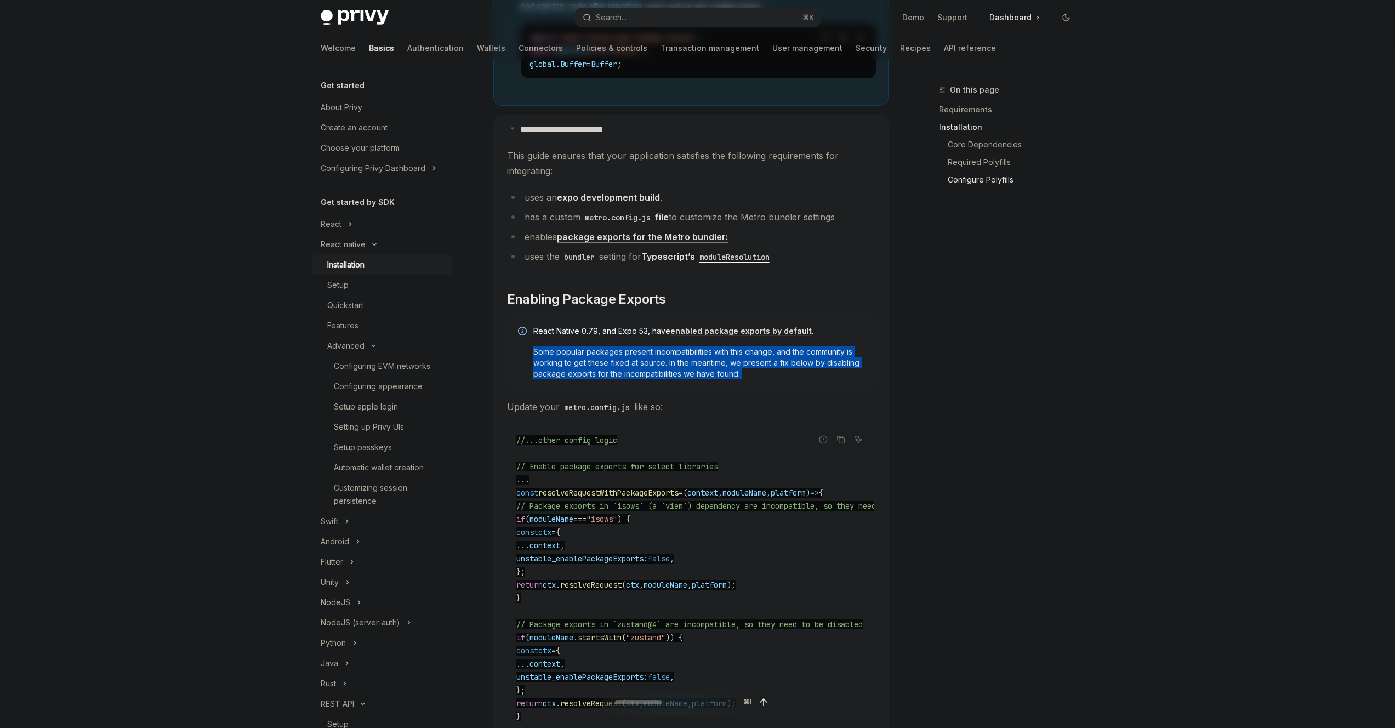
click at [763, 377] on span "Some popular packages present incompatibilities with this change, and the commu…" at bounding box center [698, 363] width 331 height 33
click at [790, 377] on span "Some popular packages present incompatibilities with this change, and the commu…" at bounding box center [698, 363] width 331 height 33
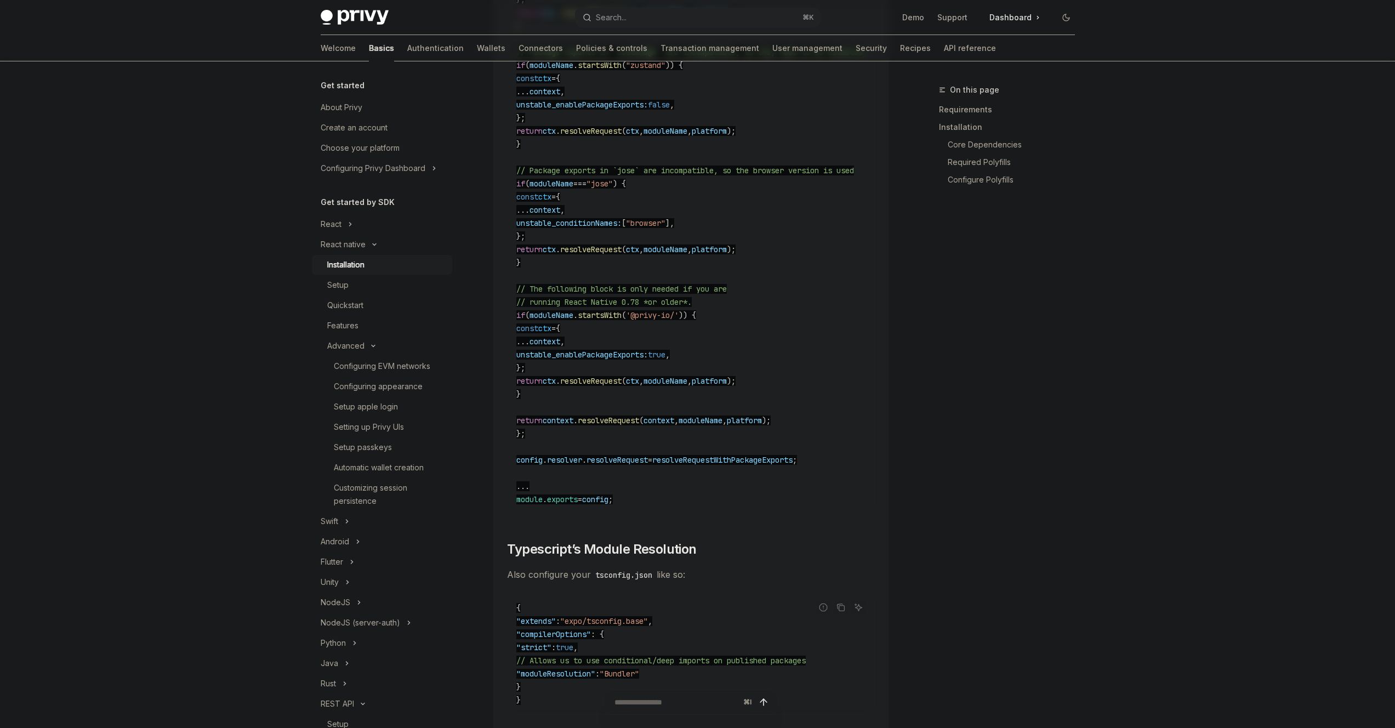
scroll to position [1753, 0]
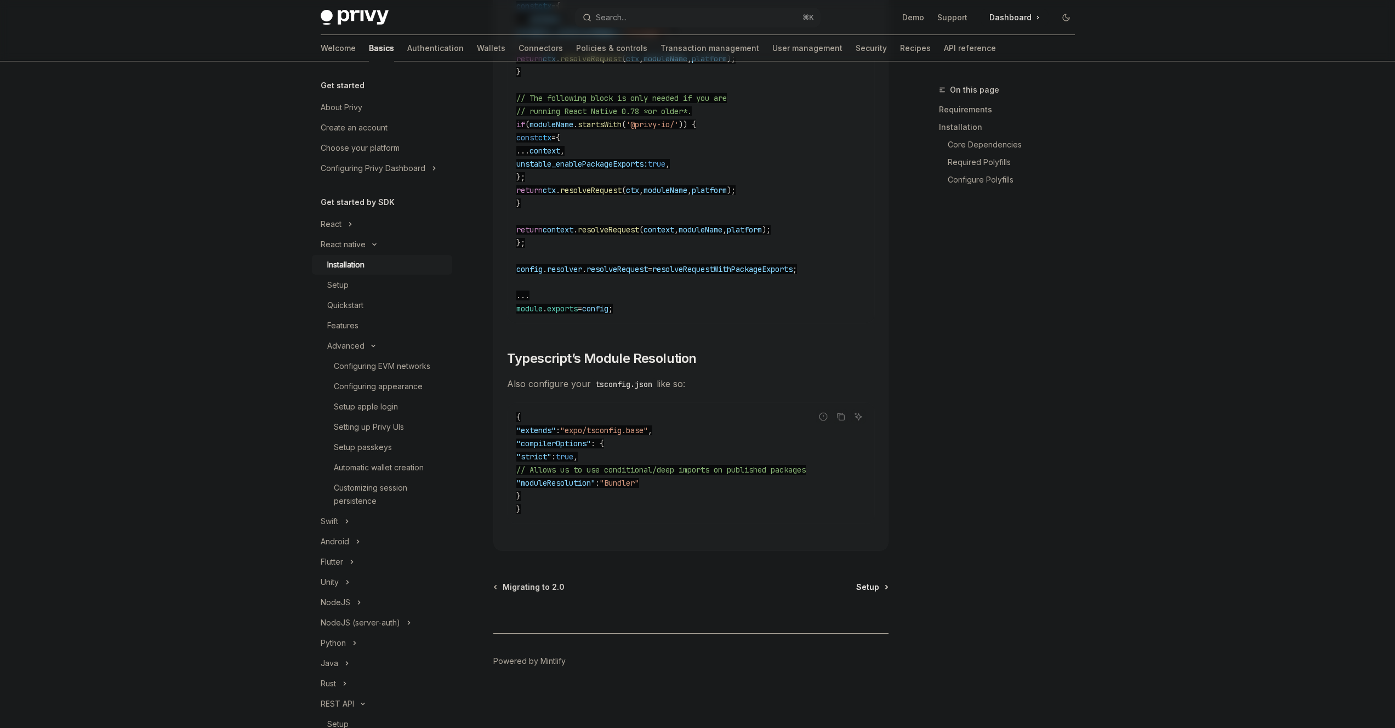
click at [871, 590] on span "Setup" at bounding box center [867, 587] width 23 height 11
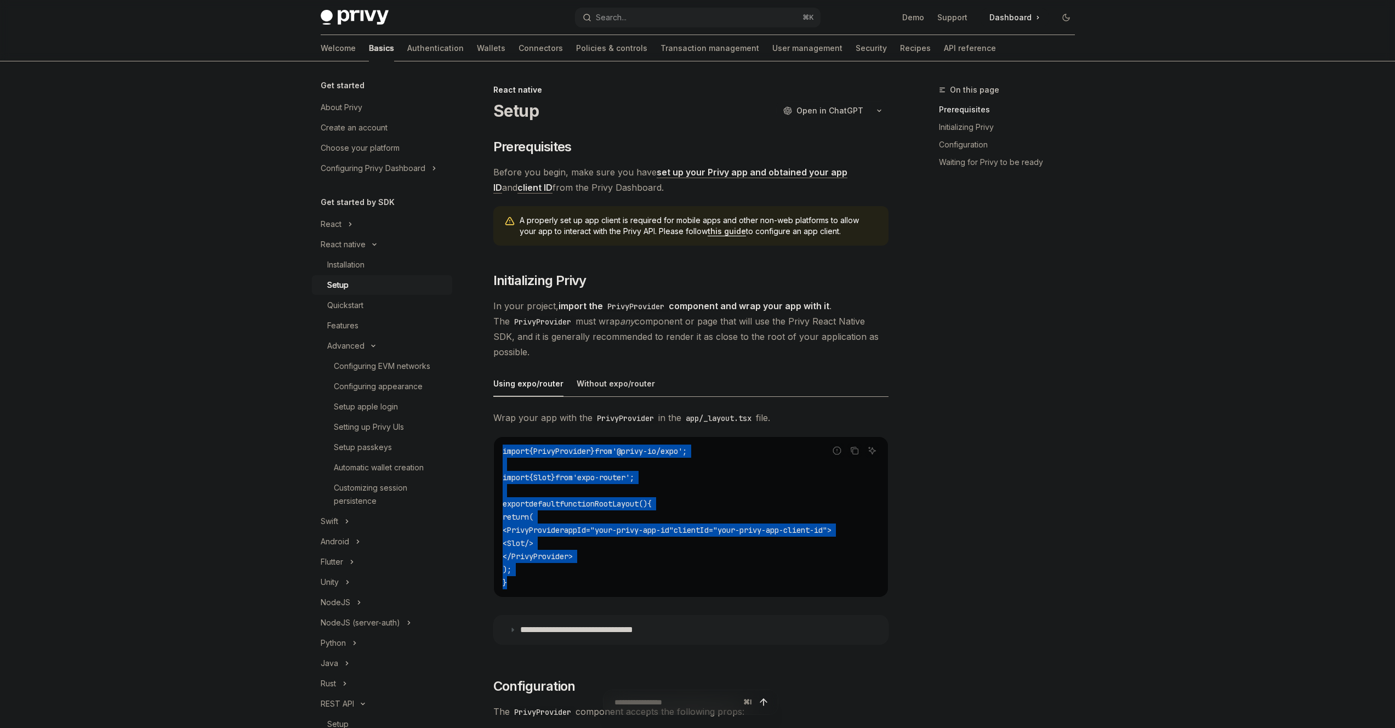
drag, startPoint x: 545, startPoint y: 535, endPoint x: 498, endPoint y: 446, distance: 100.6
click at [498, 446] on div "import { PrivyProvider } from '@privy-io/expo' ; import { Slot } from 'expo-rou…" at bounding box center [691, 517] width 394 height 160
click at [640, 460] on code "import { PrivyProvider } from '@privy-io/expo' ; import { Slot } from 'expo-rou…" at bounding box center [691, 517] width 377 height 145
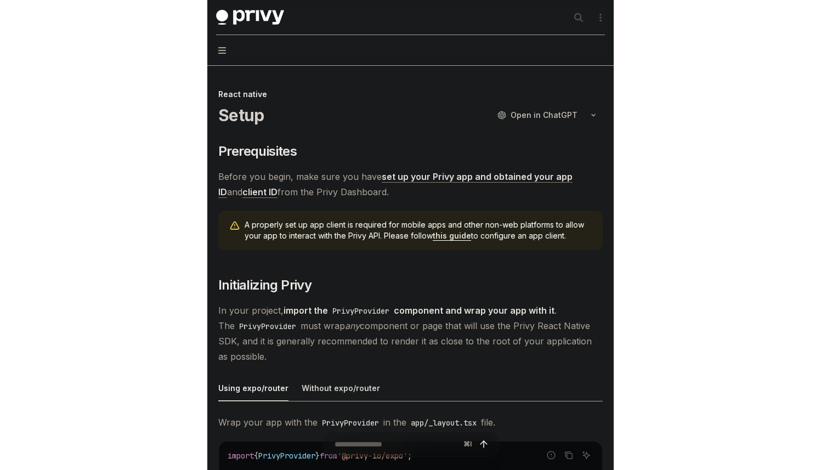
type textarea "*"
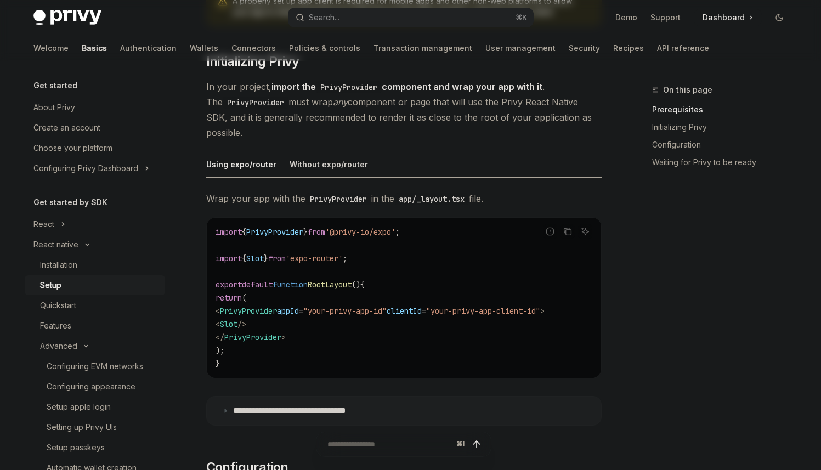
scroll to position [237, 0]
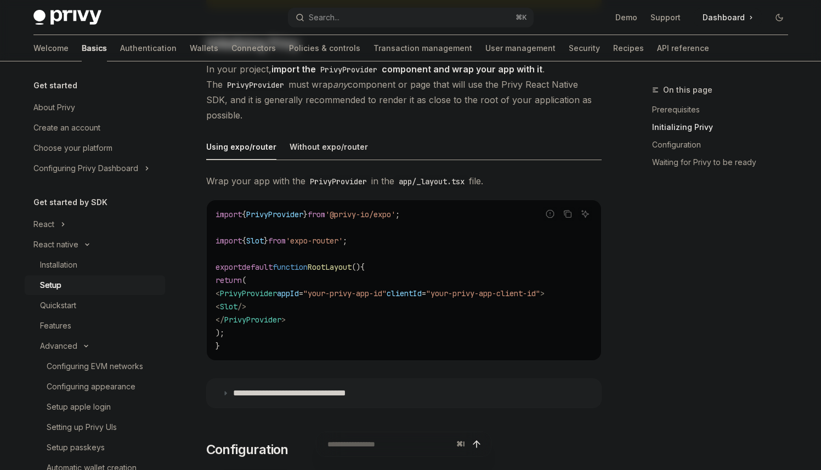
click at [325, 239] on span "'expo-router'" at bounding box center [314, 241] width 57 height 10
click at [325, 241] on span "'expo-router'" at bounding box center [314, 241] width 57 height 10
click at [324, 240] on span "'expo-router'" at bounding box center [314, 241] width 57 height 10
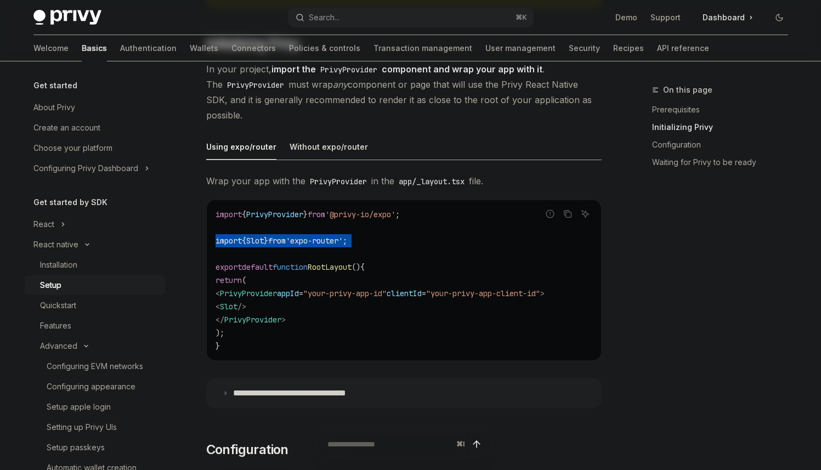
drag, startPoint x: 287, startPoint y: 337, endPoint x: 216, endPoint y: 263, distance: 102.8
click at [209, 265] on div "import { PrivyProvider } from '@privy-io/expo' ; import { Slot } from 'expo-rou…" at bounding box center [404, 280] width 394 height 160
click at [235, 258] on code "import { PrivyProvider } from '@privy-io/expo' ; import { Slot } from 'expo-rou…" at bounding box center [403, 280] width 377 height 145
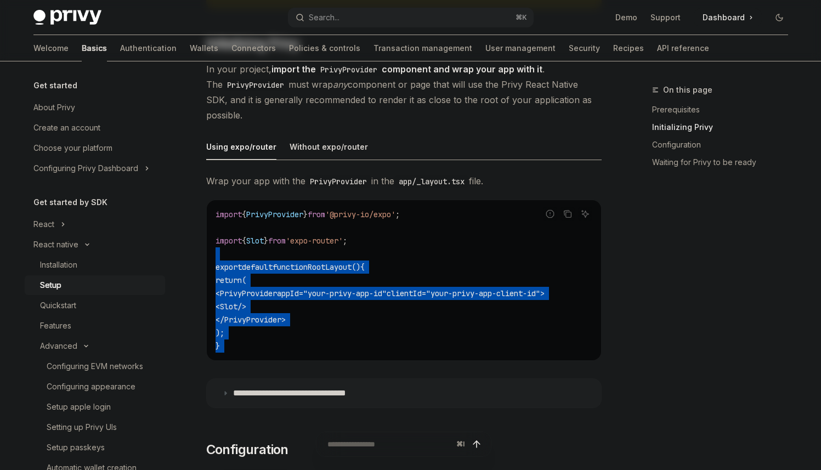
drag, startPoint x: 235, startPoint y: 258, endPoint x: 300, endPoint y: 342, distance: 106.3
click at [300, 342] on code "import { PrivyProvider } from '@privy-io/expo' ; import { Slot } from 'expo-rou…" at bounding box center [403, 280] width 377 height 145
copy div "export default function RootLayout () { return ( < PrivyProvider appId = "your-…"
click at [365, 214] on span "'@privy-io/expo'" at bounding box center [360, 214] width 70 height 10
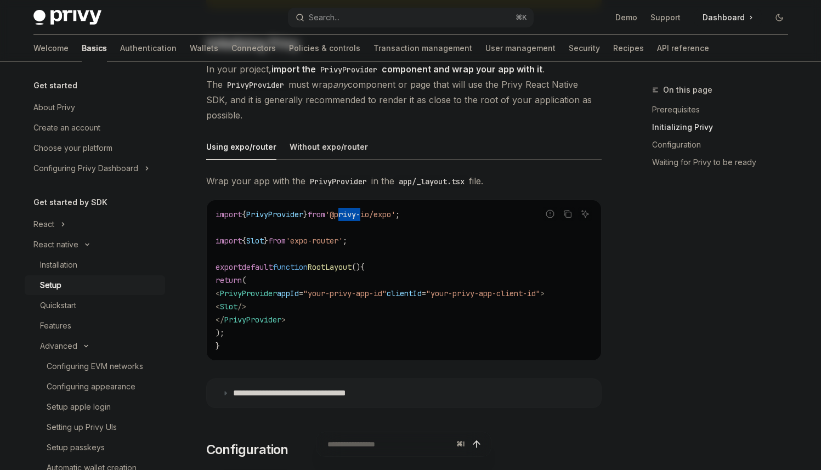
click at [365, 214] on span "'@privy-io/expo'" at bounding box center [360, 214] width 70 height 10
copy code "import { PrivyProvider } from '@privy-io/expo' ;"
click at [636, 236] on div "On this page Prerequisites Initializing Privy Configuration Waiting for Privy t…" at bounding box center [713, 276] width 167 height 387
click at [717, 9] on span at bounding box center [728, 18] width 68 height 18
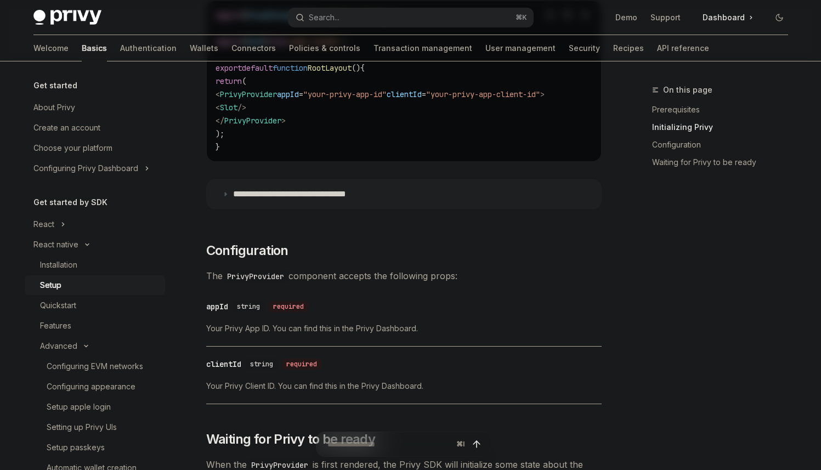
scroll to position [438, 0]
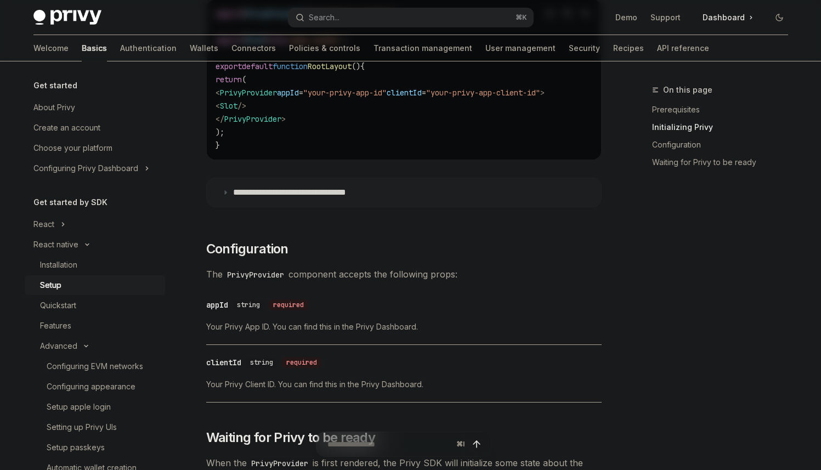
click at [394, 198] on summary "**********" at bounding box center [404, 192] width 394 height 29
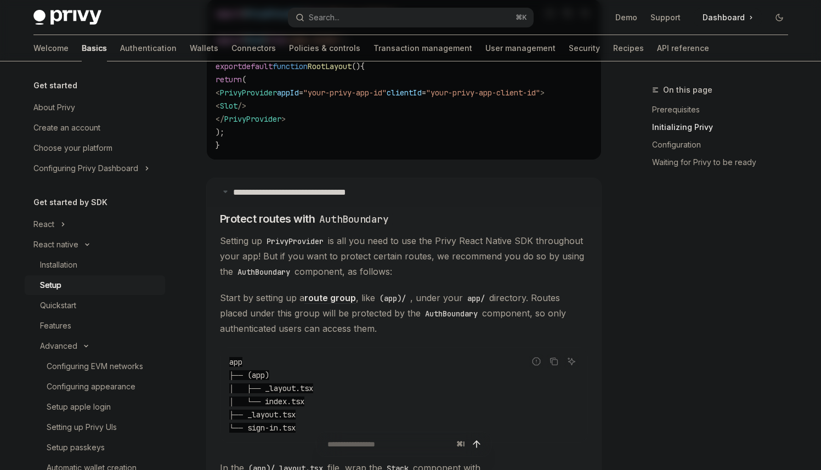
click at [411, 193] on summary "**********" at bounding box center [404, 192] width 394 height 29
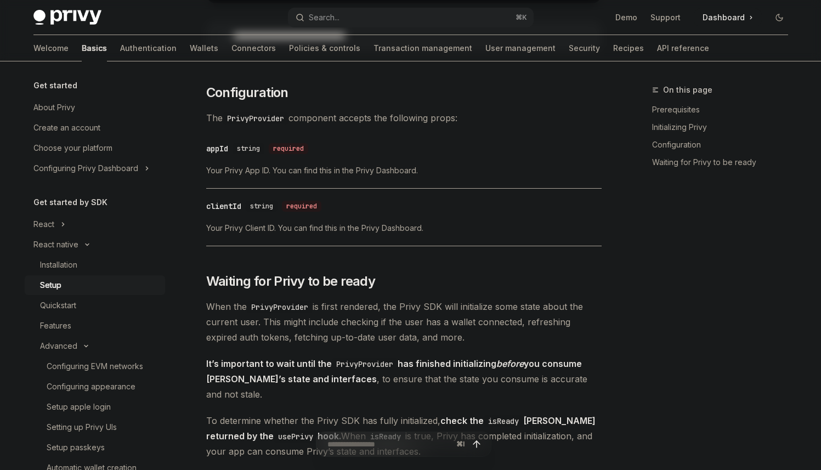
scroll to position [593, 0]
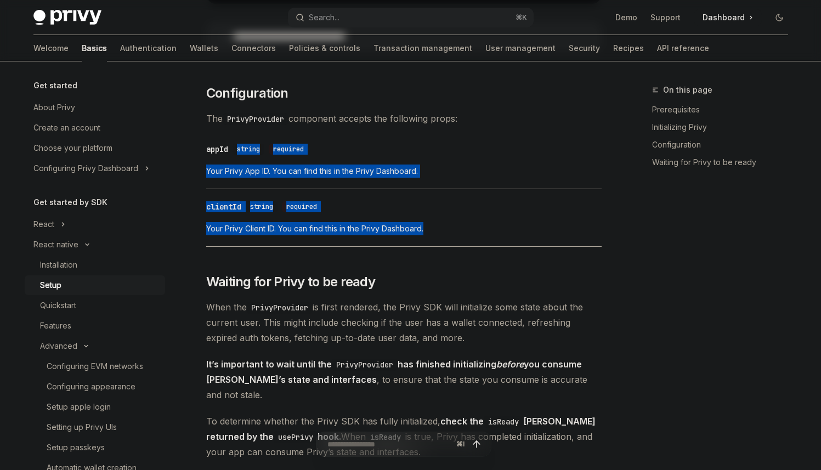
drag, startPoint x: 360, startPoint y: 139, endPoint x: 447, endPoint y: 236, distance: 129.7
click at [446, 236] on div "​ Prerequisites Before you begin, make sure you have set up your Privy app and …" at bounding box center [403, 151] width 395 height 1212
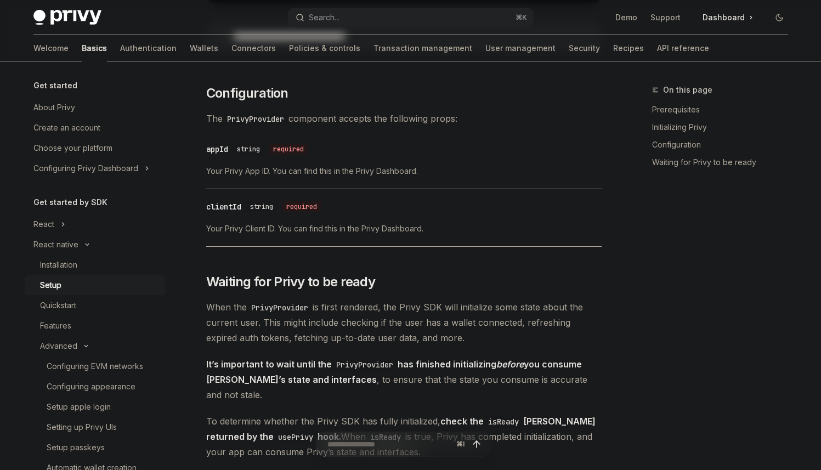
click at [446, 235] on span "Your Privy Client ID. You can find this in the Privy Dashboard." at bounding box center [403, 228] width 395 height 13
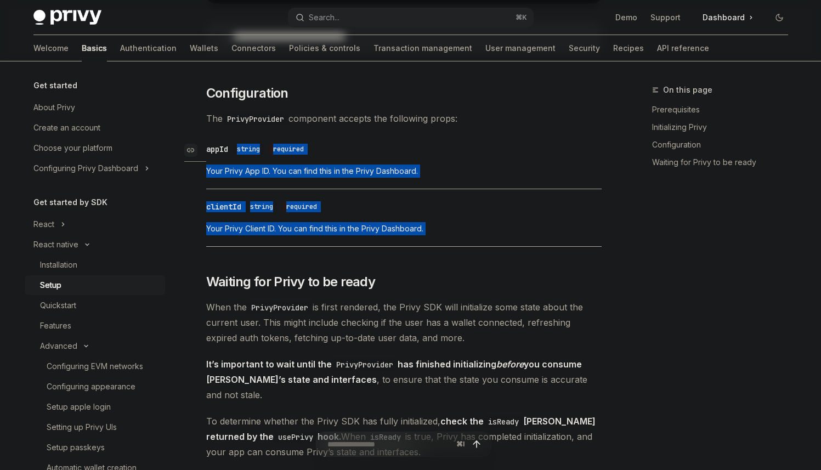
drag, startPoint x: 446, startPoint y: 235, endPoint x: 398, endPoint y: 146, distance: 101.1
click at [398, 146] on div "​ Prerequisites Before you begin, make sure you have set up your Privy app and …" at bounding box center [403, 151] width 395 height 1212
click at [398, 146] on div "​ appId string required" at bounding box center [398, 149] width 384 height 13
drag, startPoint x: 398, startPoint y: 146, endPoint x: 417, endPoint y: 222, distance: 77.4
click at [417, 222] on div "​ Prerequisites Before you begin, make sure you have set up your Privy app and …" at bounding box center [403, 151] width 395 height 1212
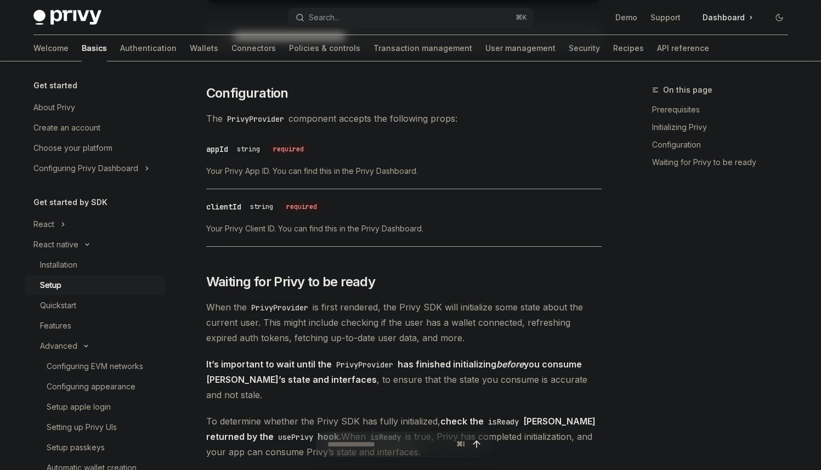
click at [417, 222] on div "​ clientId string required Your Privy Client ID. You can find this in the Privy…" at bounding box center [403, 221] width 395 height 52
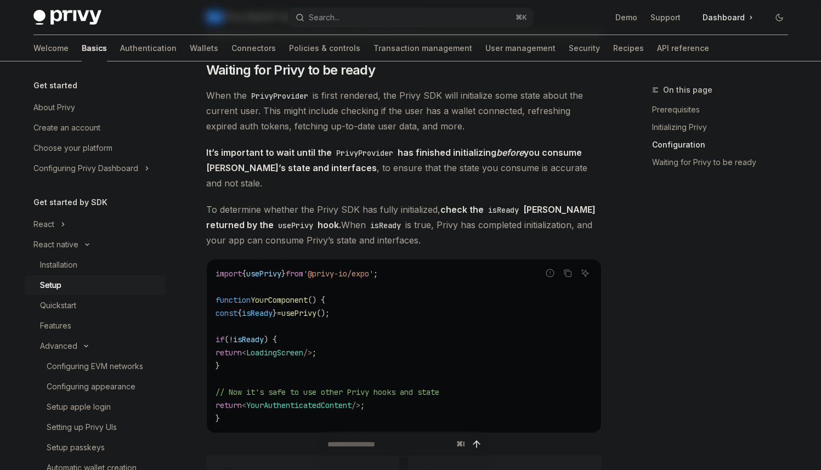
scroll to position [829, 0]
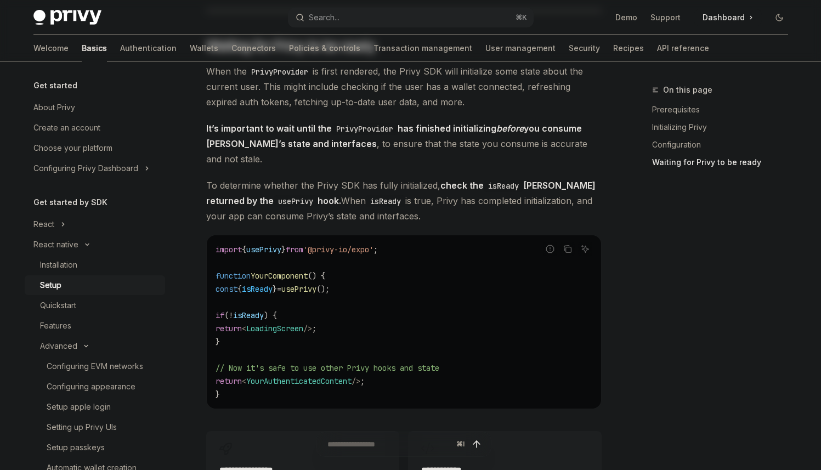
click at [412, 257] on code "import { usePrivy } from '@privy-io/expo' ; function YourComponent () { const {…" at bounding box center [403, 322] width 377 height 158
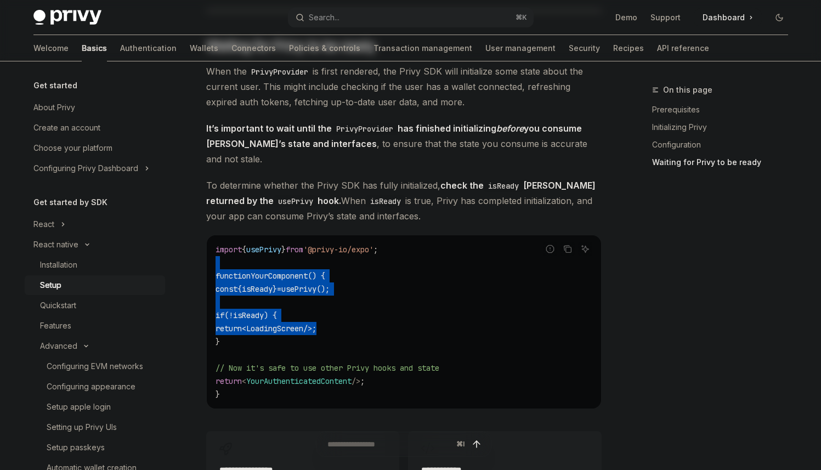
drag, startPoint x: 413, startPoint y: 264, endPoint x: 453, endPoint y: 333, distance: 80.6
click at [448, 324] on code "import { usePrivy } from '@privy-io/expo' ; function YourComponent () { const {…" at bounding box center [403, 322] width 377 height 158
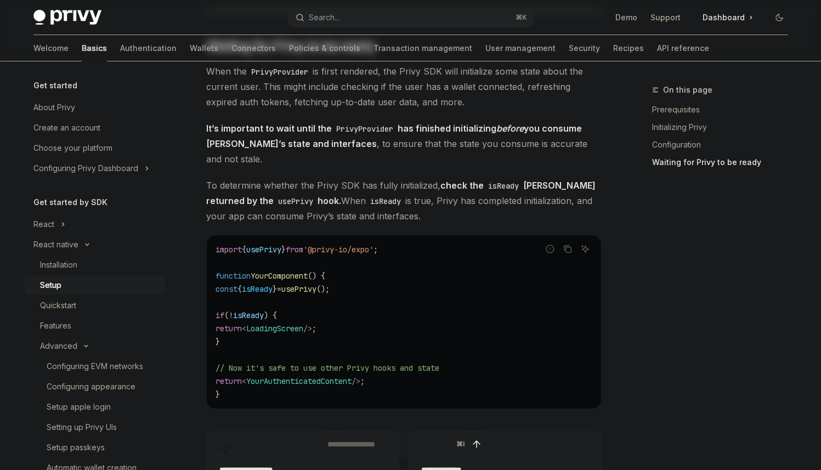
click at [461, 349] on code "import { usePrivy } from '@privy-io/expo' ; function YourComponent () { const {…" at bounding box center [403, 322] width 377 height 158
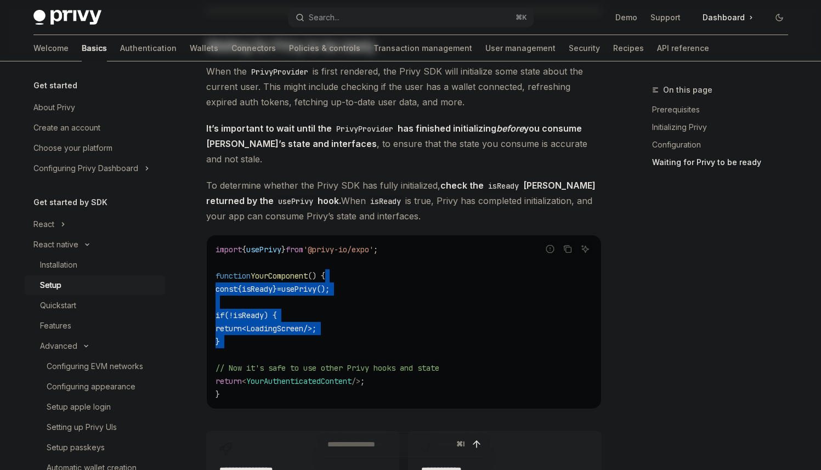
drag, startPoint x: 460, startPoint y: 347, endPoint x: 436, endPoint y: 266, distance: 84.0
click at [436, 266] on code "import { usePrivy } from '@privy-io/expo' ; function YourComponent () { const {…" at bounding box center [403, 322] width 377 height 158
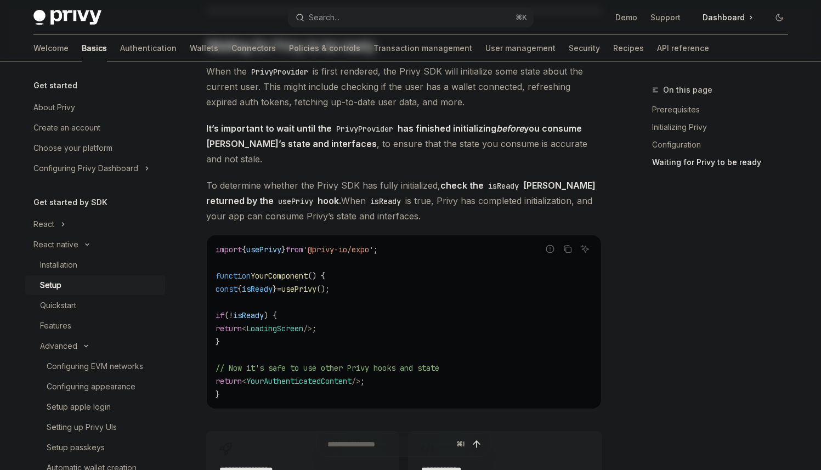
click at [436, 266] on code "import { usePrivy } from '@privy-io/expo' ; function YourComponent () { const {…" at bounding box center [403, 322] width 377 height 158
click at [563, 245] on icon "Copy the contents from the code block" at bounding box center [567, 249] width 9 height 9
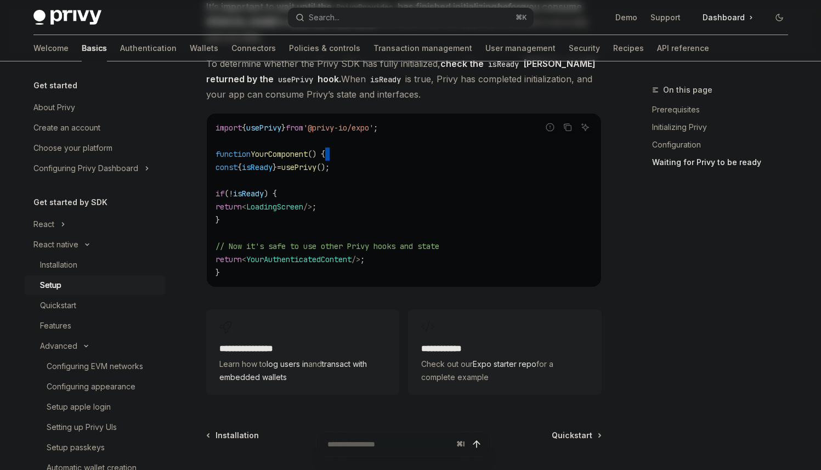
scroll to position [1046, 0]
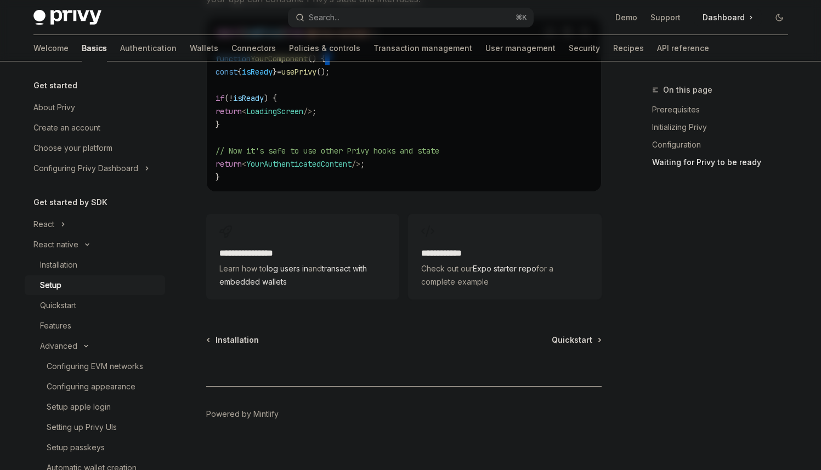
click at [463, 247] on h2 "**********" at bounding box center [504, 253] width 167 height 13
click at [652, 267] on div "On this page Prerequisites Initializing Privy Configuration Waiting for Privy t…" at bounding box center [713, 276] width 167 height 387
click at [571, 334] on span "Quickstart" at bounding box center [572, 339] width 41 height 11
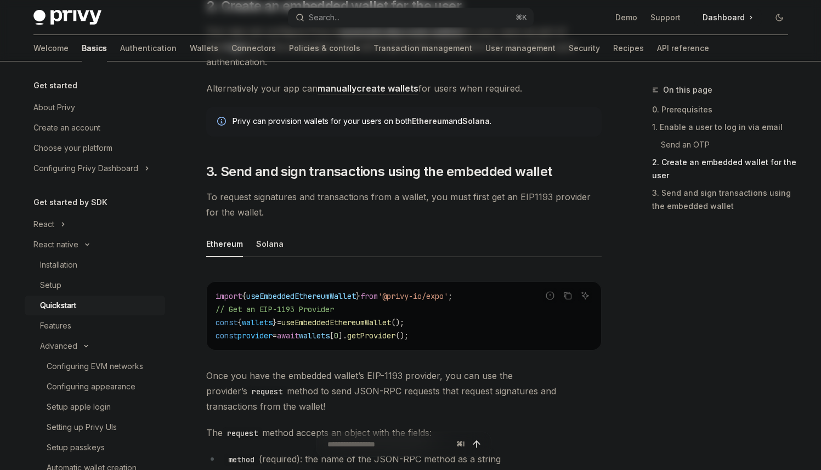
scroll to position [1144, 0]
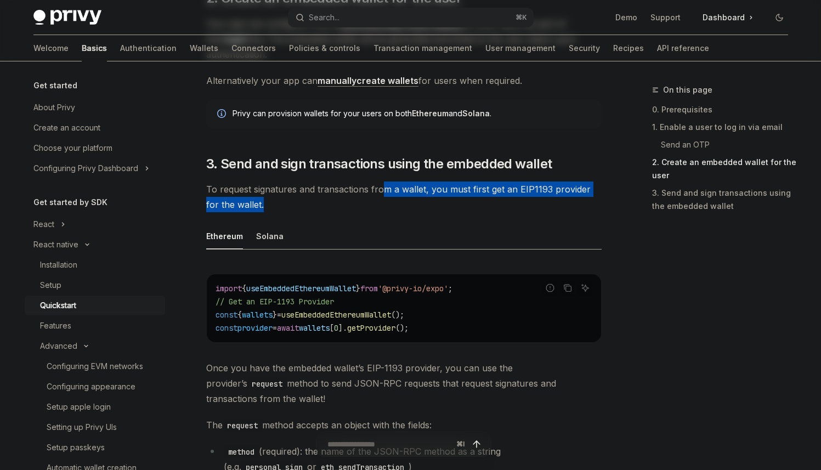
click at [382, 197] on span "To request signatures and transactions from a wallet, you must first get an EIP…" at bounding box center [403, 196] width 395 height 31
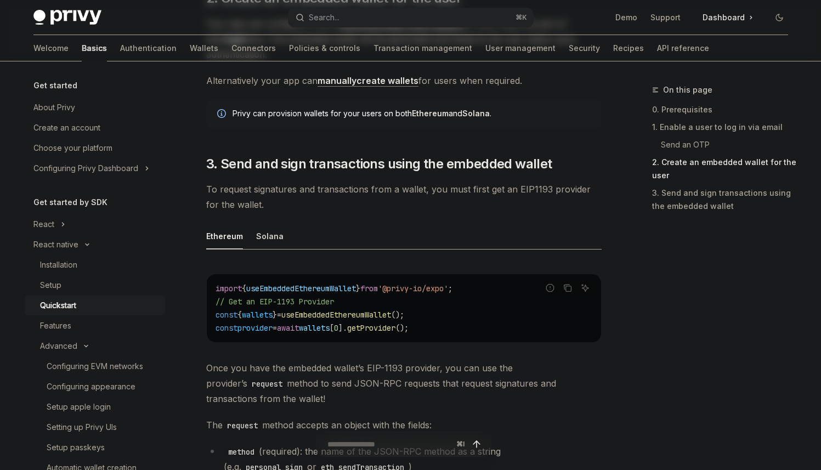
click at [382, 199] on span "To request signatures and transactions from a wallet, you must first get an EIP…" at bounding box center [403, 196] width 395 height 31
click at [383, 198] on span "To request signatures and transactions from a wallet, you must first get an EIP…" at bounding box center [403, 196] width 395 height 31
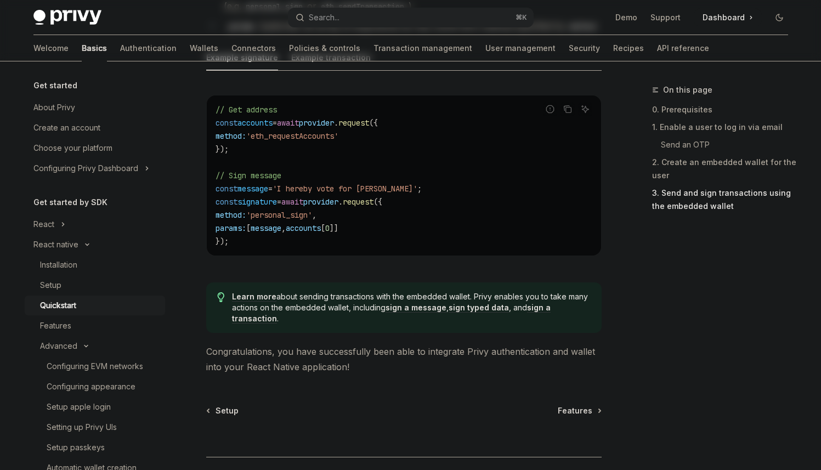
scroll to position [1686, 0]
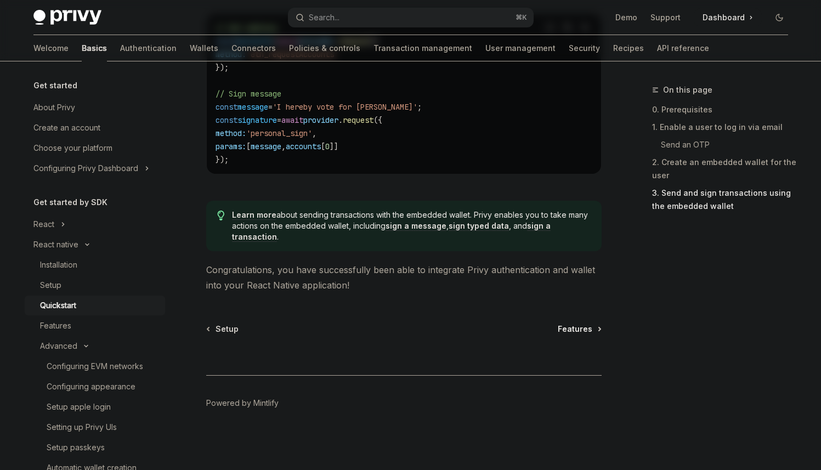
click at [563, 334] on span "Features" at bounding box center [575, 328] width 35 height 11
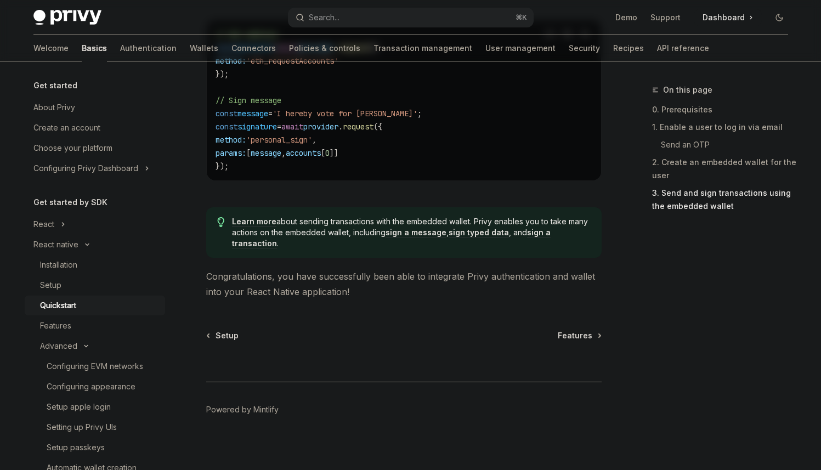
scroll to position [1686, 0]
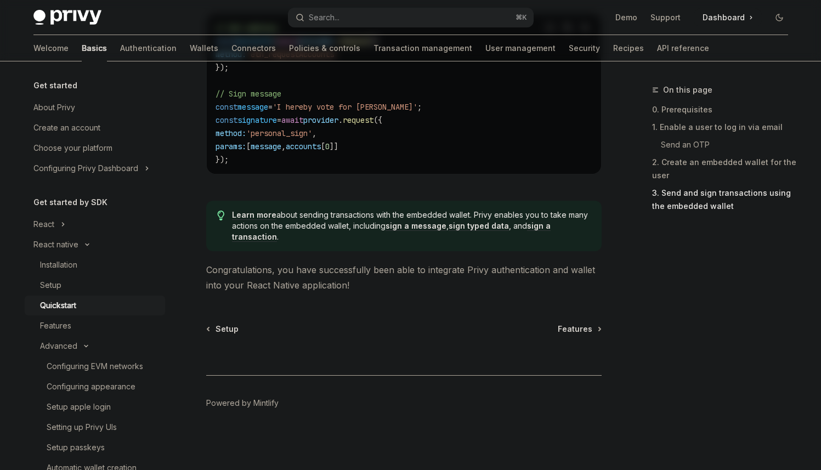
click at [418, 234] on span "Learn more about sending transactions with the embedded wallet. Privy enables y…" at bounding box center [411, 225] width 358 height 33
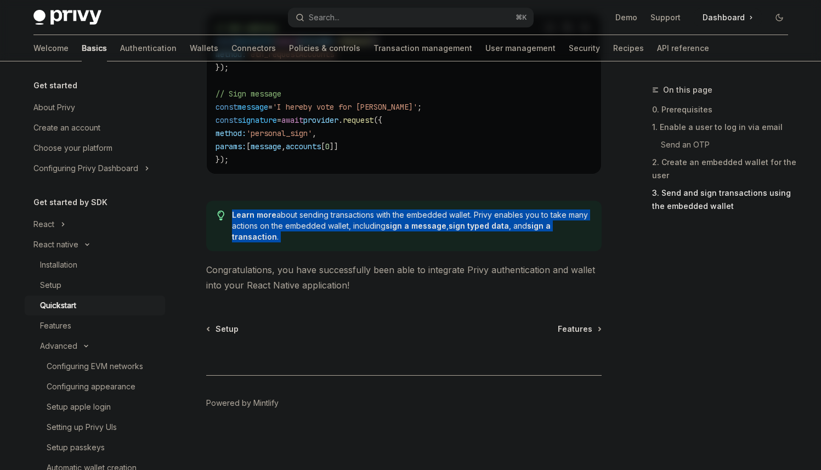
drag, startPoint x: 418, startPoint y: 234, endPoint x: 373, endPoint y: 205, distance: 53.1
click at [373, 205] on div "Learn more about sending transactions with the embedded wallet. Privy enables y…" at bounding box center [403, 226] width 395 height 50
drag, startPoint x: 373, startPoint y: 205, endPoint x: 404, endPoint y: 239, distance: 45.8
click at [404, 239] on div "Learn more about sending transactions with the embedded wallet. Privy enables y…" at bounding box center [403, 226] width 395 height 50
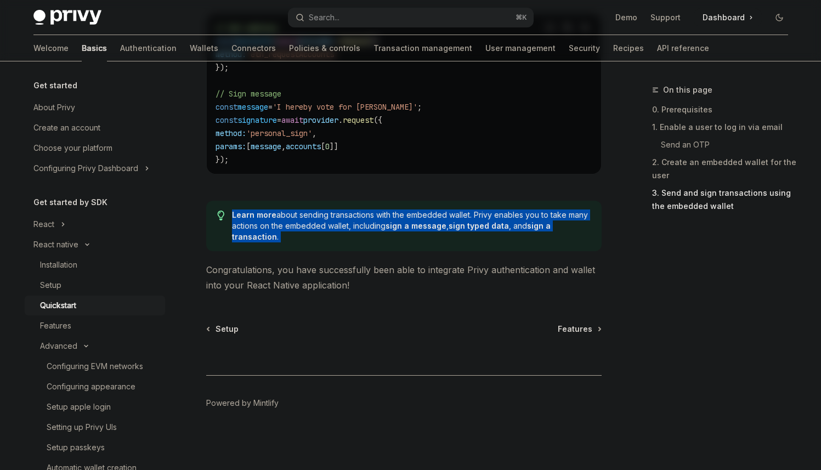
click at [404, 239] on span "Learn more about sending transactions with the embedded wallet. Privy enables y…" at bounding box center [411, 225] width 358 height 33
drag, startPoint x: 404, startPoint y: 239, endPoint x: 395, endPoint y: 213, distance: 27.4
click at [395, 214] on span "Learn more about sending transactions with the embedded wallet. Privy enables y…" at bounding box center [411, 225] width 358 height 33
click at [394, 212] on span "Learn more about sending transactions with the embedded wallet. Privy enables y…" at bounding box center [411, 225] width 358 height 33
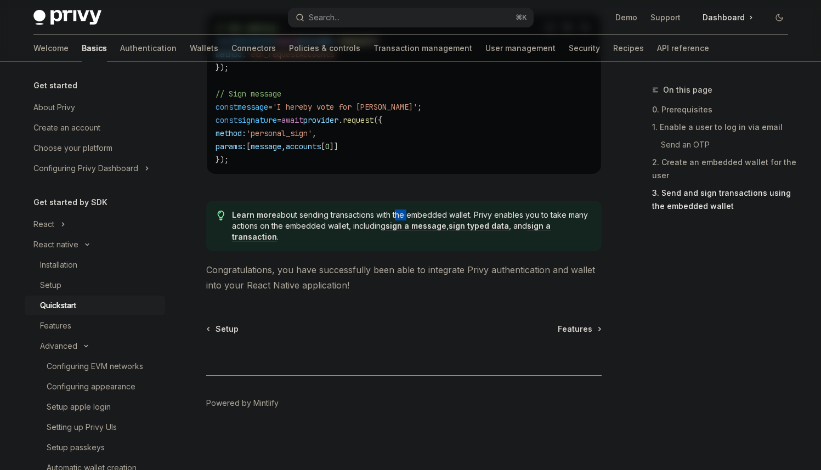
click at [394, 212] on span "Learn more about sending transactions with the embedded wallet. Privy enables y…" at bounding box center [411, 225] width 358 height 33
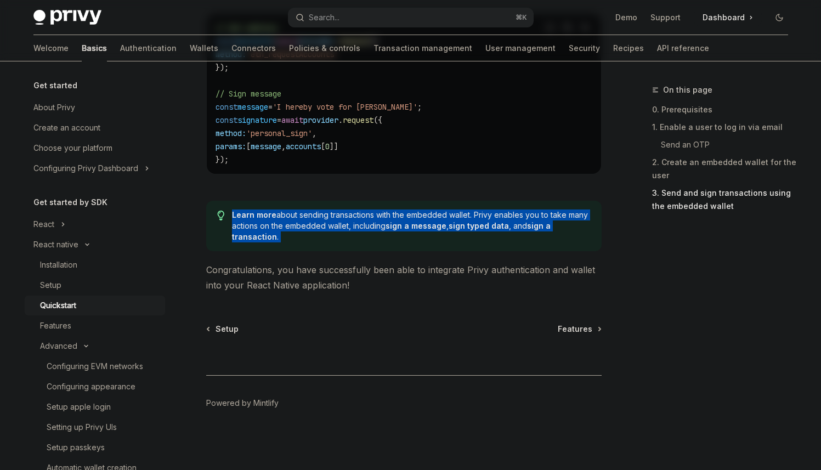
drag, startPoint x: 394, startPoint y: 212, endPoint x: 410, endPoint y: 234, distance: 27.9
click at [401, 220] on span "Learn more about sending transactions with the embedded wallet. Privy enables y…" at bounding box center [411, 225] width 358 height 33
click at [410, 234] on span "Learn more about sending transactions with the embedded wallet. Privy enables y…" at bounding box center [411, 225] width 358 height 33
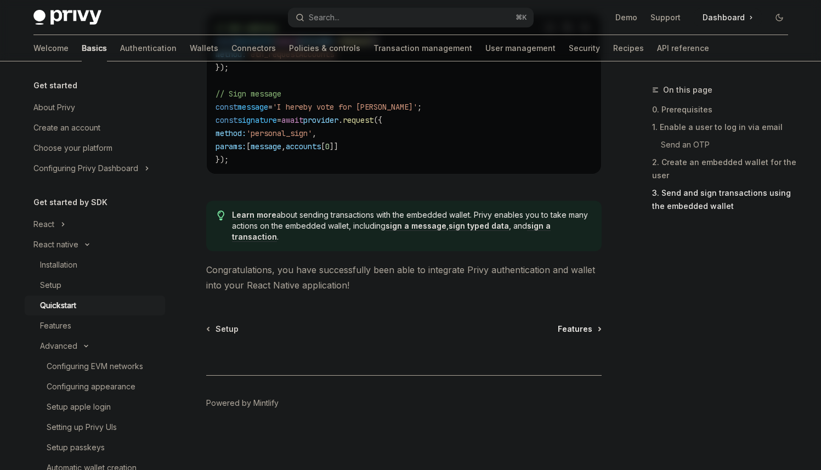
click at [569, 330] on span "Features" at bounding box center [575, 328] width 35 height 11
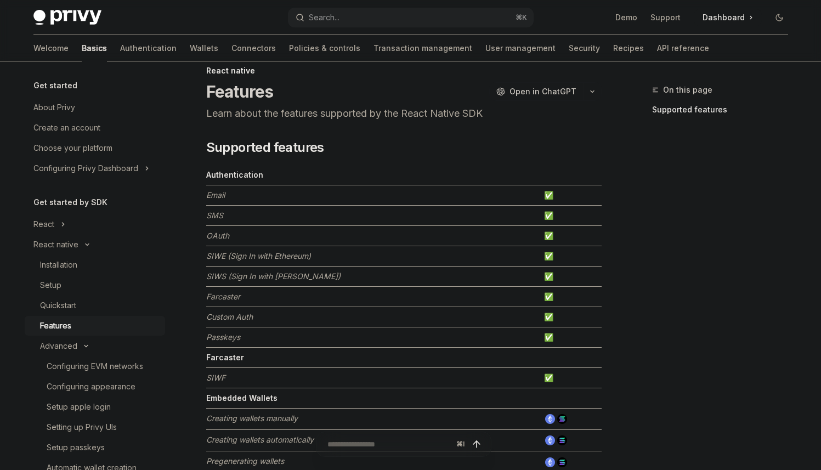
scroll to position [197, 0]
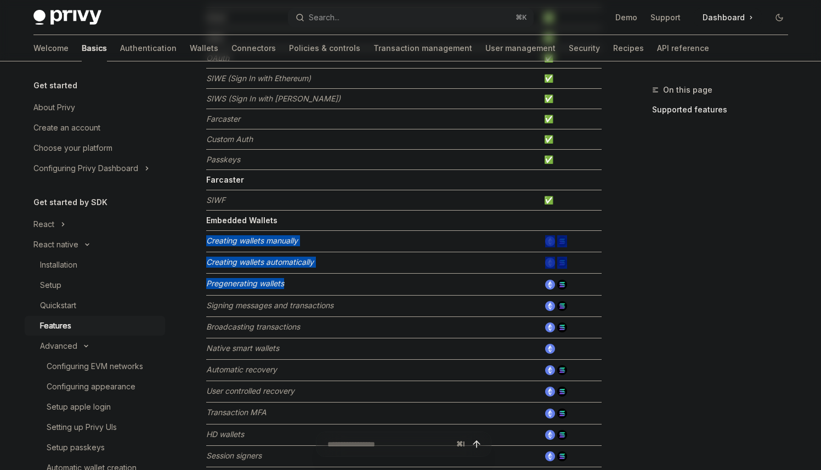
drag, startPoint x: 288, startPoint y: 219, endPoint x: 329, endPoint y: 280, distance: 73.4
click at [329, 280] on tbody "Authentication Email ✅ SMS ✅ OAuth ✅ SIWE (Sign In with Ethereum) ✅ SIWS (Sign …" at bounding box center [403, 322] width 395 height 671
click at [329, 280] on td "Pregenerating wallets" at bounding box center [372, 284] width 333 height 21
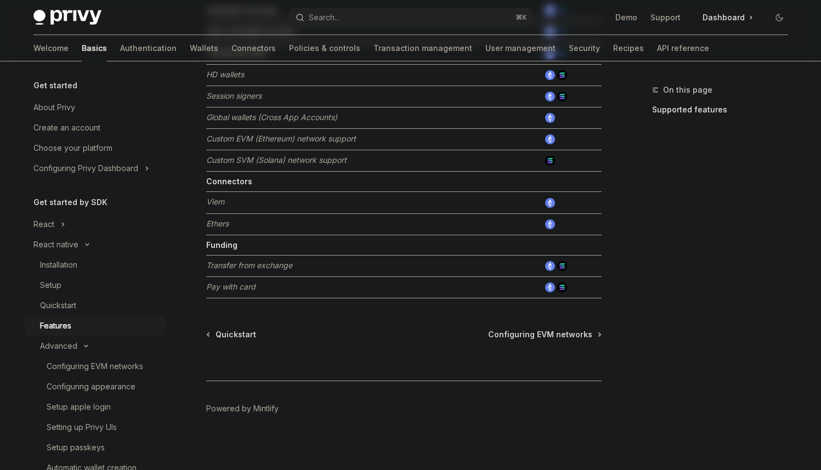
scroll to position [562, 0]
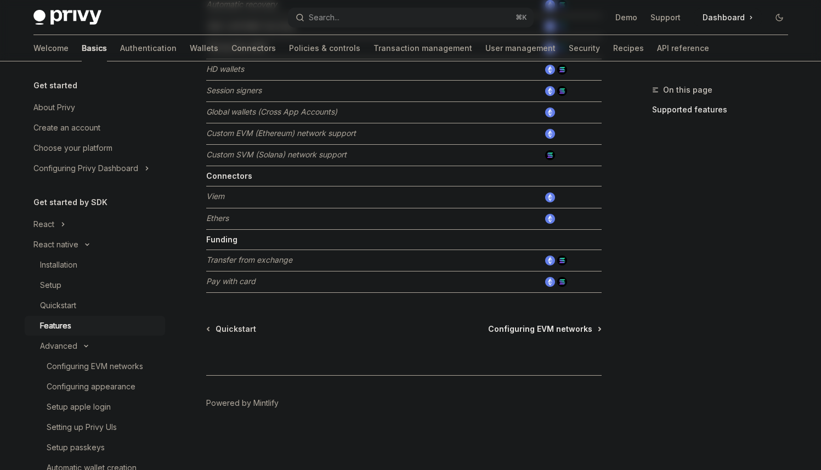
click at [511, 330] on span "Configuring EVM networks" at bounding box center [540, 328] width 104 height 11
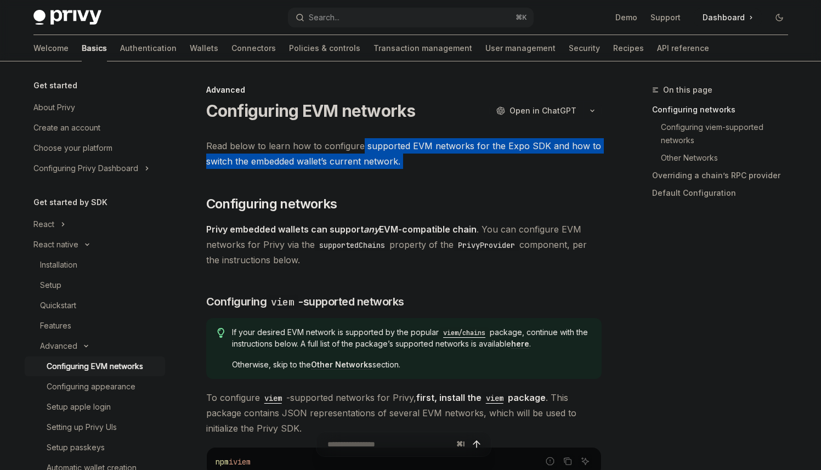
drag, startPoint x: 360, startPoint y: 148, endPoint x: 443, endPoint y: 178, distance: 88.6
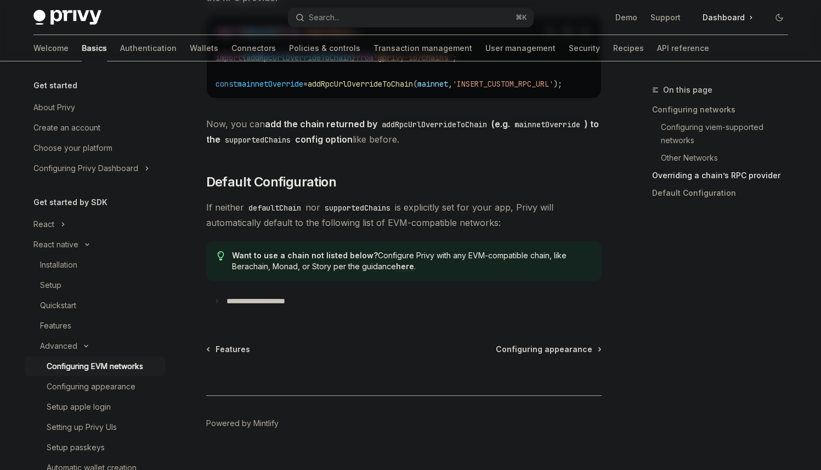
scroll to position [1487, 0]
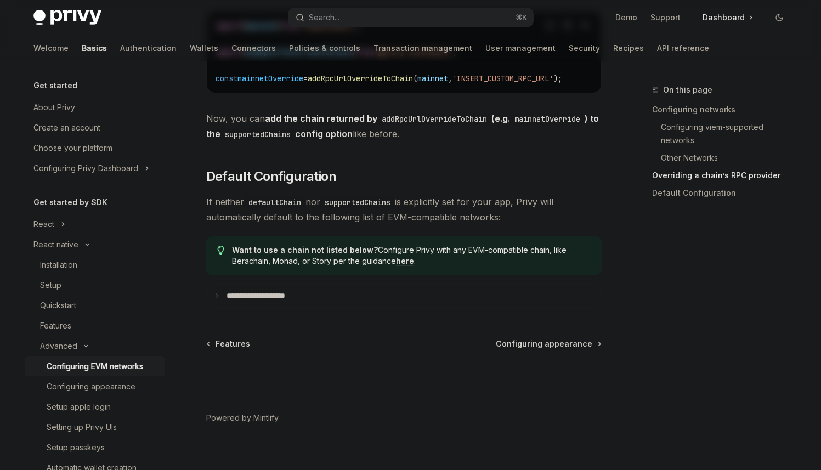
click at [531, 366] on div "⌘ I" at bounding box center [403, 369] width 395 height 41
click at [531, 349] on span "Configuring appearance" at bounding box center [544, 343] width 96 height 11
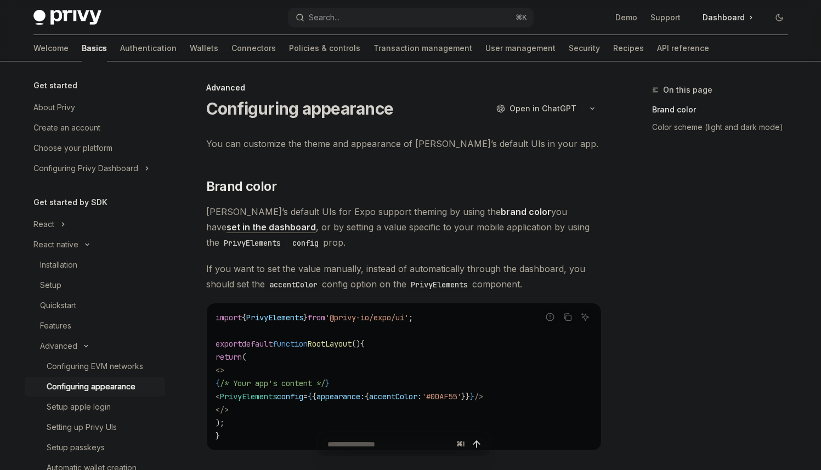
scroll to position [499, 0]
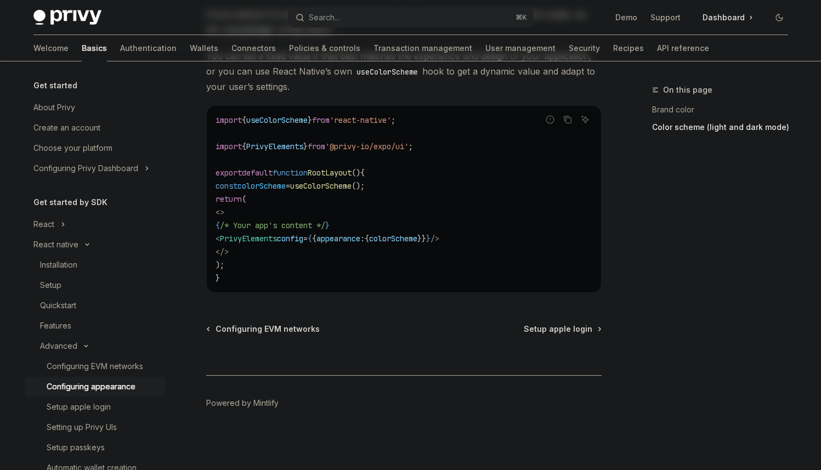
click at [546, 320] on div "Advanced Configuring appearance OpenAI Open in ChatGPT OpenAI Open in ChatGPT Y…" at bounding box center [300, 26] width 605 height 885
click at [563, 334] on div "Advanced Configuring appearance OpenAI Open in ChatGPT OpenAI Open in ChatGPT Y…" at bounding box center [300, 26] width 605 height 885
click at [560, 333] on span "Setup apple login" at bounding box center [558, 328] width 69 height 11
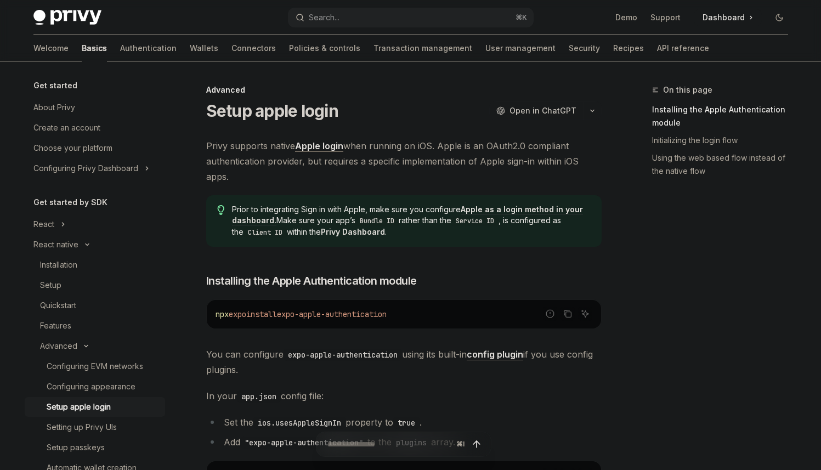
scroll to position [918, 0]
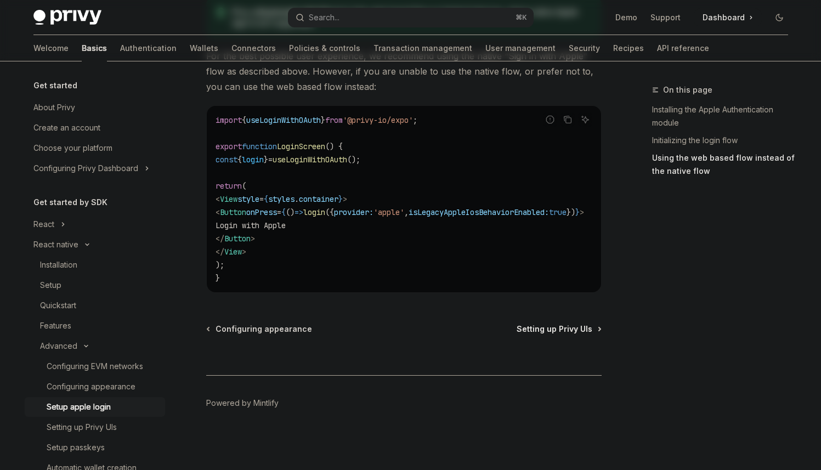
click at [559, 331] on span "Setting up Privy UIs" at bounding box center [554, 328] width 76 height 11
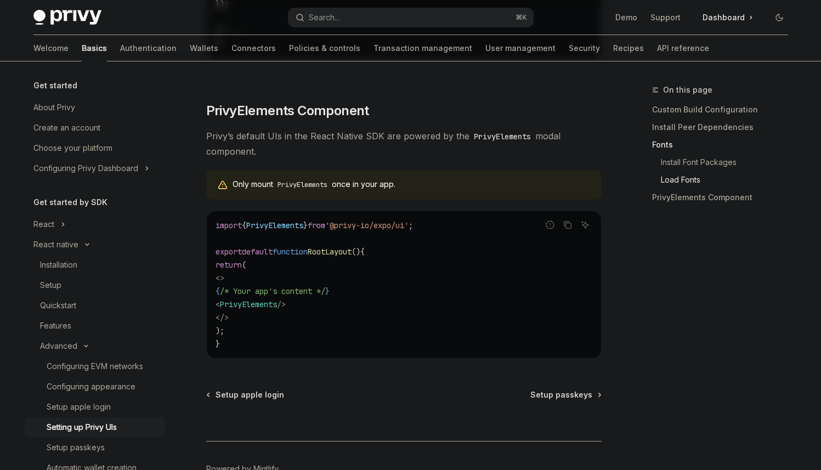
scroll to position [769, 0]
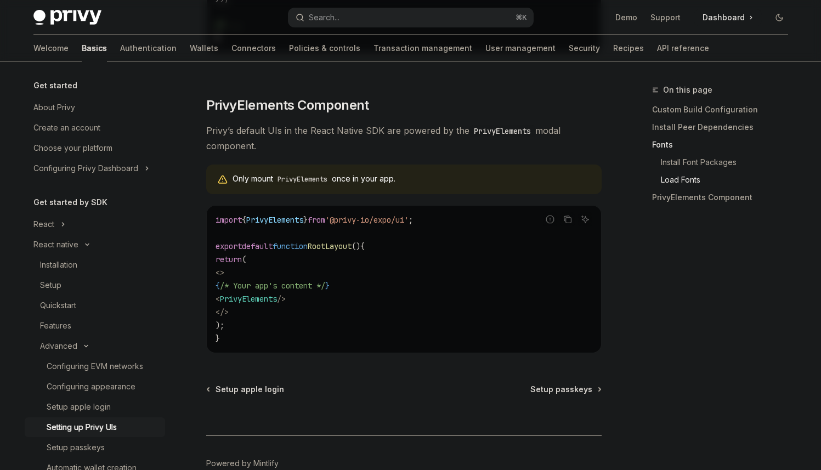
drag, startPoint x: 485, startPoint y: 313, endPoint x: 478, endPoint y: 271, distance: 42.3
click at [478, 271] on code "import { PrivyElements } from '@privy-io/expo/ui' ; export default function Roo…" at bounding box center [403, 279] width 377 height 132
drag, startPoint x: 478, startPoint y: 271, endPoint x: 471, endPoint y: 322, distance: 52.0
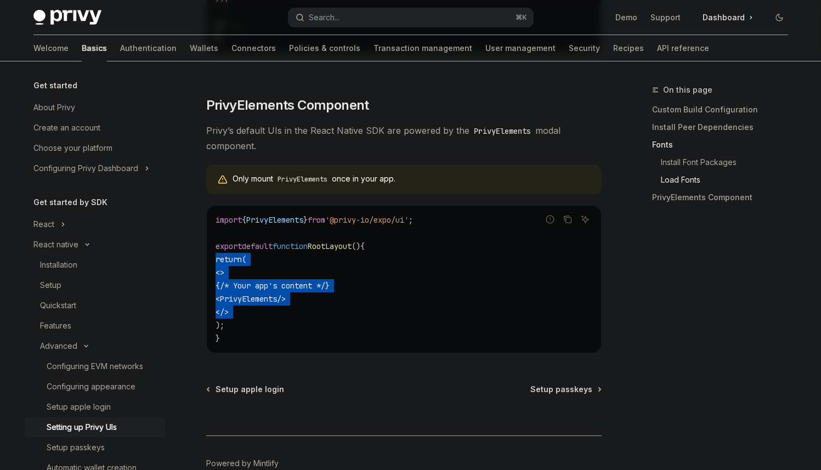
click at [471, 322] on code "import { PrivyElements } from '@privy-io/expo/ui' ; export default function Roo…" at bounding box center [403, 279] width 377 height 132
drag, startPoint x: 471, startPoint y: 322, endPoint x: 469, endPoint y: 264, distance: 58.7
click at [470, 263] on code "import { PrivyElements } from '@privy-io/expo/ui' ; export default function Roo…" at bounding box center [403, 279] width 377 height 132
click at [469, 264] on code "import { PrivyElements } from '@privy-io/expo/ui' ; export default function Roo…" at bounding box center [403, 279] width 377 height 132
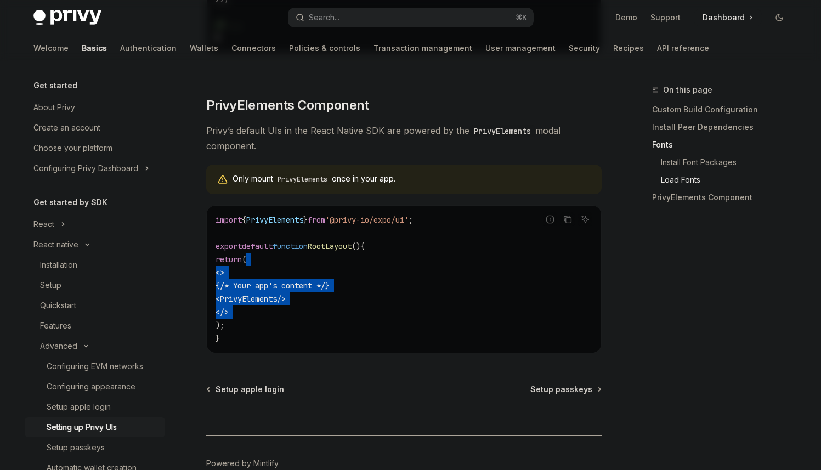
drag, startPoint x: 469, startPoint y: 264, endPoint x: 460, endPoint y: 325, distance: 60.9
click at [460, 325] on code "import { PrivyElements } from '@privy-io/expo/ui' ; export default function Roo…" at bounding box center [403, 279] width 377 height 132
click at [460, 323] on code "import { PrivyElements } from '@privy-io/expo/ui' ; export default function Roo…" at bounding box center [403, 279] width 377 height 132
drag, startPoint x: 460, startPoint y: 323, endPoint x: 465, endPoint y: 269, distance: 55.0
click at [464, 270] on code "import { PrivyElements } from '@privy-io/expo/ui' ; export default function Roo…" at bounding box center [403, 279] width 377 height 132
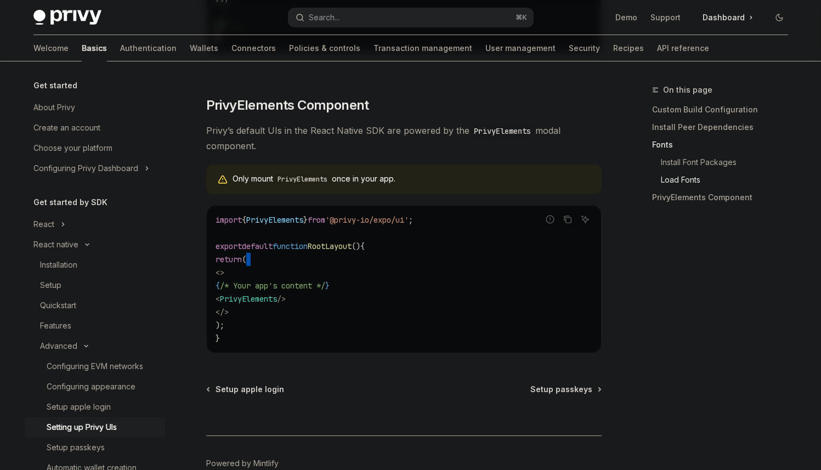
click at [465, 270] on code "import { PrivyElements } from '@privy-io/expo/ui' ; export default function Roo…" at bounding box center [403, 279] width 377 height 132
drag, startPoint x: 465, startPoint y: 270, endPoint x: 452, endPoint y: 332, distance: 63.9
click at [452, 336] on code "import { PrivyElements } from '@privy-io/expo/ui' ; export default function Roo…" at bounding box center [403, 279] width 377 height 132
click at [452, 332] on code "import { PrivyElements } from '@privy-io/expo/ui' ; export default function Roo…" at bounding box center [403, 279] width 377 height 132
drag, startPoint x: 452, startPoint y: 332, endPoint x: 458, endPoint y: 278, distance: 54.1
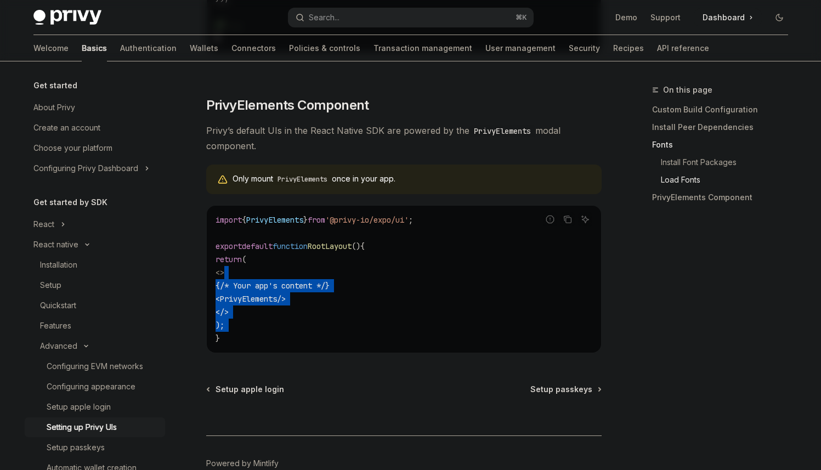
click at [458, 279] on code "import { PrivyElements } from '@privy-io/expo/ui' ; export default function Roo…" at bounding box center [403, 279] width 377 height 132
click at [461, 276] on code "import { PrivyElements } from '@privy-io/expo/ui' ; export default function Roo…" at bounding box center [403, 279] width 377 height 132
drag, startPoint x: 461, startPoint y: 276, endPoint x: 455, endPoint y: 346, distance: 70.4
click at [455, 345] on code "import { PrivyElements } from '@privy-io/expo/ui' ; export default function Roo…" at bounding box center [403, 279] width 377 height 132
click at [444, 316] on code "import { PrivyElements } from '@privy-io/expo/ui' ; export default function Roo…" at bounding box center [403, 279] width 377 height 132
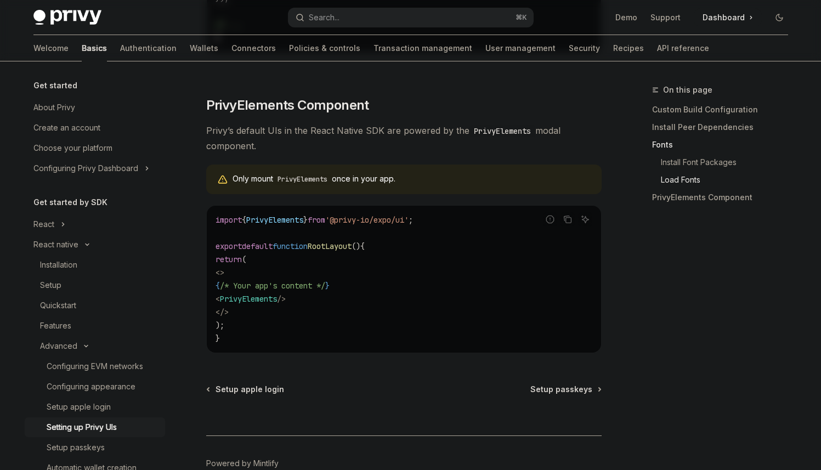
click at [446, 253] on code "import { PrivyElements } from '@privy-io/expo/ui' ; export default function Roo…" at bounding box center [403, 279] width 377 height 132
click at [444, 240] on code "import { PrivyElements } from '@privy-io/expo/ui' ; export default function Roo…" at bounding box center [403, 279] width 377 height 132
click at [408, 225] on span "'@privy-io/expo/ui'" at bounding box center [366, 220] width 83 height 10
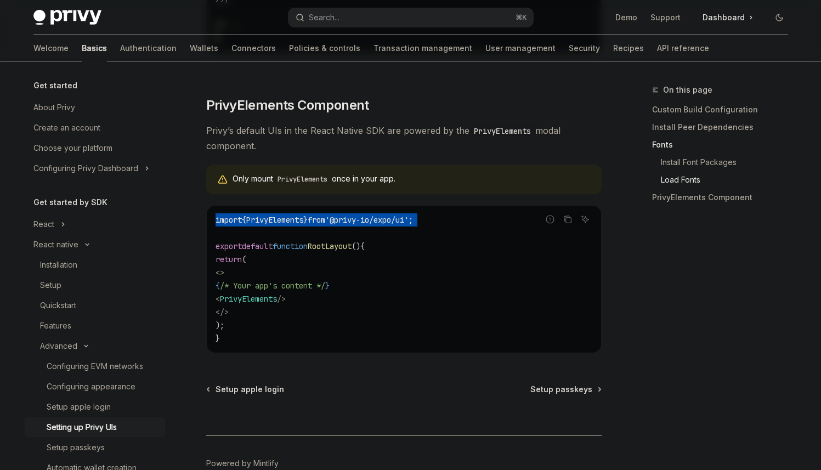
copy code "import { PrivyElements } from '@privy-io/expo/ui' ;"
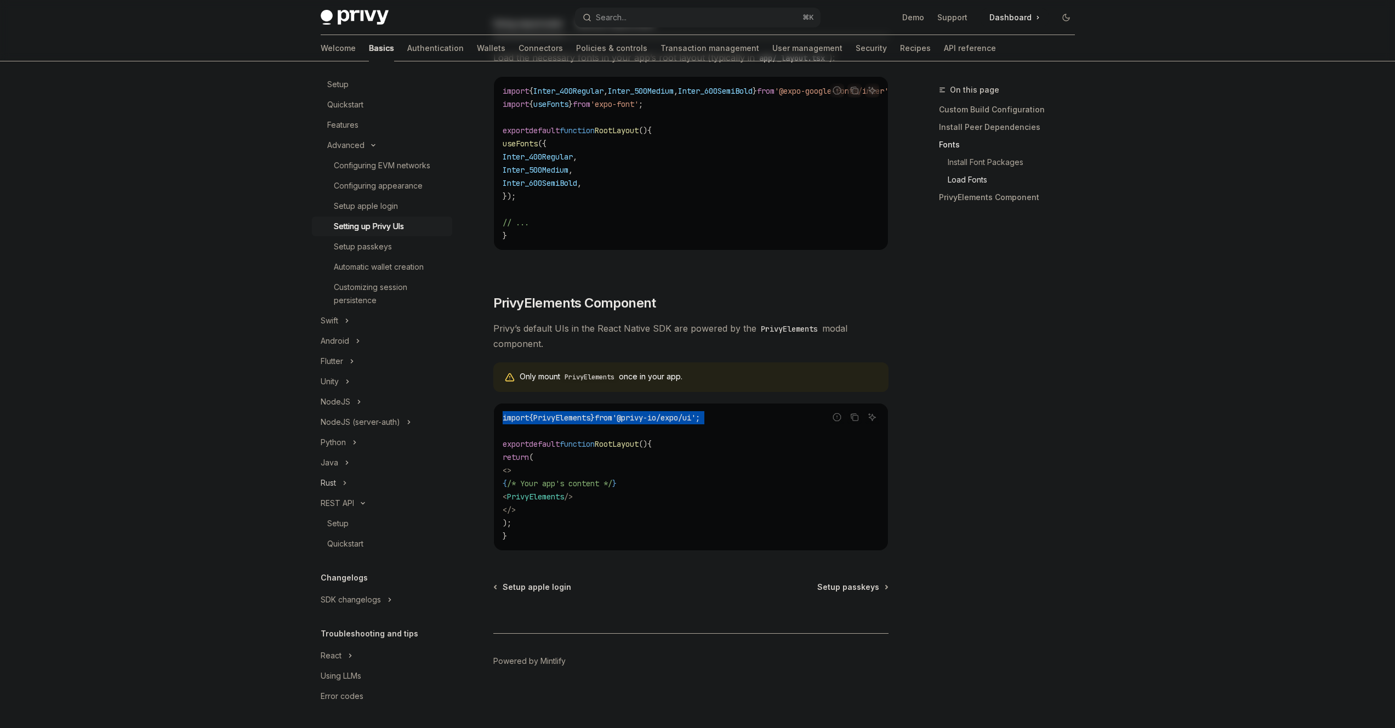
scroll to position [198, 0]
click at [353, 659] on button "React" at bounding box center [382, 658] width 140 height 20
type textarea "*"
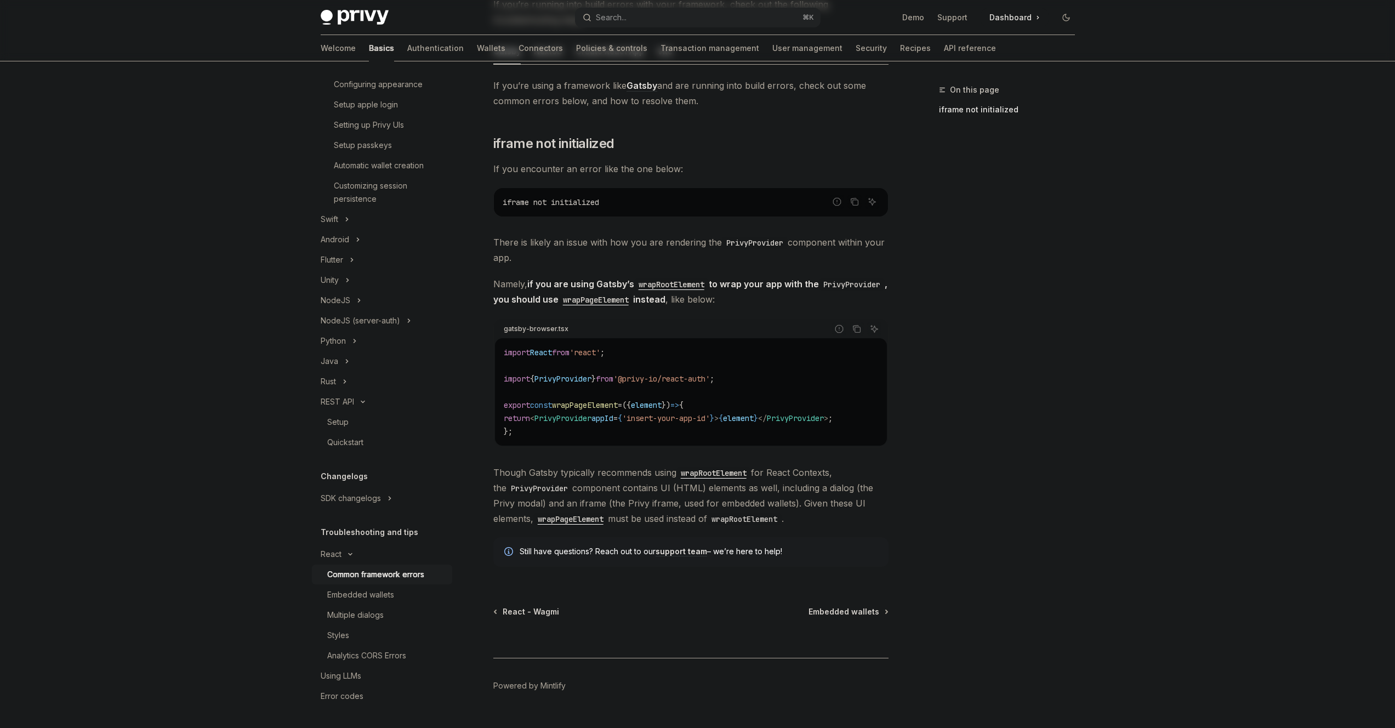
scroll to position [171, 0]
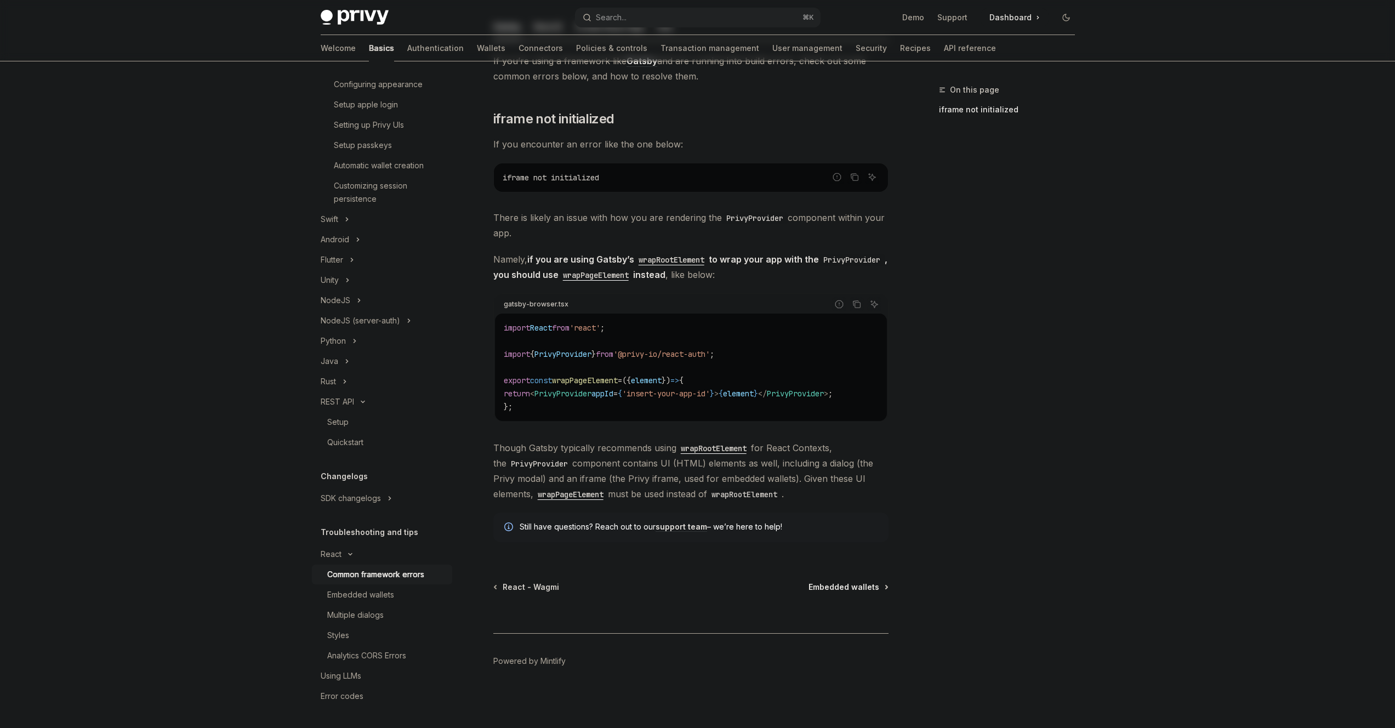
click at [853, 590] on span "Embedded wallets" at bounding box center [844, 587] width 71 height 11
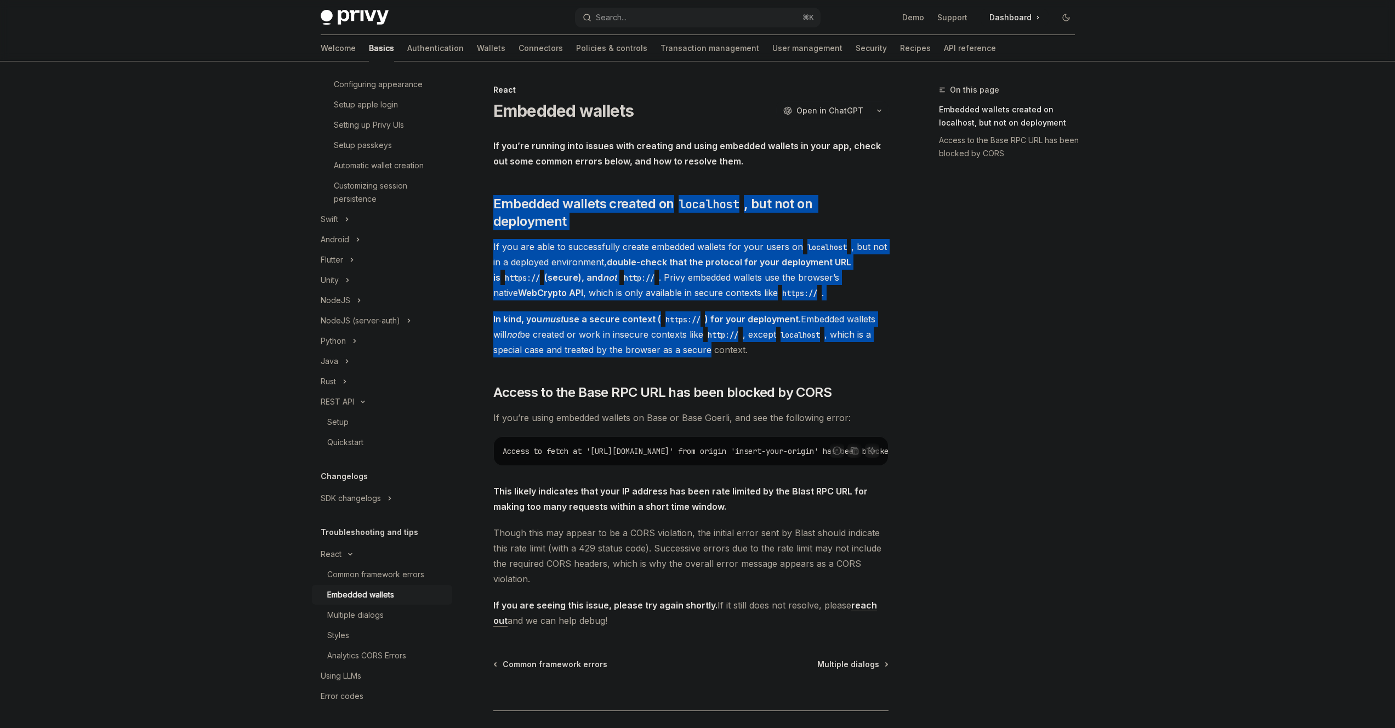
drag, startPoint x: 641, startPoint y: 175, endPoint x: 708, endPoint y: 334, distance: 172.8
click at [708, 334] on div "If you’re running into issues with creating and using embedded wallets in your …" at bounding box center [690, 383] width 395 height 490
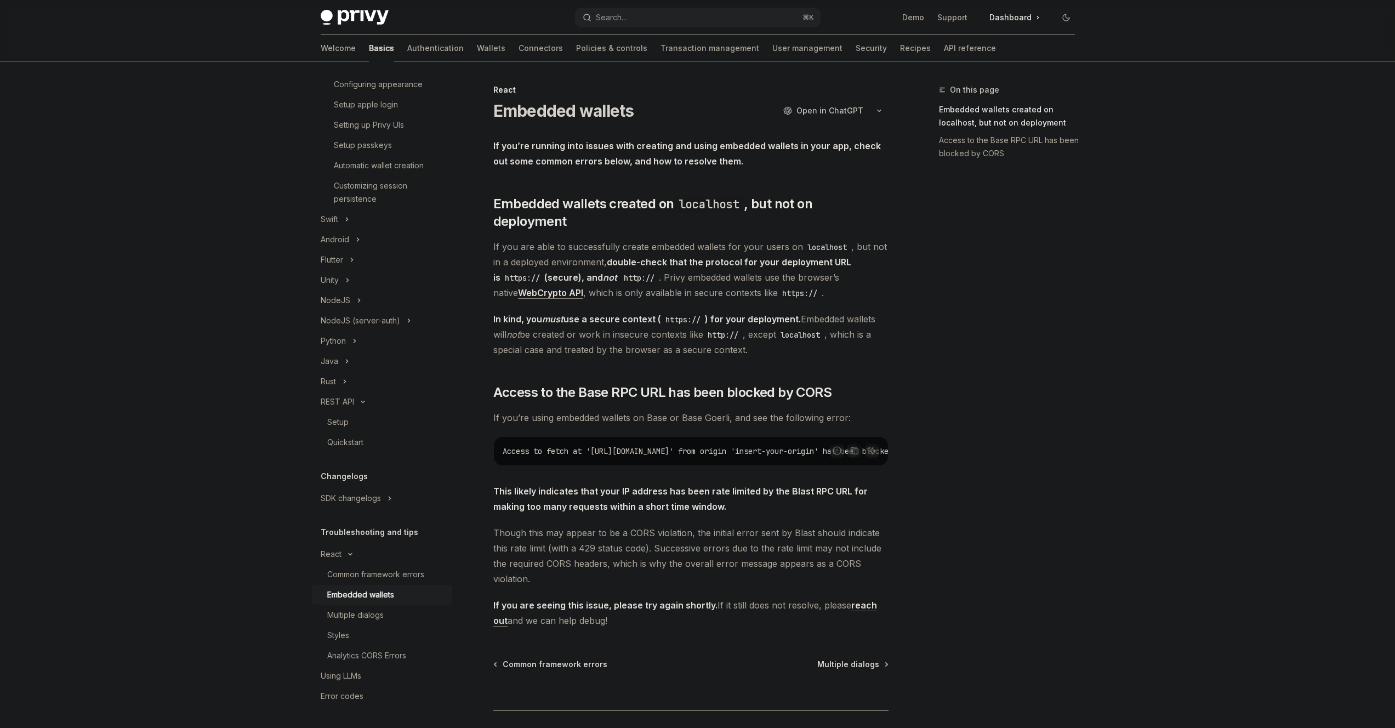
click at [690, 344] on div "If you’re running into issues with creating and using embedded wallets in your …" at bounding box center [690, 383] width 395 height 490
drag, startPoint x: 690, startPoint y: 344, endPoint x: 696, endPoint y: 391, distance: 47.5
click at [696, 391] on div "If you’re running into issues with creating and using embedded wallets in your …" at bounding box center [690, 383] width 395 height 490
drag, startPoint x: 696, startPoint y: 391, endPoint x: 689, endPoint y: 352, distance: 39.5
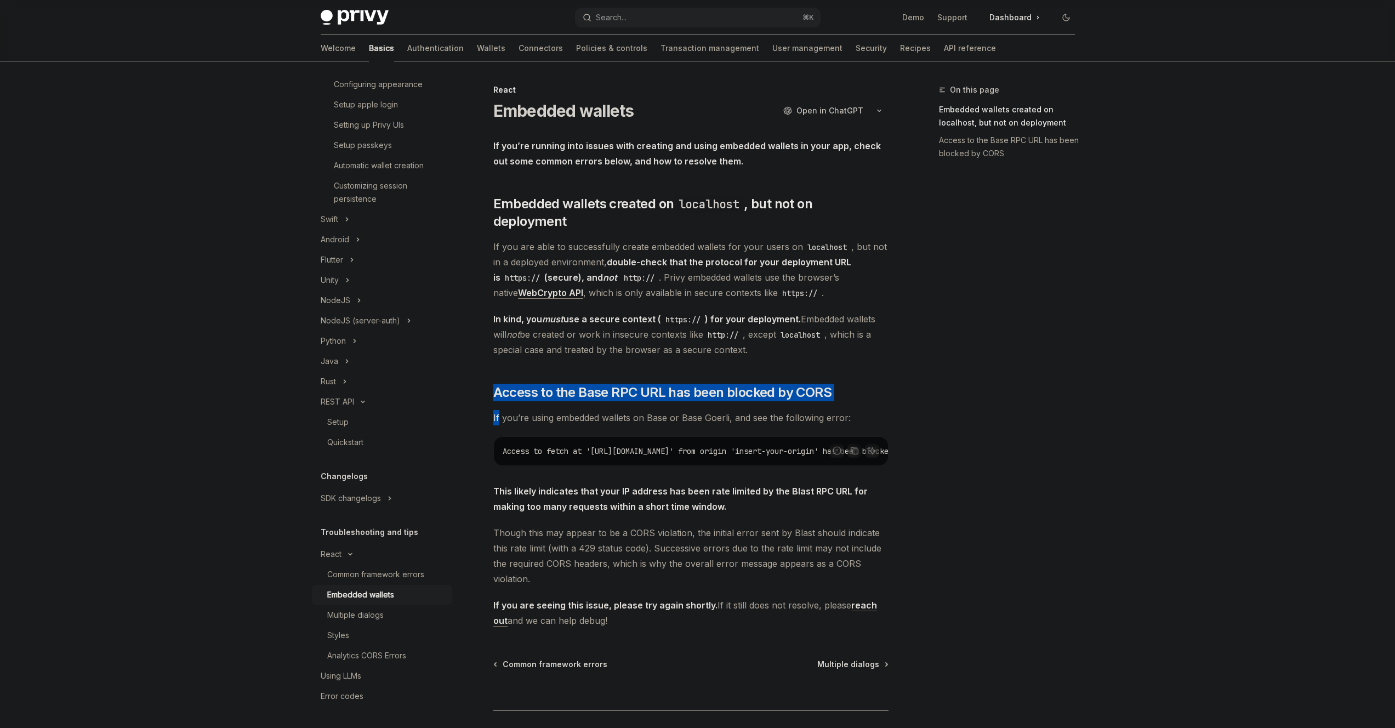
click at [689, 353] on div "If you’re running into issues with creating and using embedded wallets in your …" at bounding box center [690, 383] width 395 height 490
click at [689, 352] on div "If you’re running into issues with creating and using embedded wallets in your …" at bounding box center [690, 383] width 395 height 490
drag, startPoint x: 689, startPoint y: 352, endPoint x: 690, endPoint y: 403, distance: 51.0
click at [690, 403] on div "If you’re running into issues with creating and using embedded wallets in your …" at bounding box center [690, 383] width 395 height 490
click at [690, 410] on span "If you’re using embedded wallets on Base or Base Goerli, and see the following …" at bounding box center [690, 417] width 395 height 15
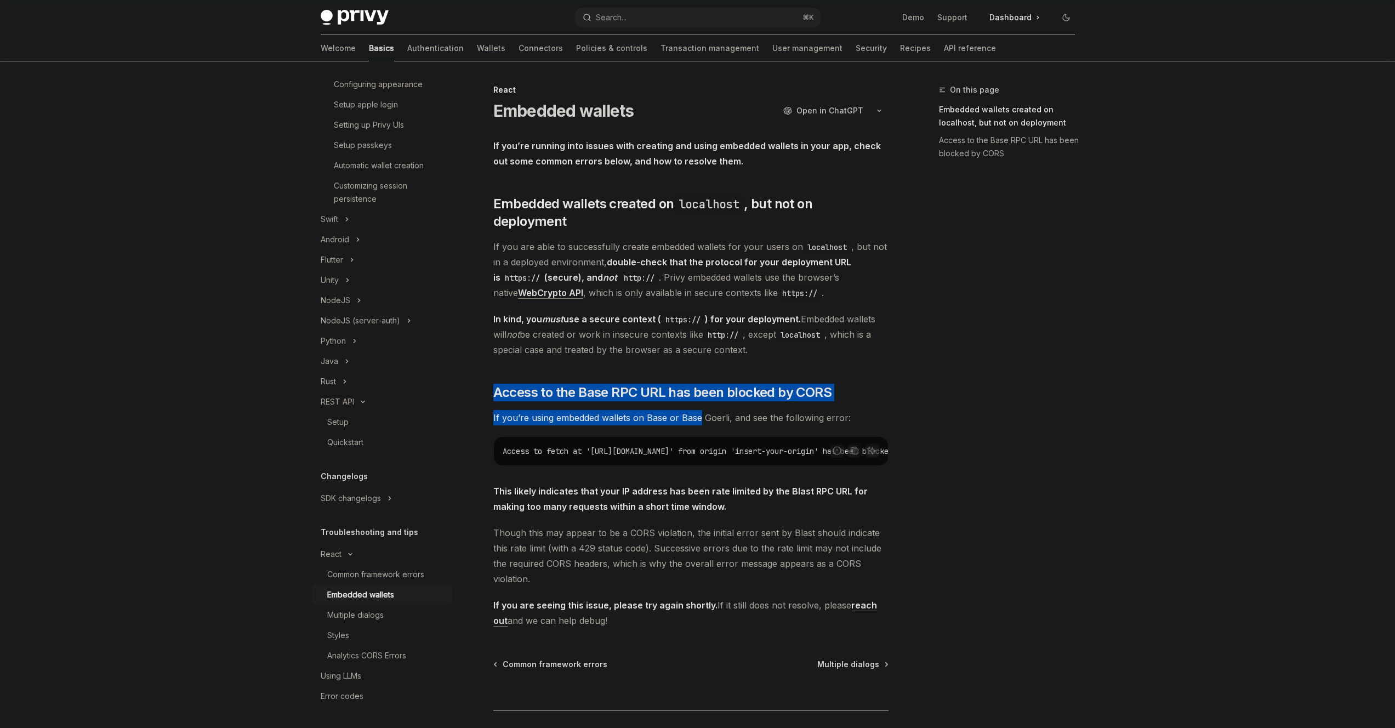
drag, startPoint x: 690, startPoint y: 402, endPoint x: 682, endPoint y: 355, distance: 48.3
click at [683, 360] on div "If you’re running into issues with creating and using embedded wallets in your …" at bounding box center [690, 383] width 395 height 490
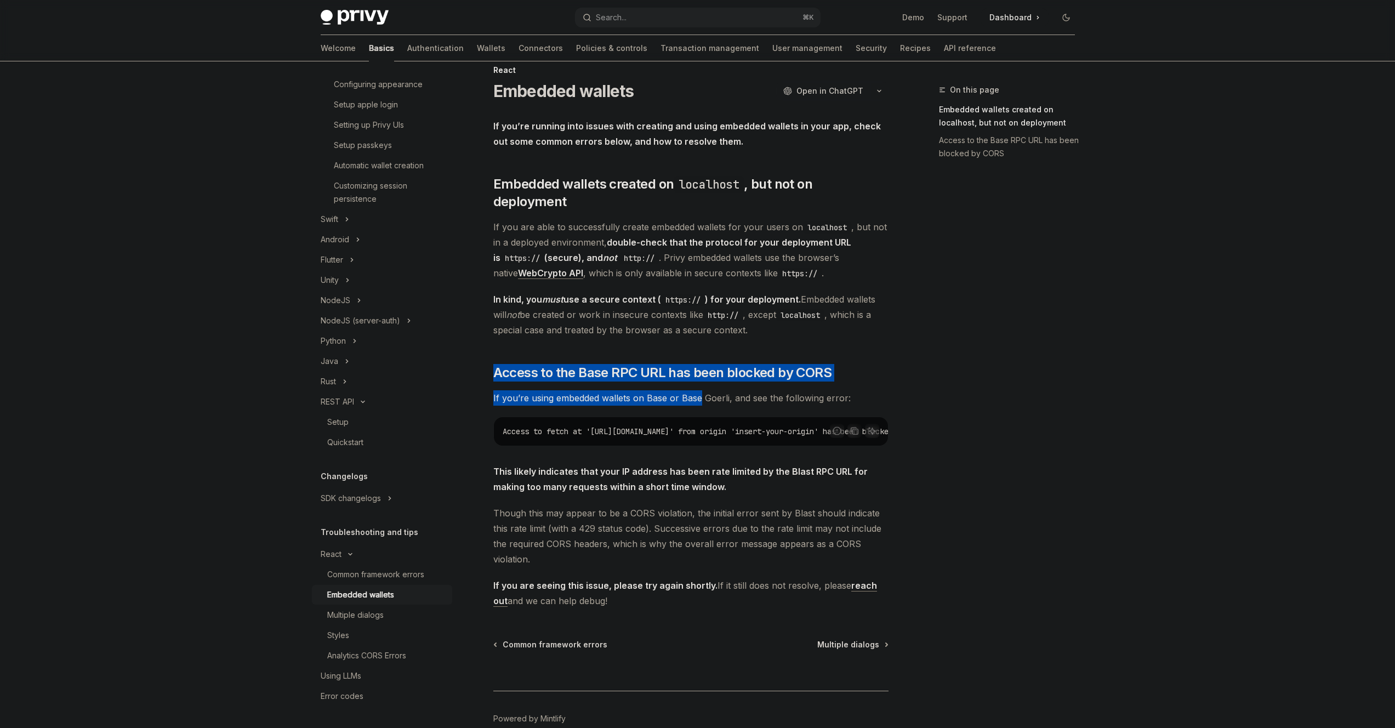
scroll to position [64, 0]
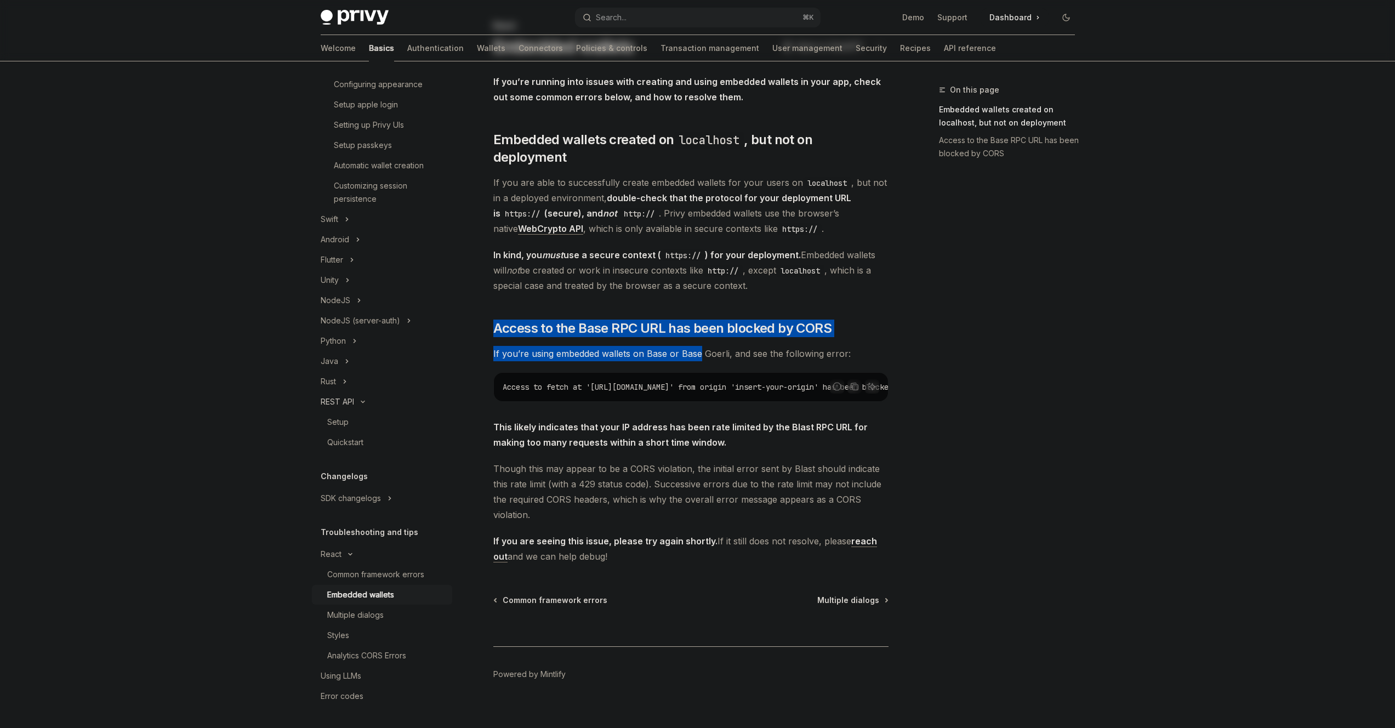
click at [353, 403] on div "REST API" at bounding box center [337, 401] width 33 height 13
click at [360, 435] on button "REST API" at bounding box center [382, 443] width 140 height 20
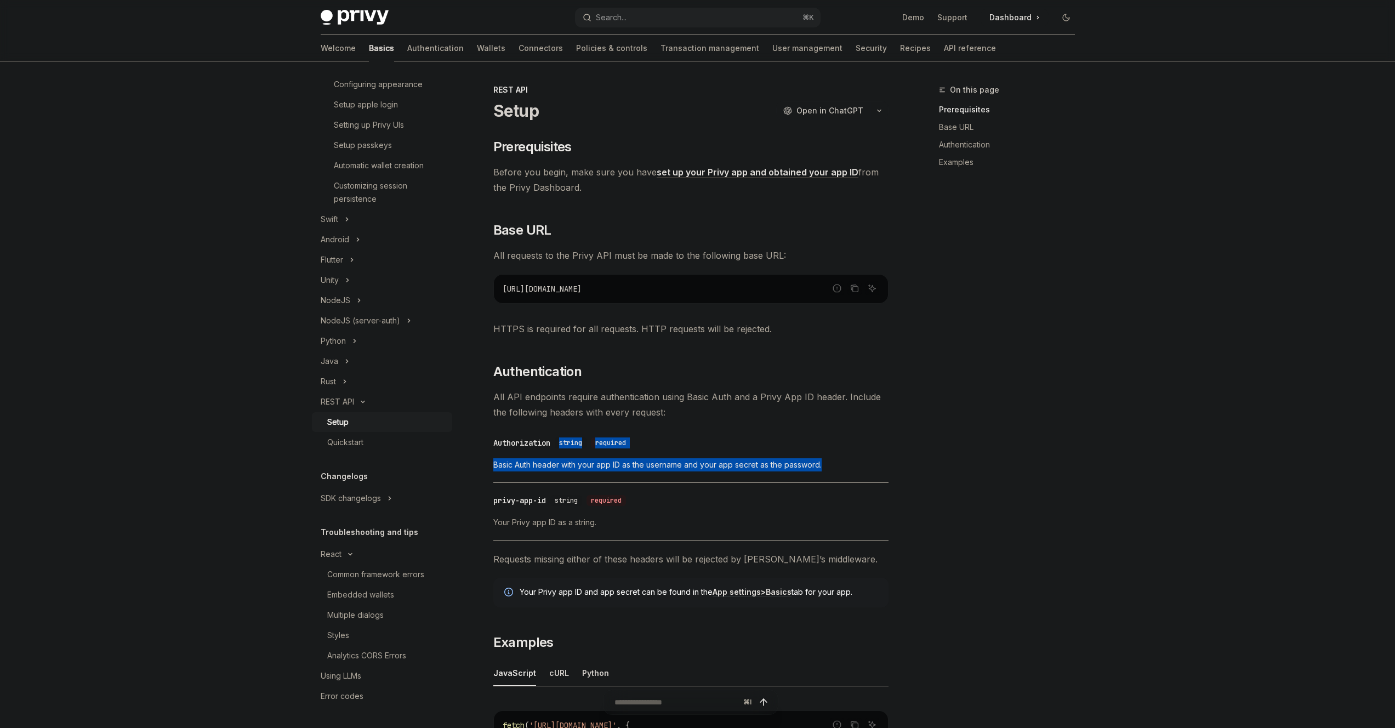
drag, startPoint x: 651, startPoint y: 434, endPoint x: 724, endPoint y: 478, distance: 84.6
click at [724, 478] on div "​ Authorization string required Basic Auth header with your app ID as the usern…" at bounding box center [690, 457] width 395 height 52
drag, startPoint x: 724, startPoint y: 478, endPoint x: 705, endPoint y: 412, distance: 68.5
click at [705, 412] on div "​ Prerequisites Before you begin, make sure you have set up your Privy app and …" at bounding box center [690, 507] width 395 height 738
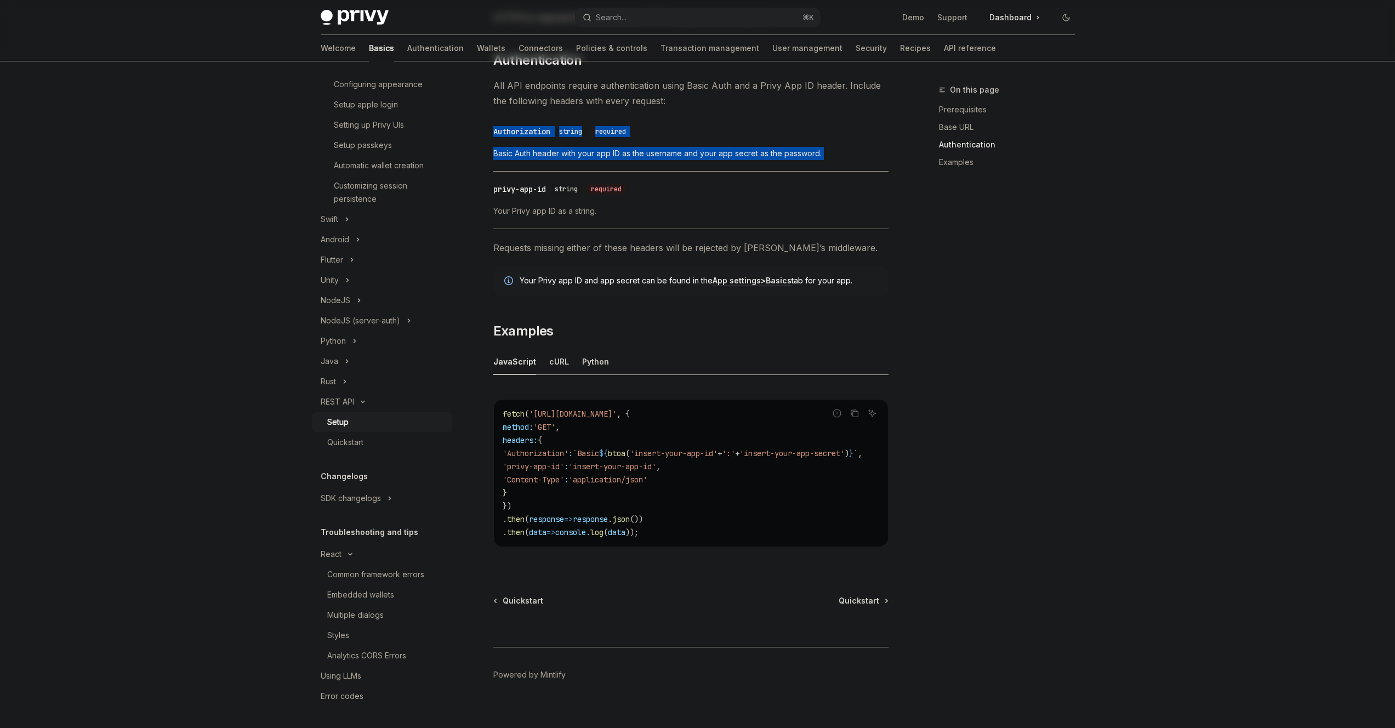
scroll to position [330, 0]
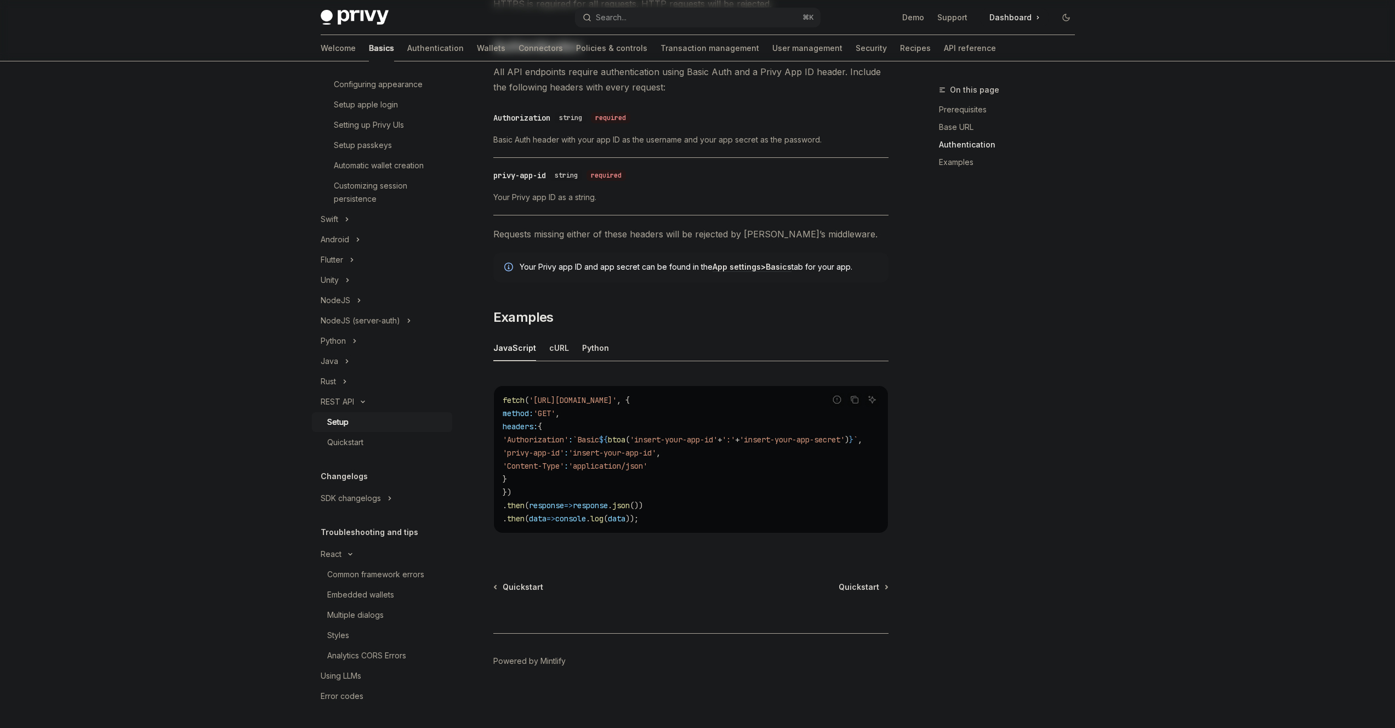
click at [838, 599] on div "⌘ I" at bounding box center [690, 613] width 395 height 41
click at [844, 592] on span "Quickstart" at bounding box center [859, 587] width 41 height 11
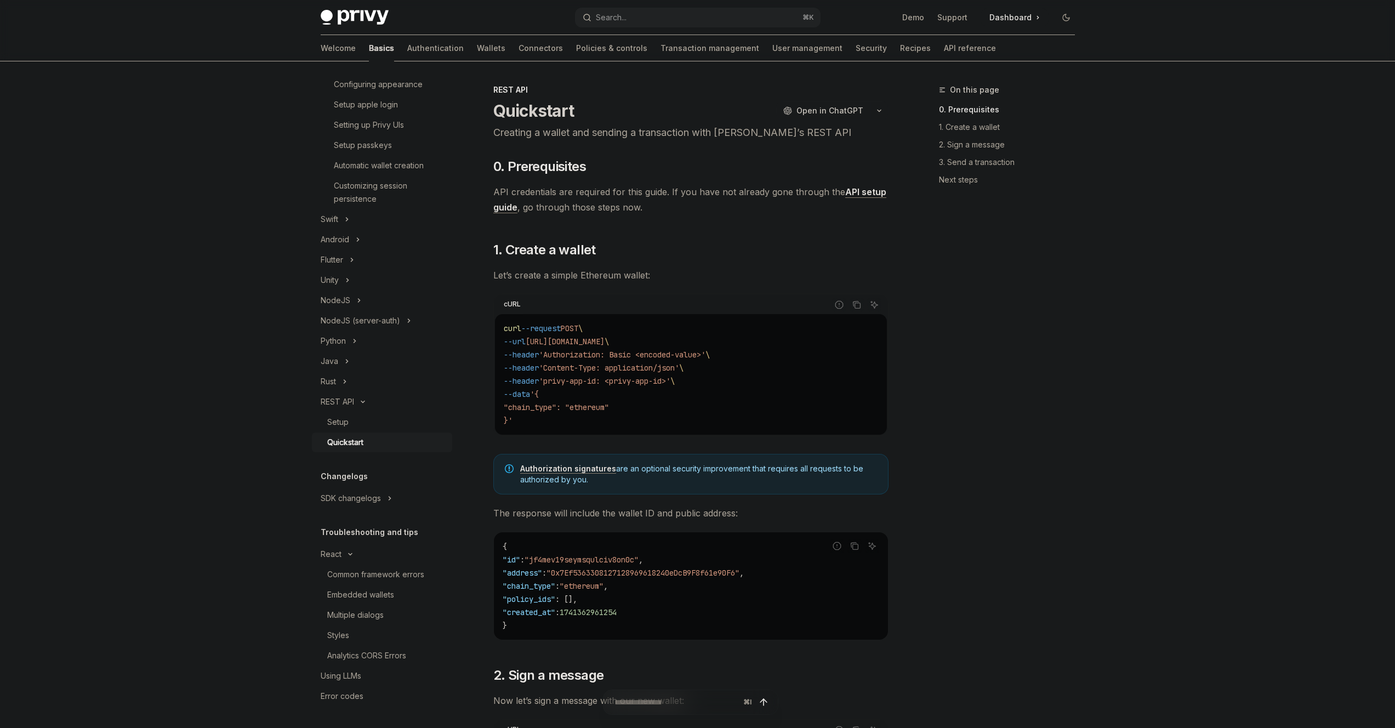
drag, startPoint x: 652, startPoint y: 450, endPoint x: 654, endPoint y: 479, distance: 28.6
drag, startPoint x: 572, startPoint y: 301, endPoint x: 567, endPoint y: 242, distance: 58.9
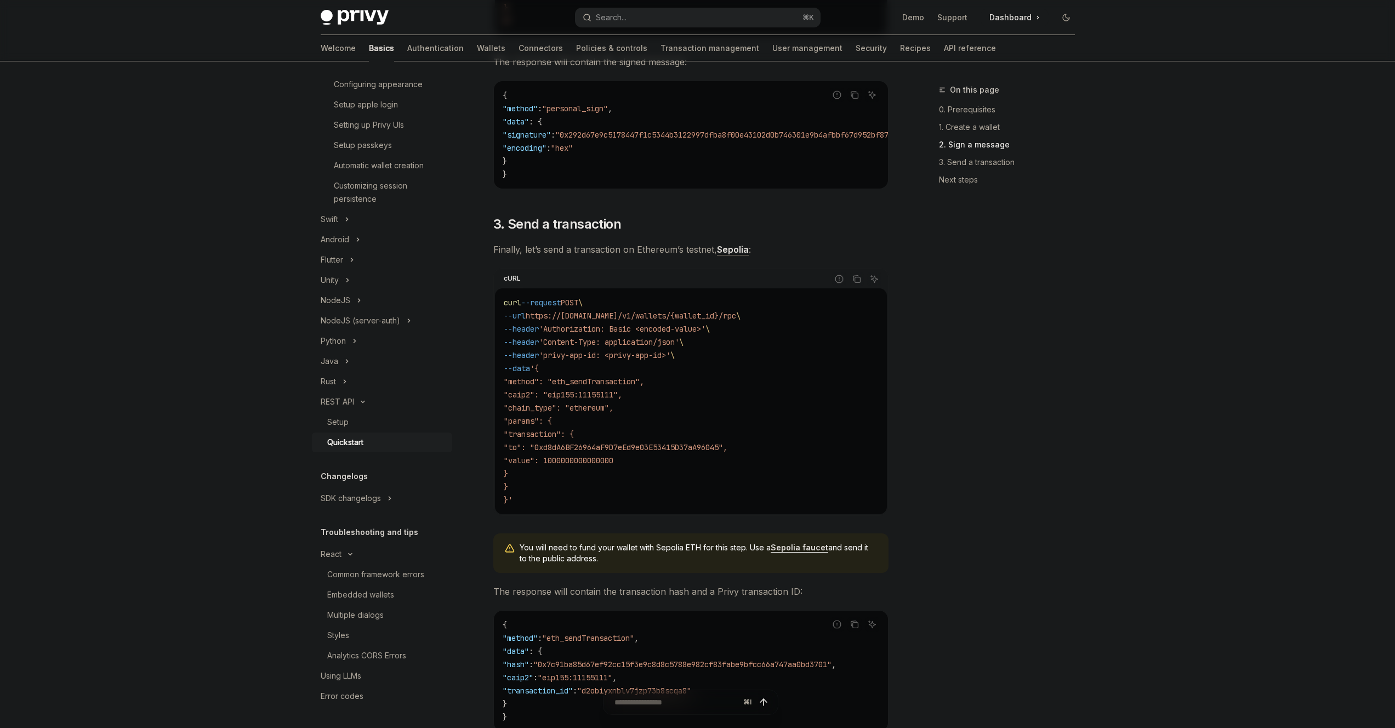
scroll to position [878, 0]
drag, startPoint x: 557, startPoint y: 211, endPoint x: 617, endPoint y: 290, distance: 99.8
click at [617, 290] on div "​ 0. Prerequisites API credentials are required for this guide. If you have not…" at bounding box center [690, 82] width 395 height 1605
click at [618, 274] on div "cURL" at bounding box center [661, 278] width 333 height 19
drag, startPoint x: 618, startPoint y: 274, endPoint x: 617, endPoint y: 204, distance: 70.2
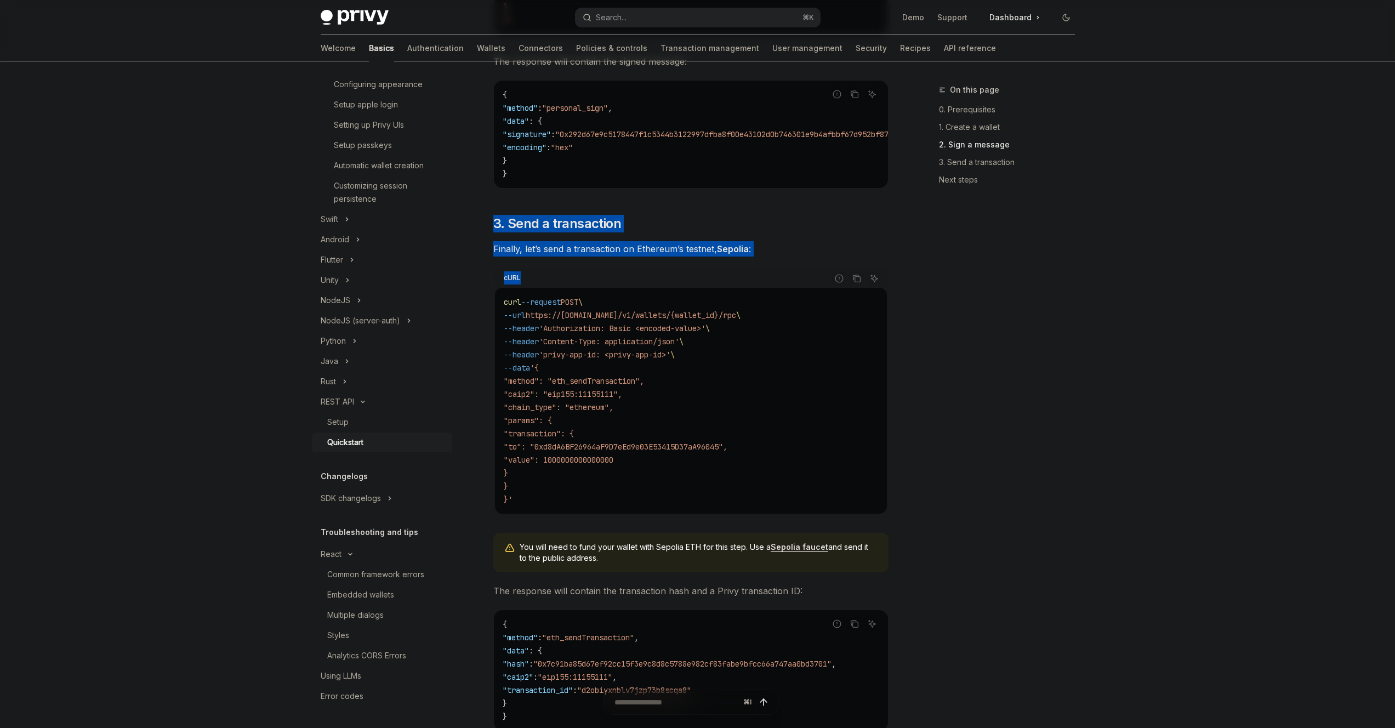
click at [615, 206] on div "​ 0. Prerequisites API credentials are required for this guide. If you have not…" at bounding box center [690, 82] width 395 height 1605
click at [627, 201] on div "​ 0. Prerequisites API credentials are required for this guide. If you have not…" at bounding box center [690, 82] width 395 height 1605
drag, startPoint x: 627, startPoint y: 201, endPoint x: 654, endPoint y: 313, distance: 115.0
click at [648, 290] on div "​ 0. Prerequisites API credentials are required for this guide. If you have not…" at bounding box center [690, 82] width 395 height 1605
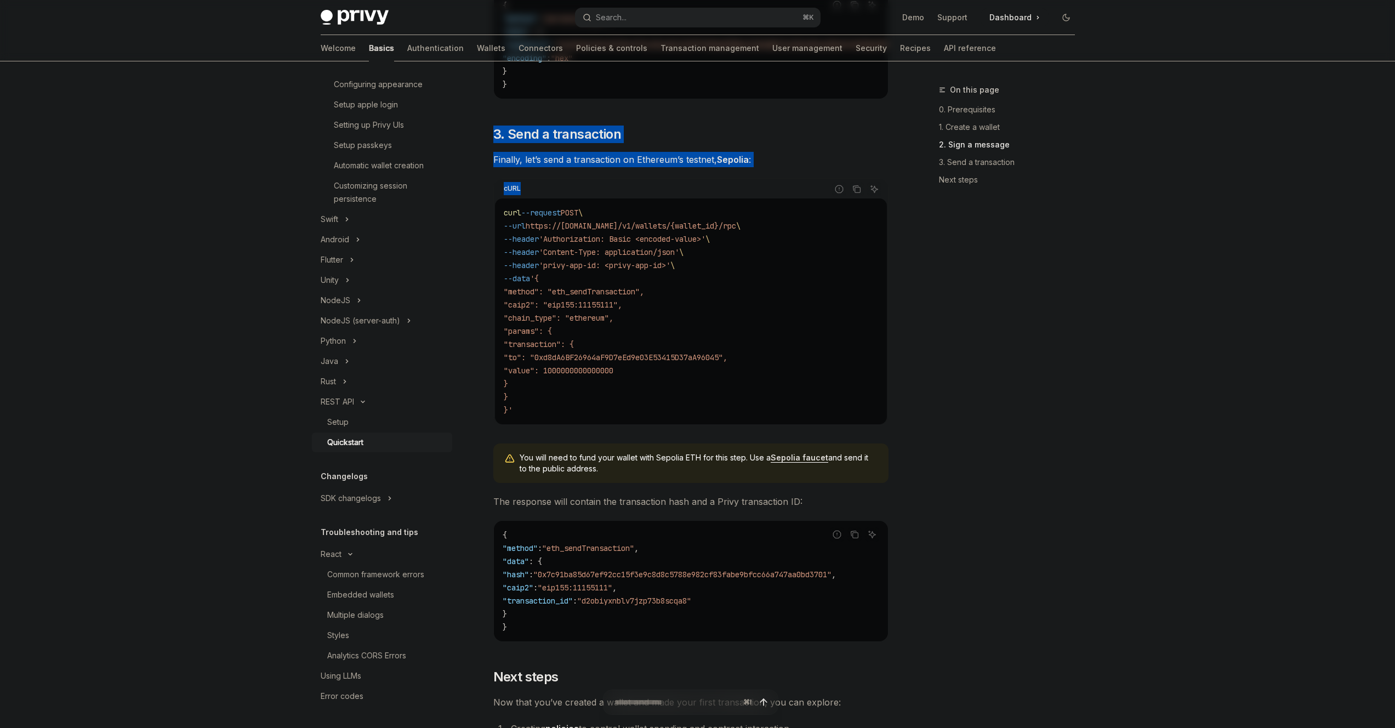
scroll to position [1221, 0]
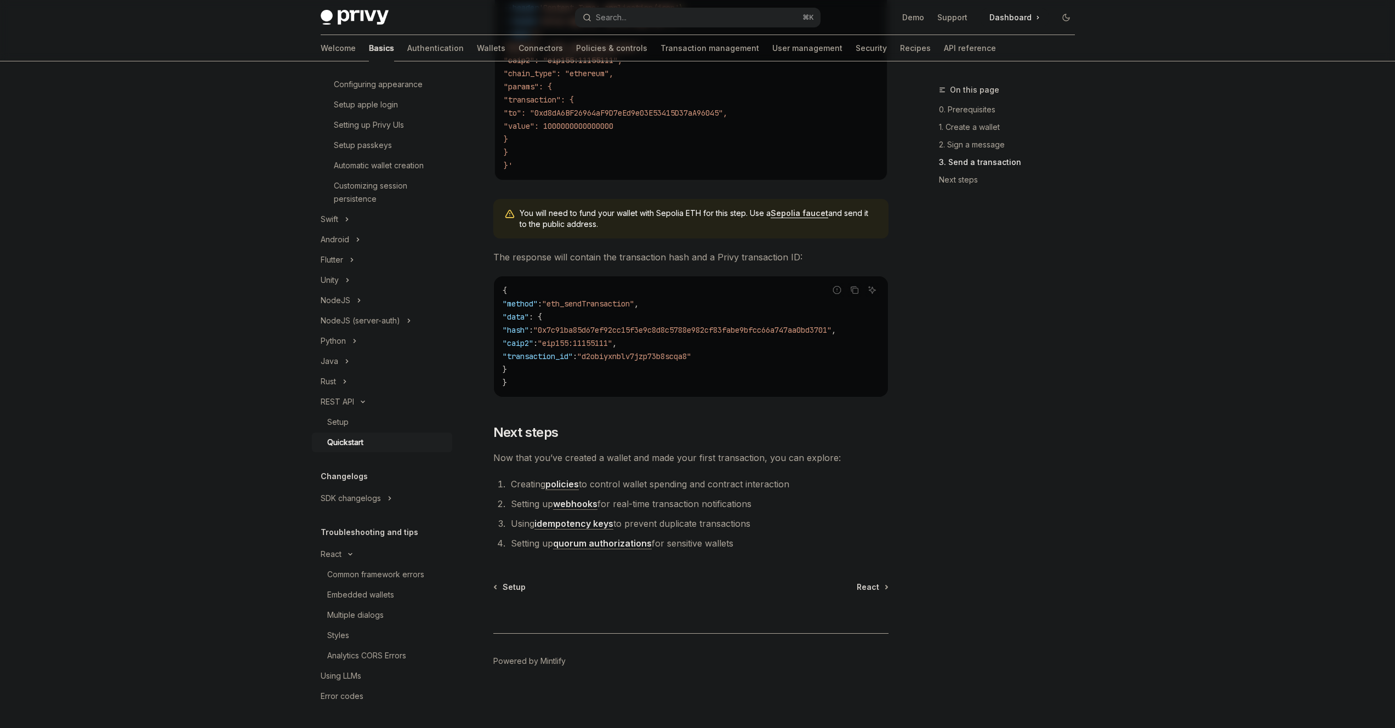
click at [855, 583] on div "Setup React" at bounding box center [690, 587] width 395 height 11
click at [868, 584] on span "React" at bounding box center [868, 587] width 22 height 11
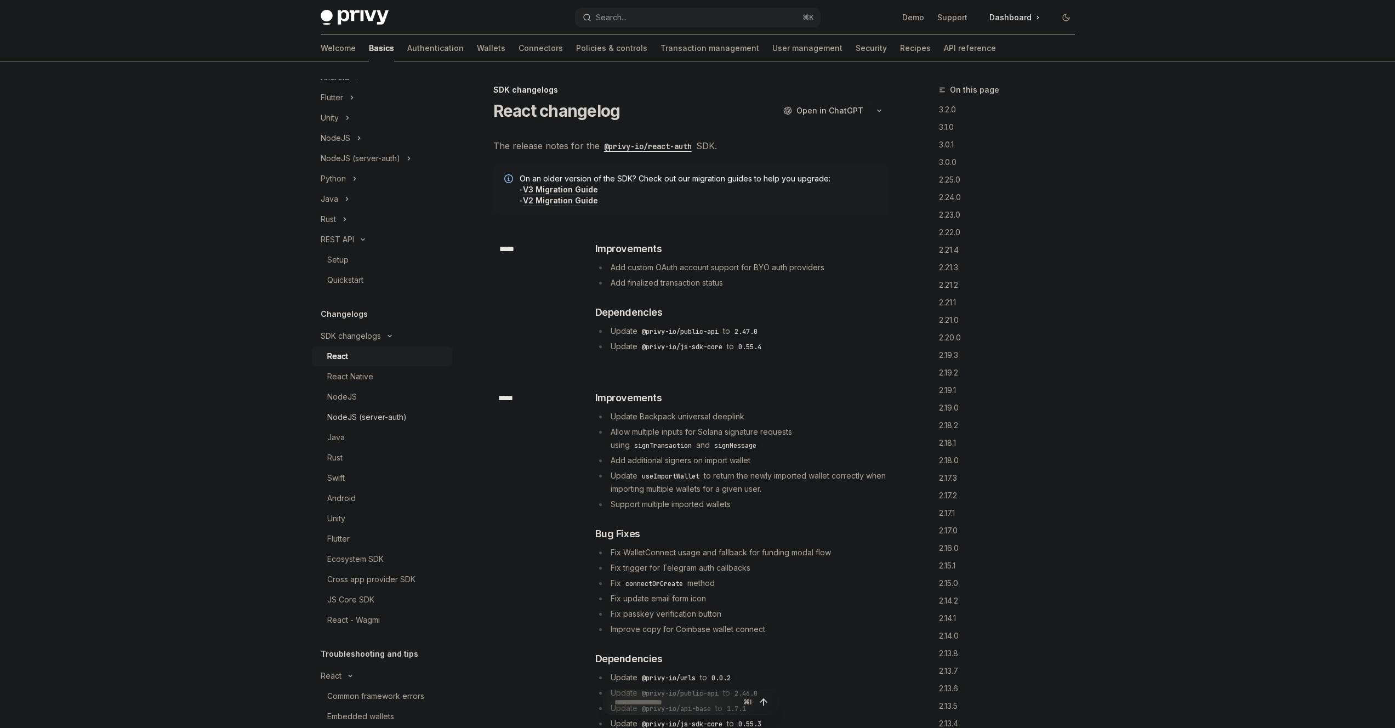
scroll to position [466, 0]
click at [374, 368] on div "React Native" at bounding box center [386, 374] width 118 height 13
type textarea "*"
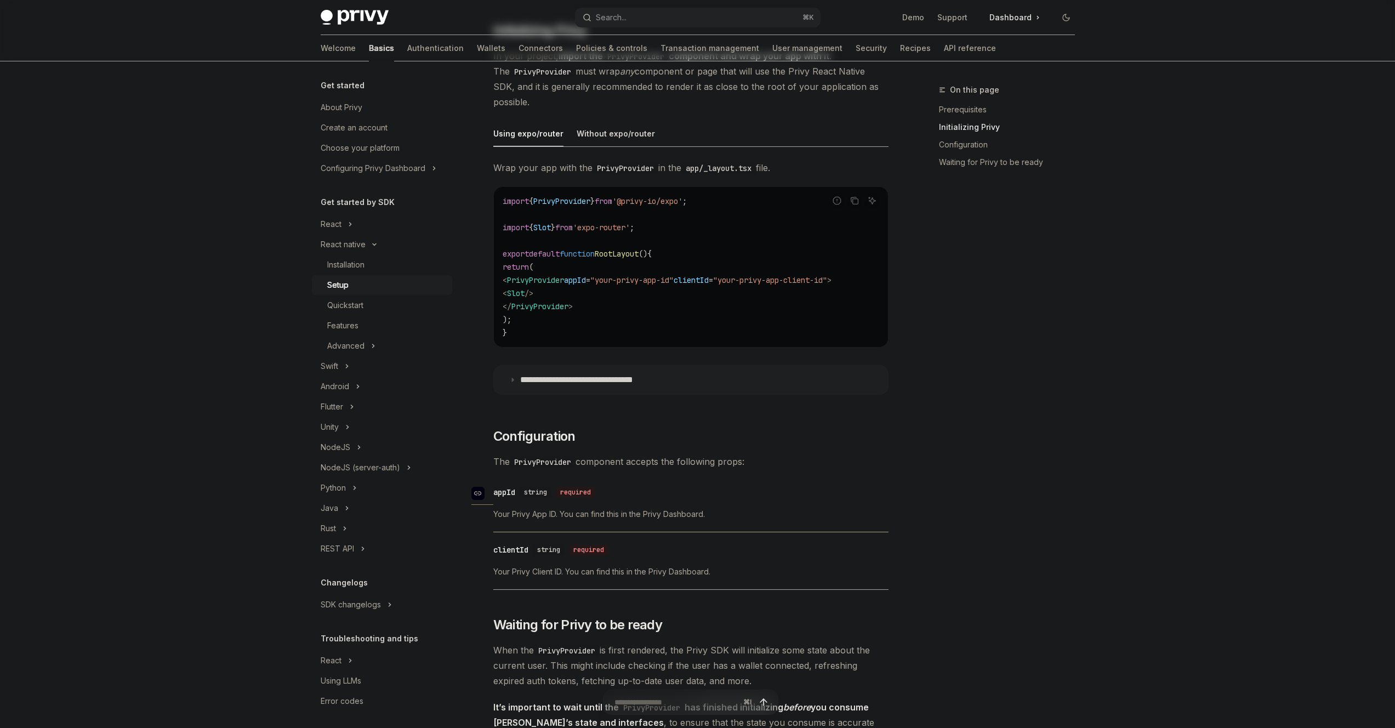
scroll to position [788, 0]
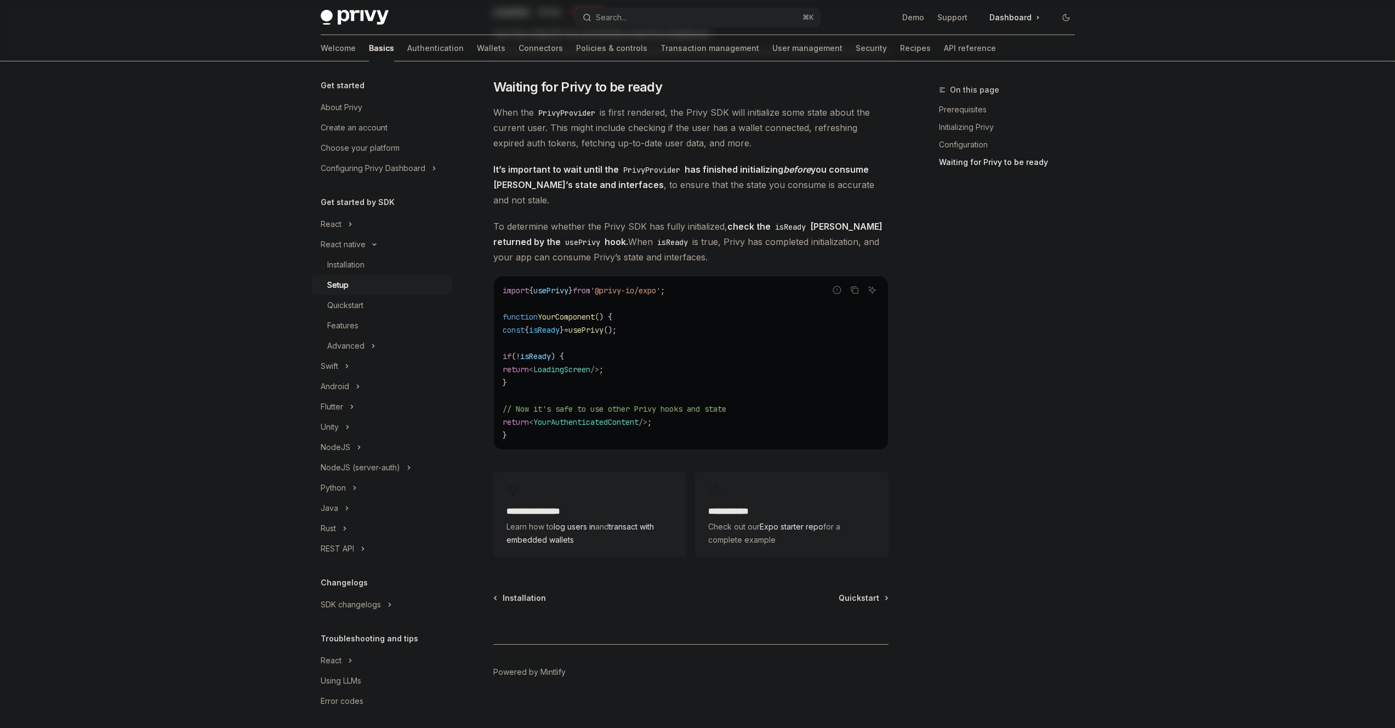
click at [779, 506] on h2 "**********" at bounding box center [791, 511] width 167 height 13
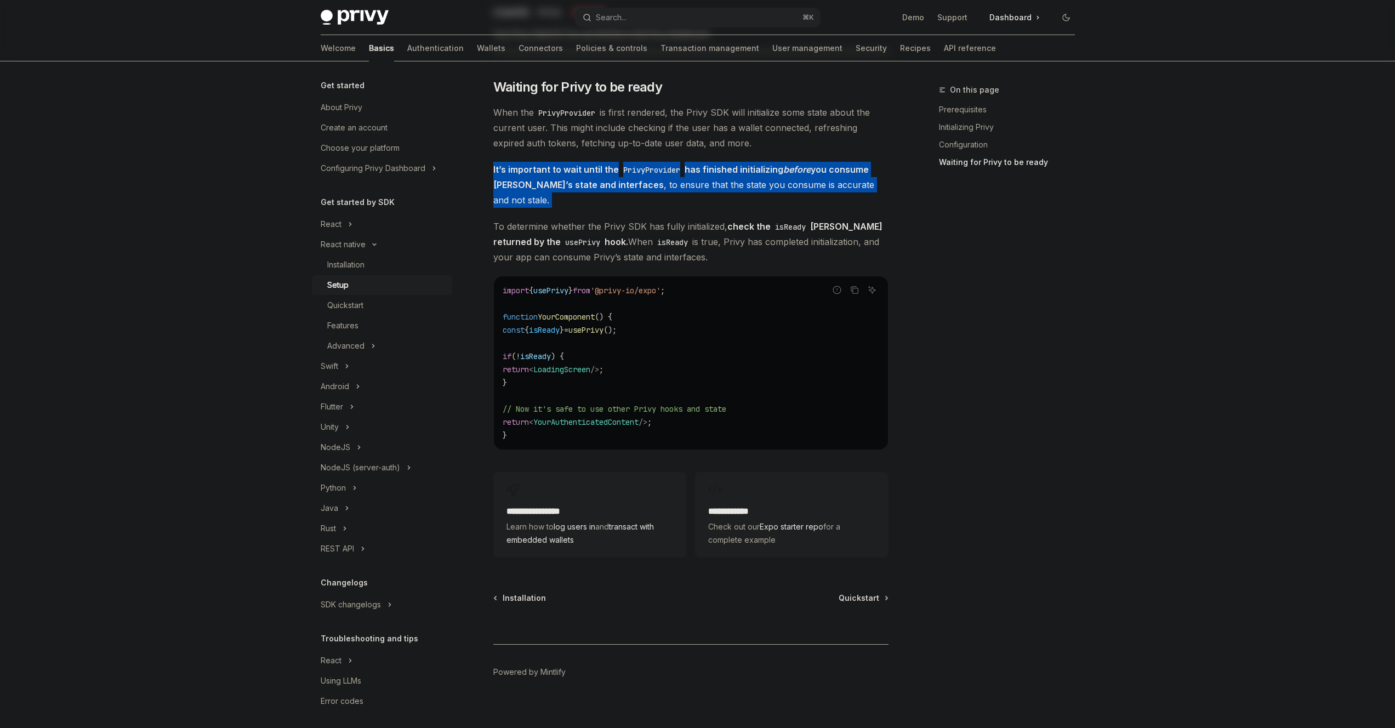
drag, startPoint x: 576, startPoint y: 166, endPoint x: 605, endPoint y: 200, distance: 44.8
drag, startPoint x: 605, startPoint y: 200, endPoint x: 595, endPoint y: 167, distance: 34.3
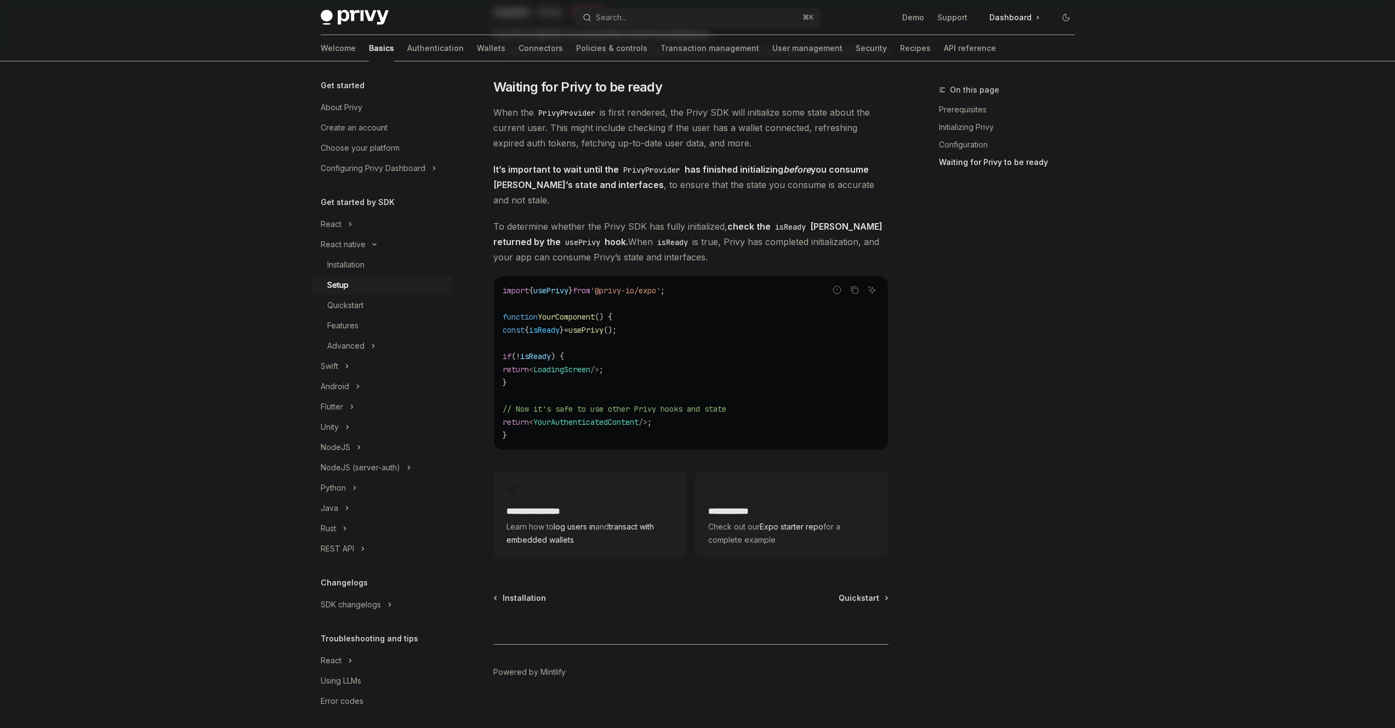
click at [595, 167] on span "It’s important to wait until the PrivyProvider has finished initializing before…" at bounding box center [690, 185] width 395 height 46
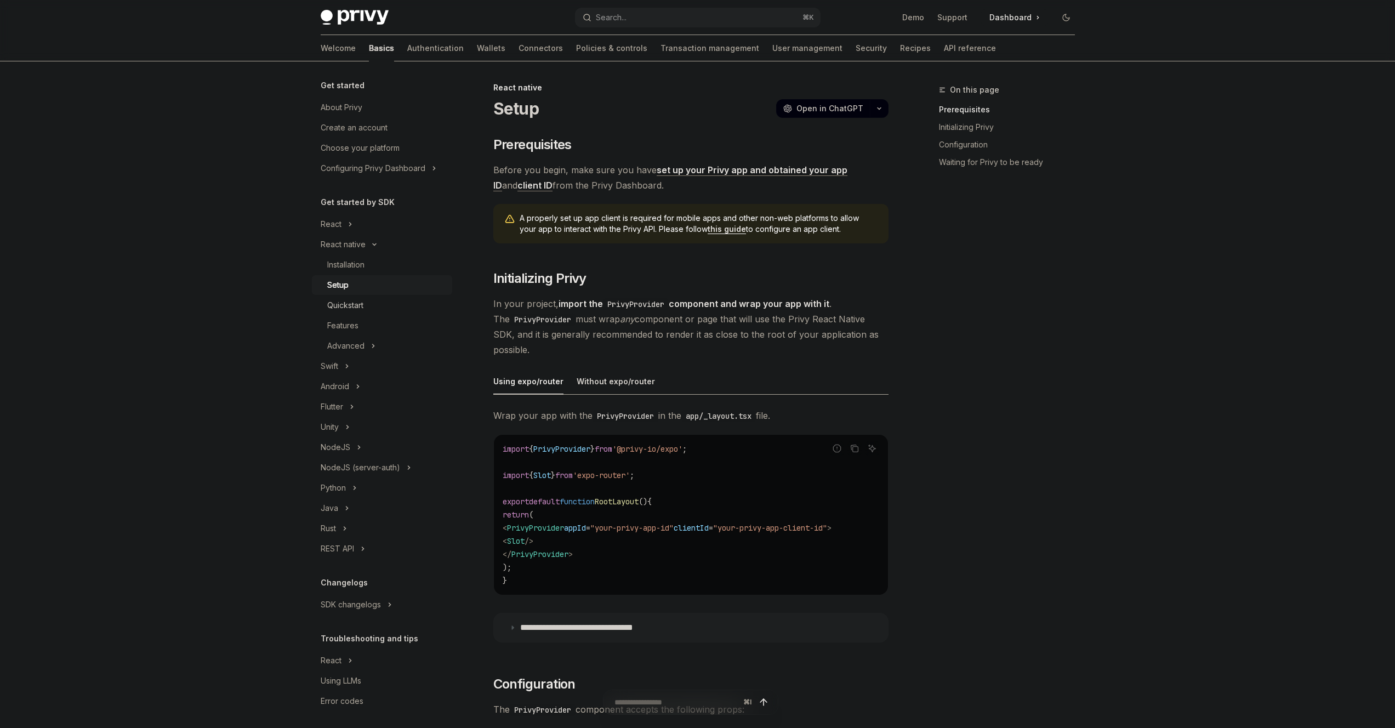
scroll to position [0, 0]
click at [365, 242] on button "React native" at bounding box center [382, 245] width 140 height 20
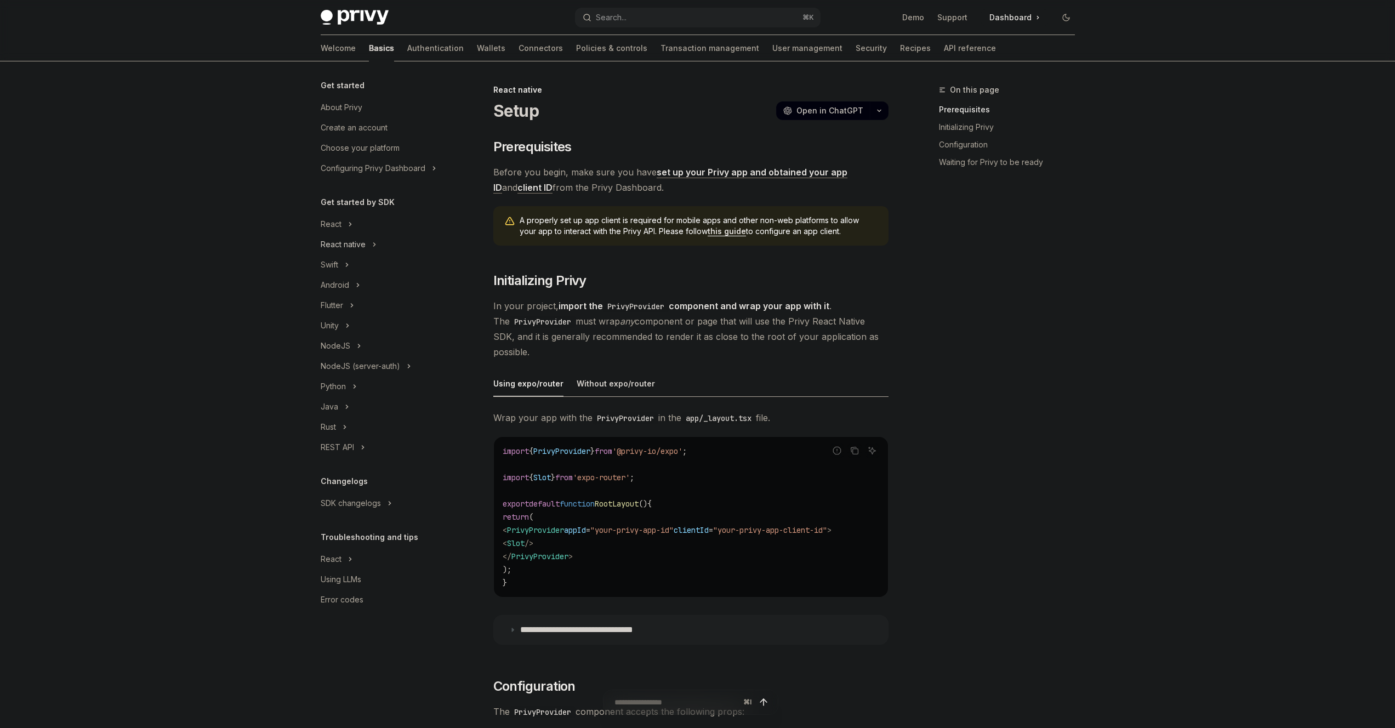
click at [367, 247] on button "React native" at bounding box center [382, 245] width 140 height 20
click at [364, 256] on link "Installation" at bounding box center [382, 265] width 140 height 20
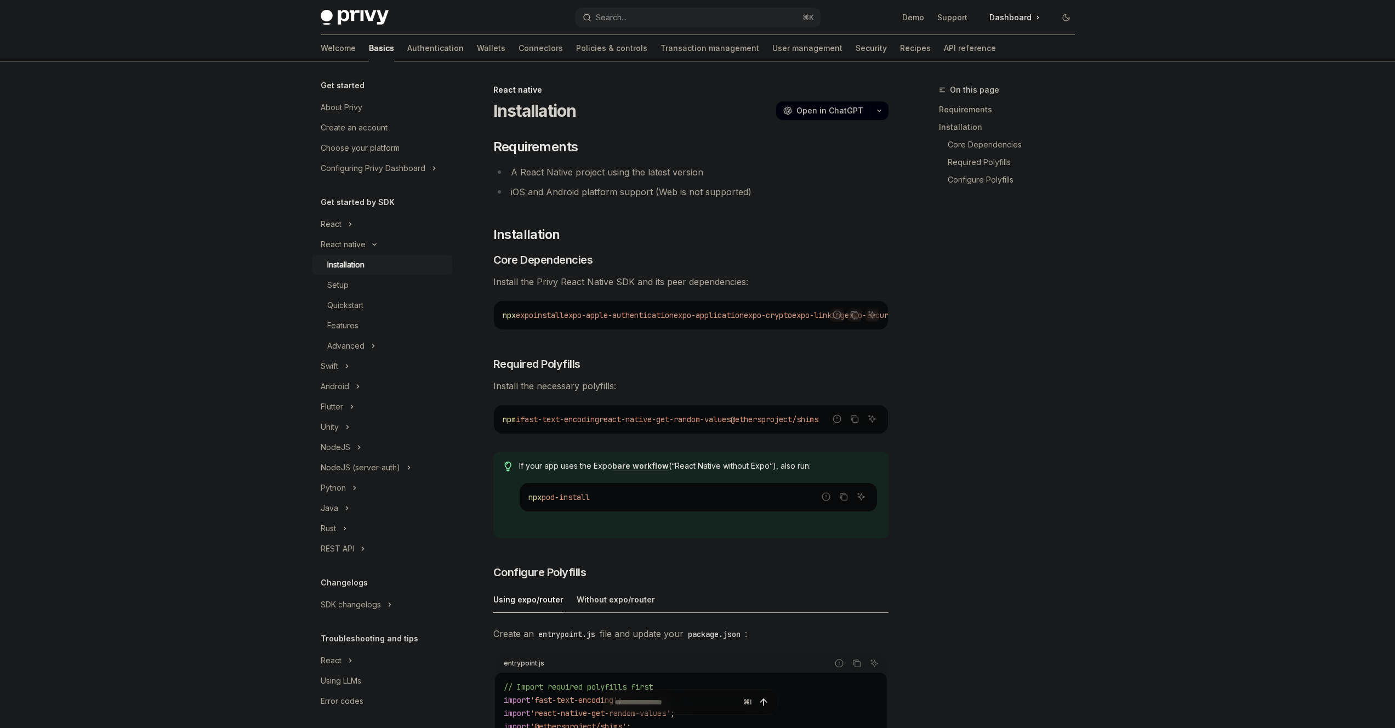
type textarea "*"
